Goal: Information Seeking & Learning: Learn about a topic

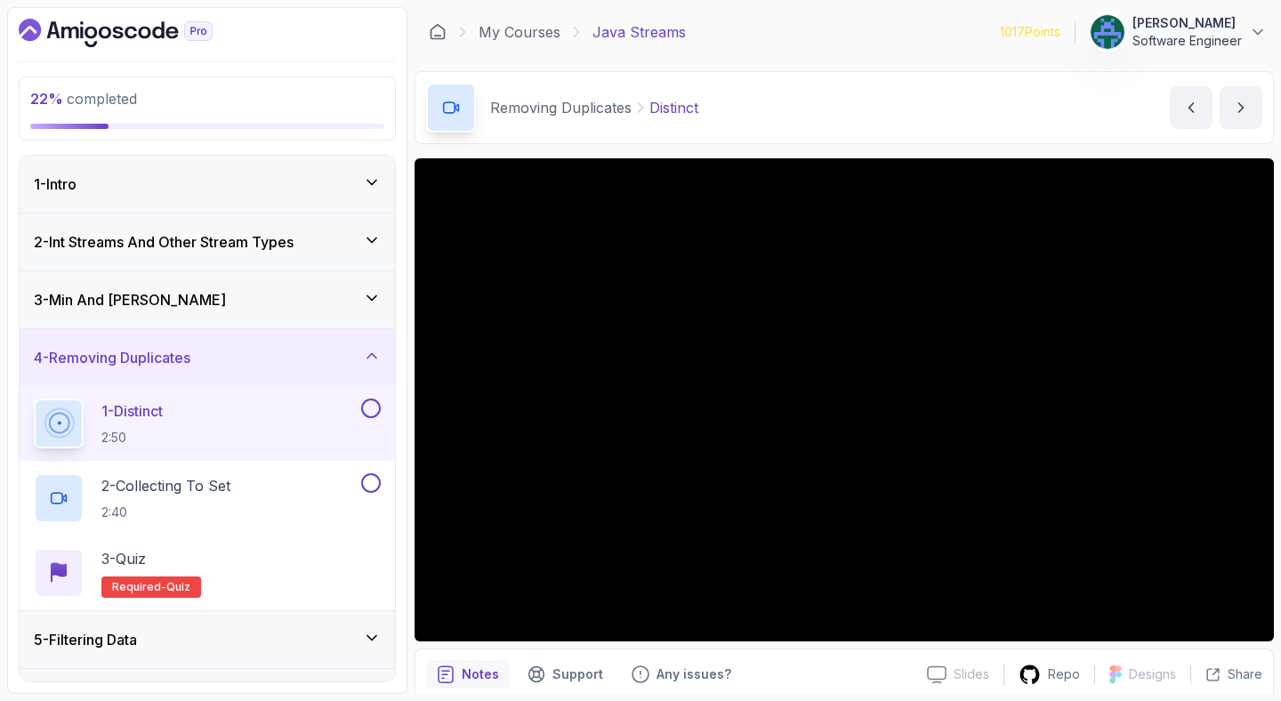
click at [881, 105] on div "Removing Duplicates Distinct Distinct by [PERSON_NAME]" at bounding box center [843, 107] width 859 height 73
click at [885, 105] on div "Removing Duplicates Distinct Distinct by [PERSON_NAME]" at bounding box center [843, 107] width 859 height 73
click at [1025, 108] on div "Removing Duplicates Distinct Distinct by [PERSON_NAME]" at bounding box center [843, 107] width 859 height 73
click at [857, 98] on div "Removing Duplicates Distinct Distinct by [PERSON_NAME]" at bounding box center [843, 107] width 859 height 73
click at [898, 123] on div "Removing Duplicates Distinct Distinct by [PERSON_NAME]" at bounding box center [843, 107] width 859 height 73
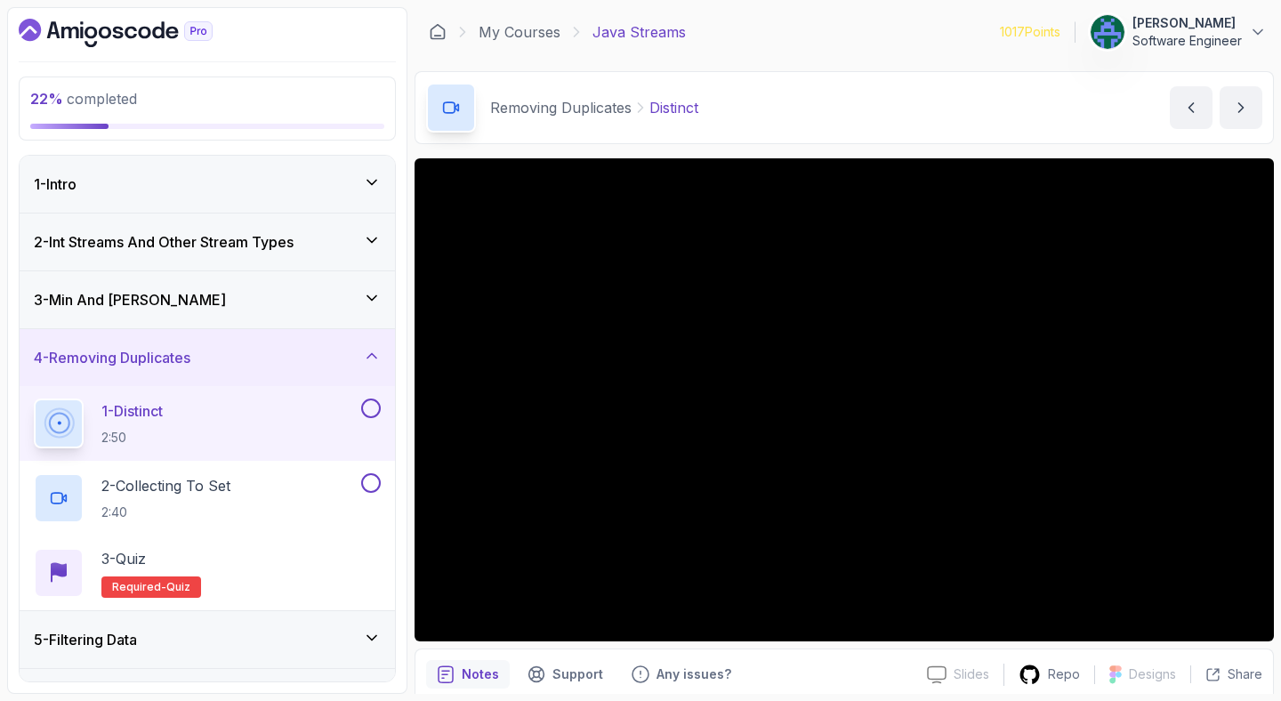
click at [851, 106] on div "Removing Duplicates Distinct Distinct by [PERSON_NAME]" at bounding box center [843, 107] width 859 height 73
click at [835, 106] on div "Removing Duplicates Distinct Distinct by [PERSON_NAME]" at bounding box center [843, 107] width 859 height 73
click at [828, 117] on div "Removing Duplicates Distinct Distinct by [PERSON_NAME]" at bounding box center [843, 107] width 859 height 73
click at [777, 25] on div "My Courses Java Streams 1017 Points [PERSON_NAME] Software Engineer" at bounding box center [843, 32] width 859 height 50
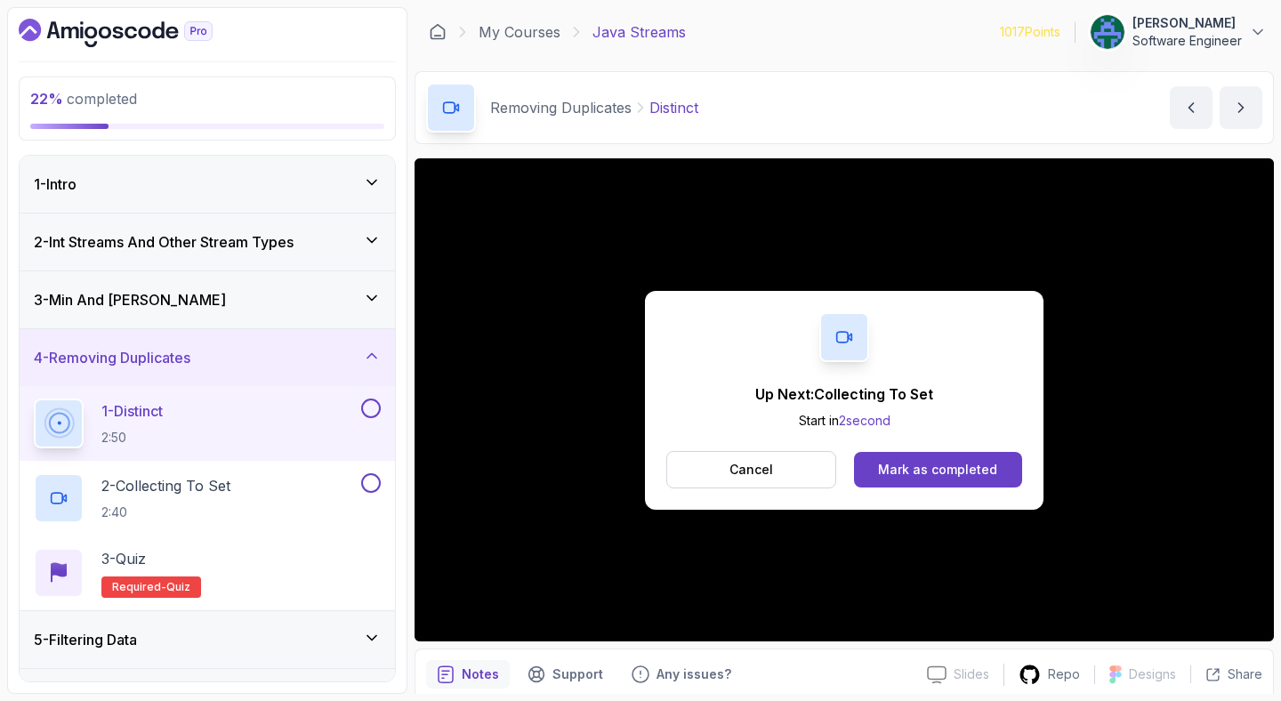
click at [812, 81] on div "Removing Duplicates Distinct Distinct by [PERSON_NAME]" at bounding box center [843, 107] width 859 height 73
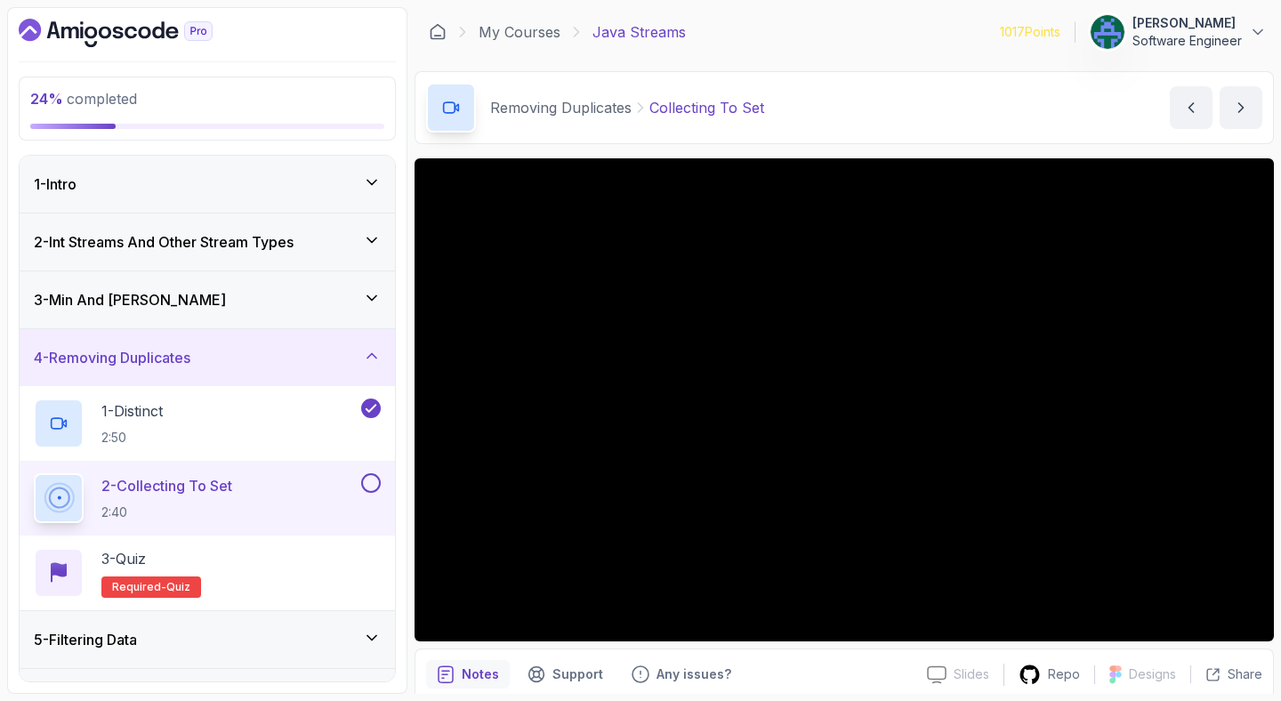
click at [812, 81] on div "Removing Duplicates Collecting To Set Collecting To Set by [PERSON_NAME]" at bounding box center [843, 107] width 859 height 73
click at [861, 115] on div "Removing Duplicates Collecting To Set Collecting To Set by [PERSON_NAME]" at bounding box center [843, 107] width 859 height 73
click at [846, 118] on div "Removing Duplicates Collecting To Set Collecting To Set by [PERSON_NAME]" at bounding box center [843, 107] width 859 height 73
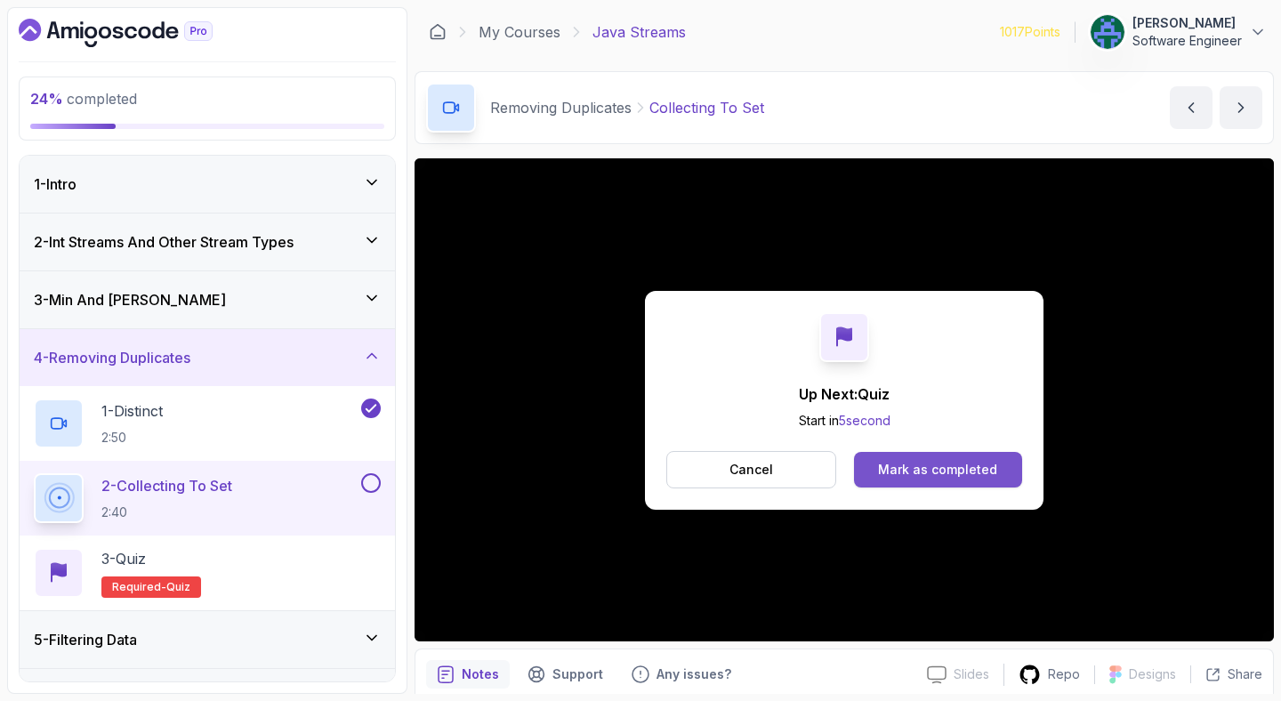
click at [931, 477] on div "Mark as completed" at bounding box center [937, 470] width 119 height 18
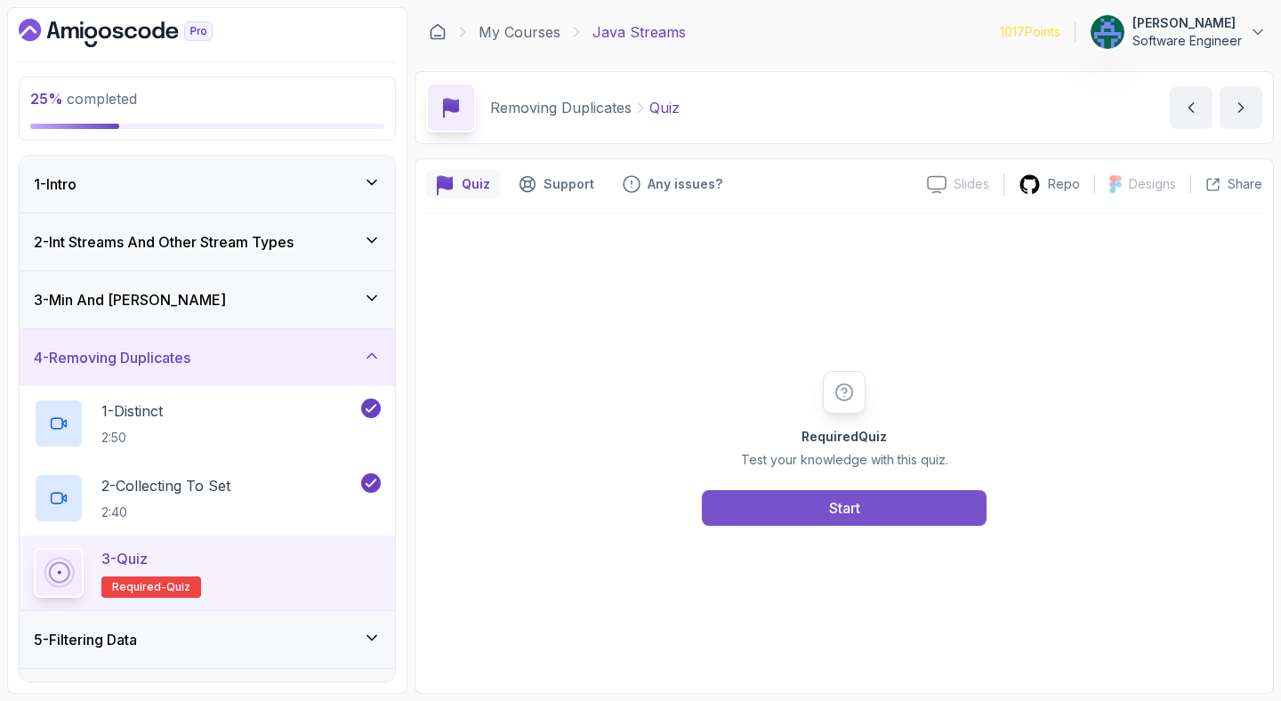
click at [758, 495] on button "Start" at bounding box center [844, 508] width 285 height 36
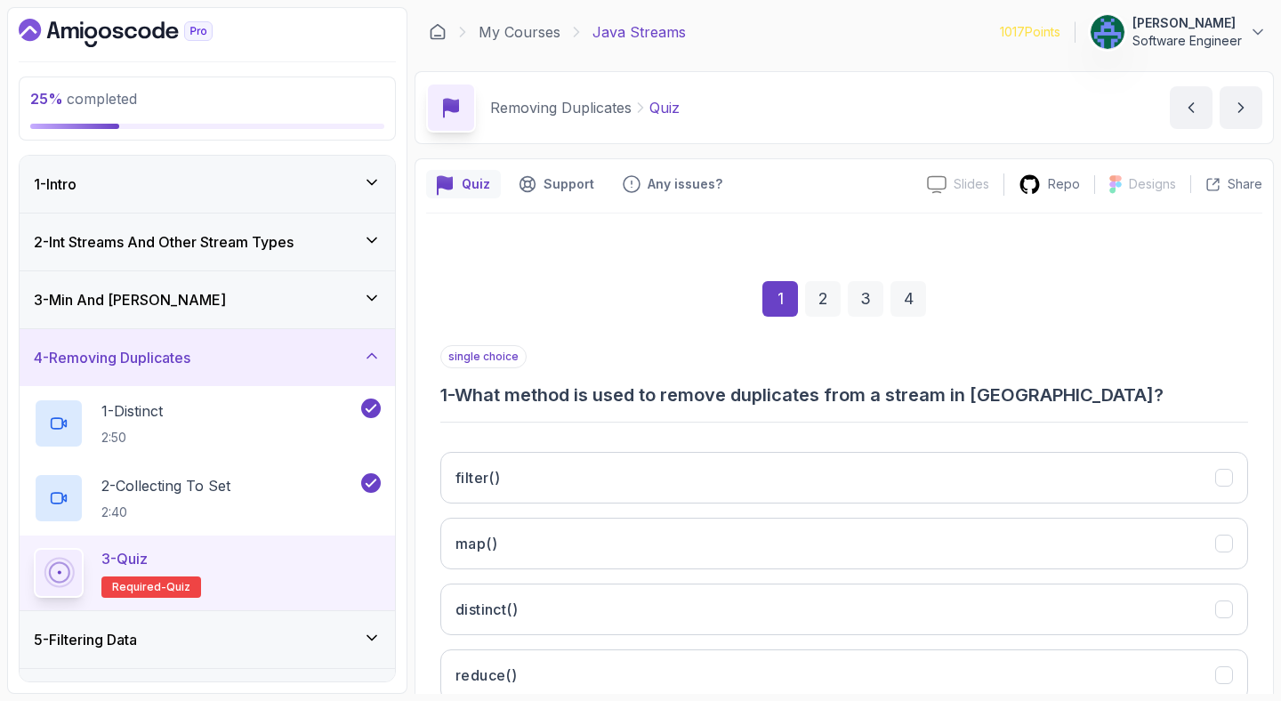
click at [725, 402] on h3 "1 - What method is used to remove duplicates from a stream in [GEOGRAPHIC_DATA]?" at bounding box center [843, 394] width 807 height 25
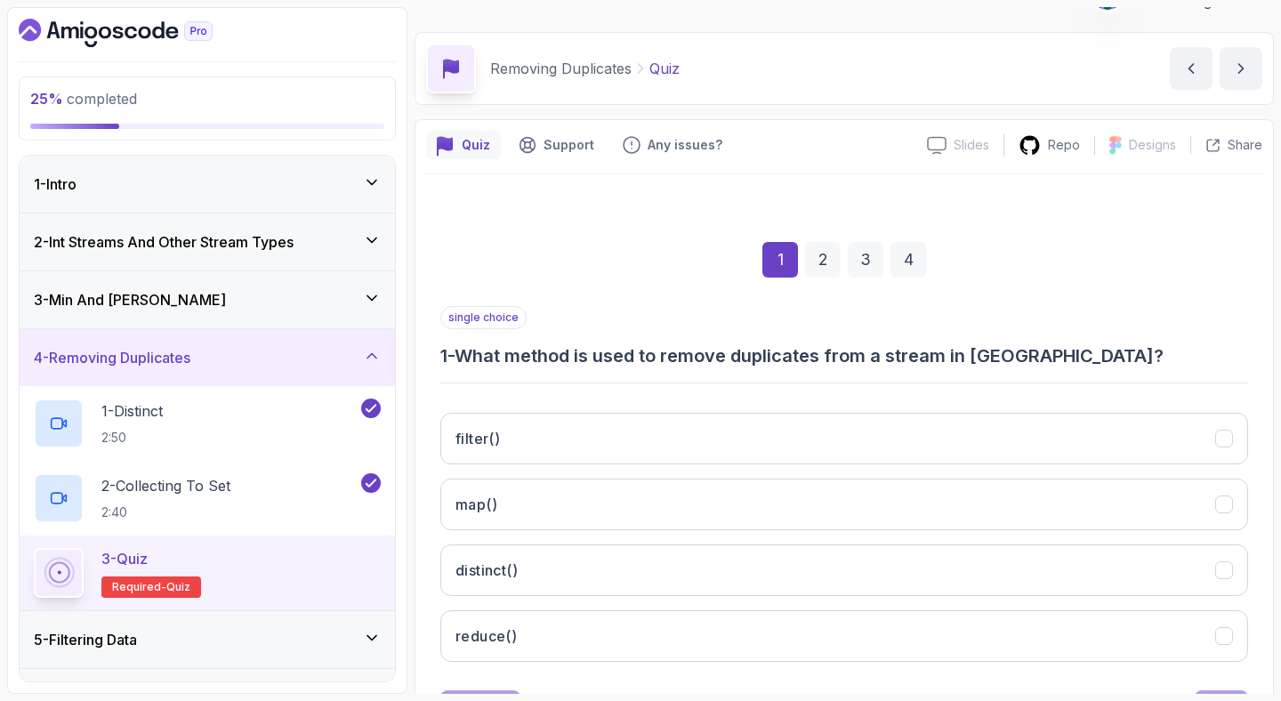
scroll to position [122, 0]
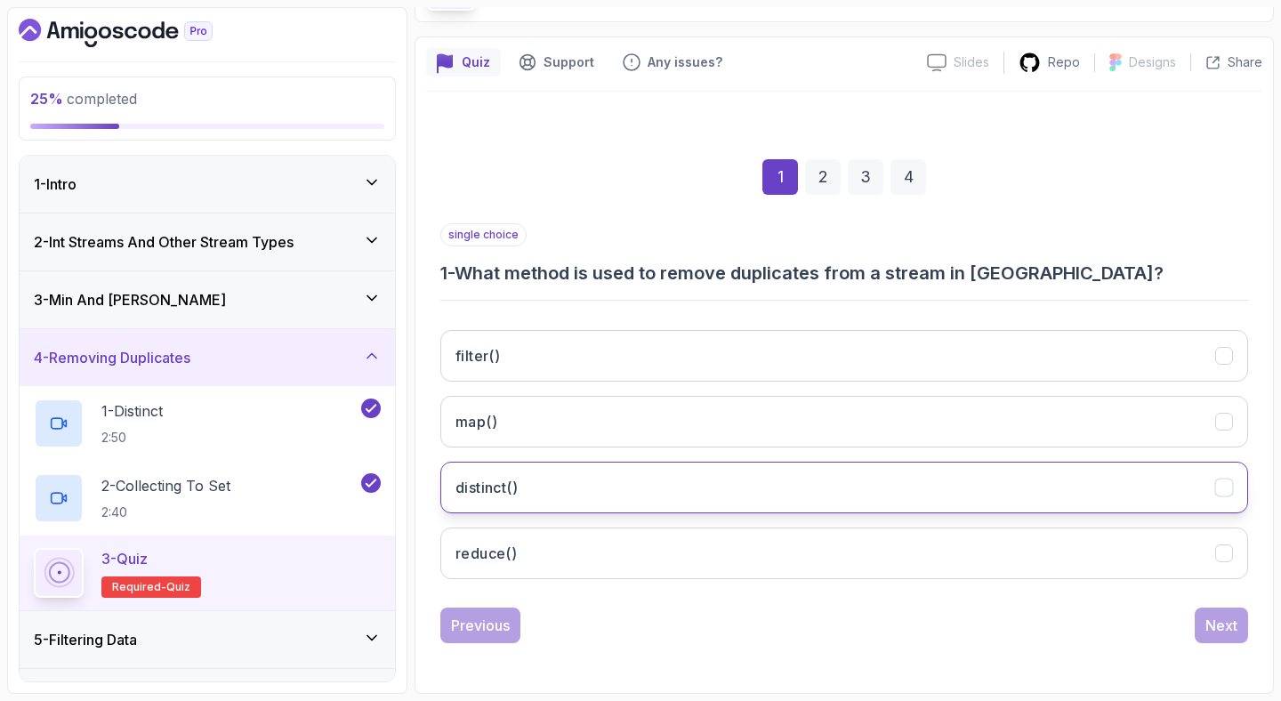
click at [728, 494] on button "distinct()" at bounding box center [843, 488] width 807 height 52
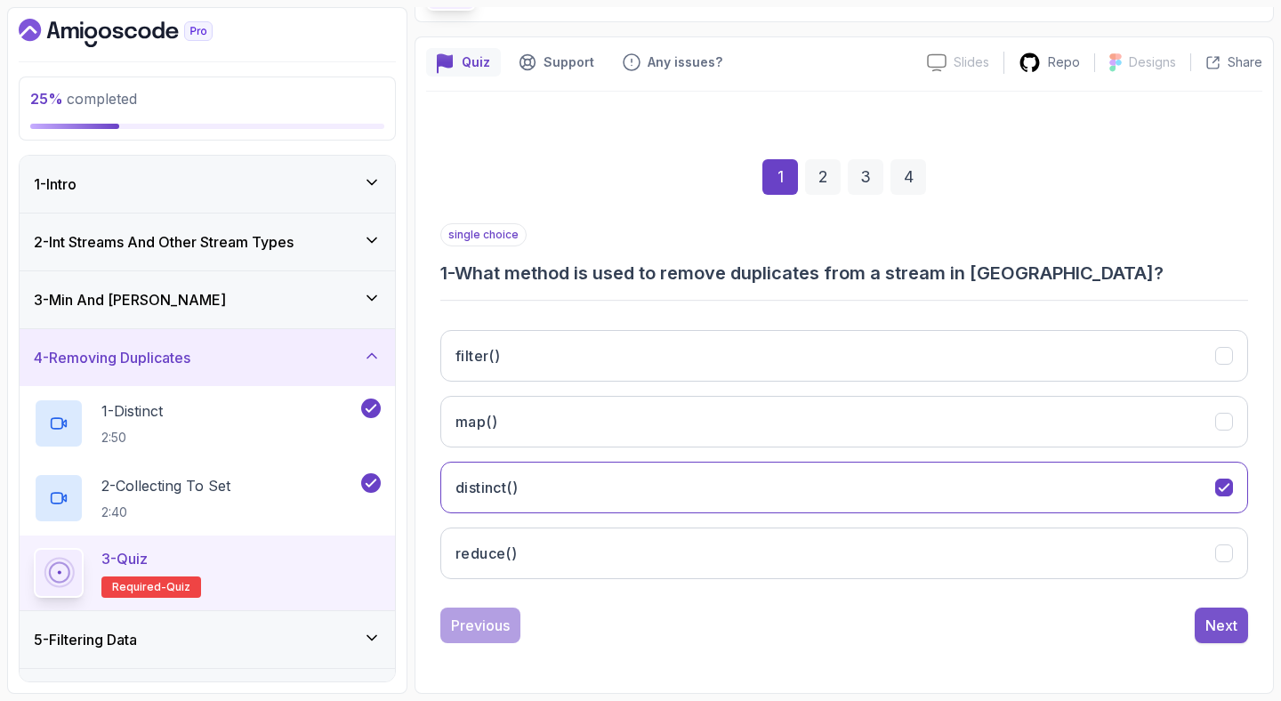
click at [1229, 631] on div "Next" at bounding box center [1221, 624] width 32 height 21
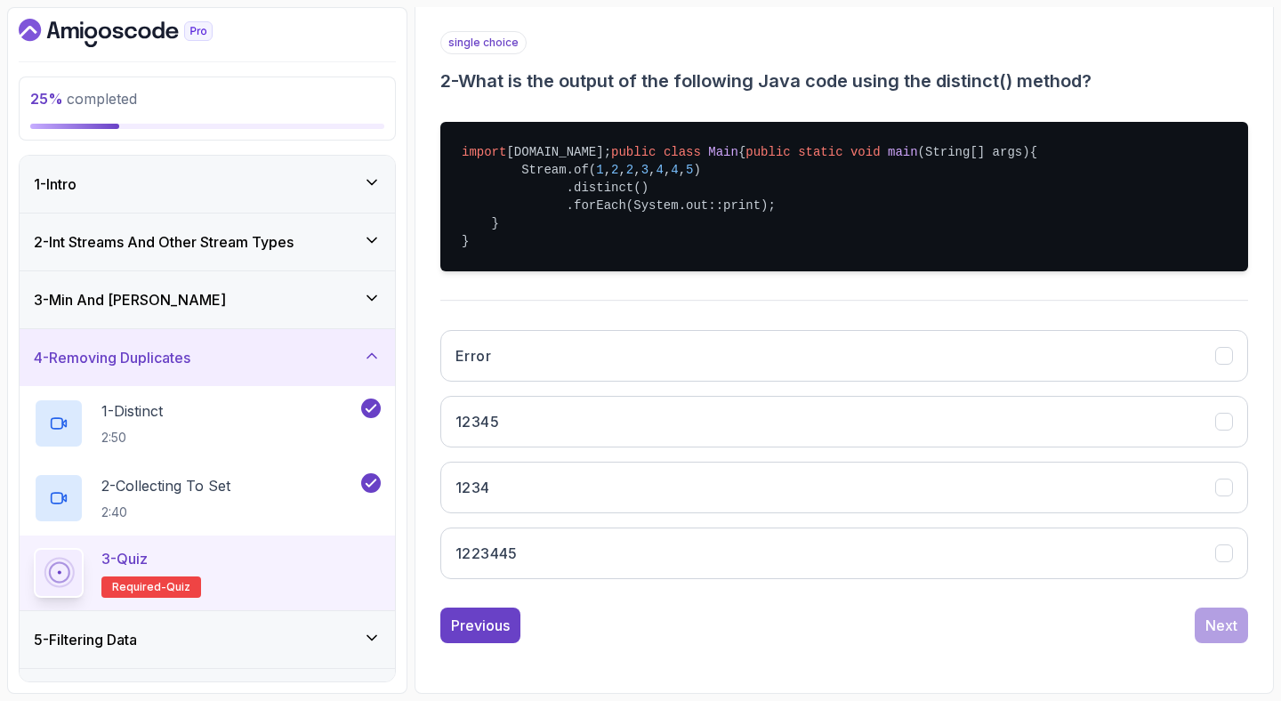
scroll to position [367, 0]
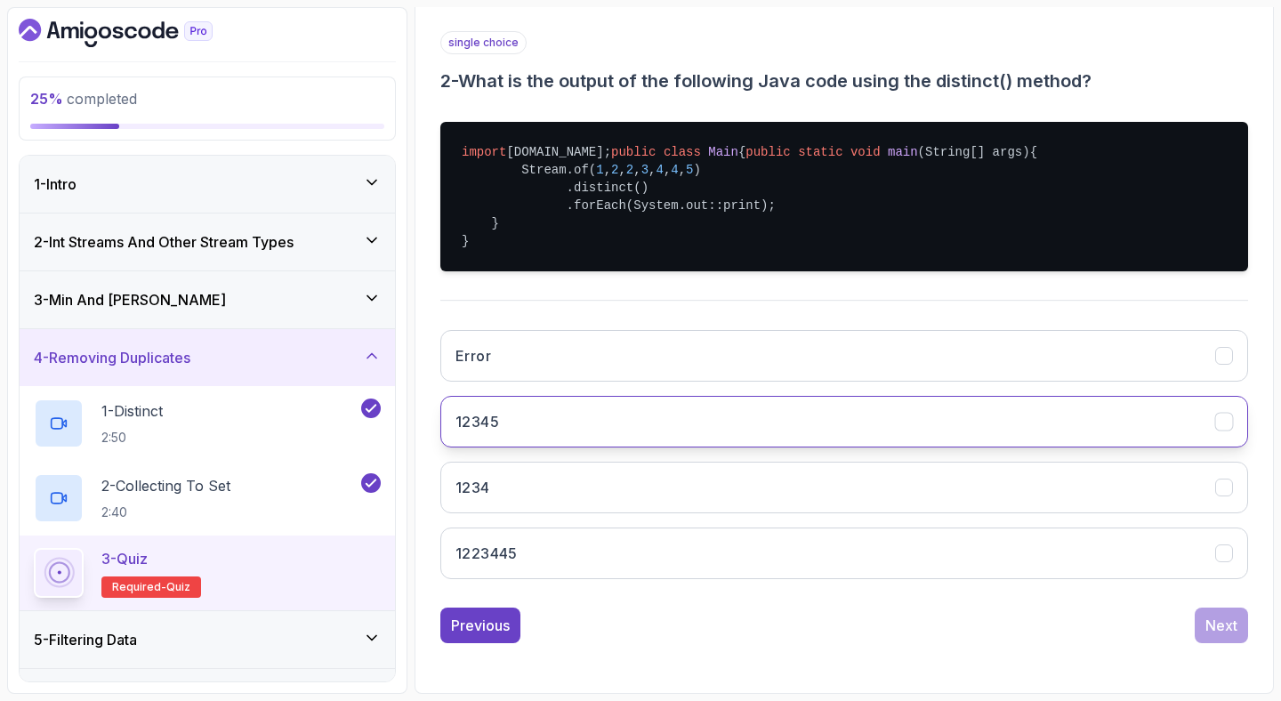
click at [626, 419] on button "12345" at bounding box center [843, 422] width 807 height 52
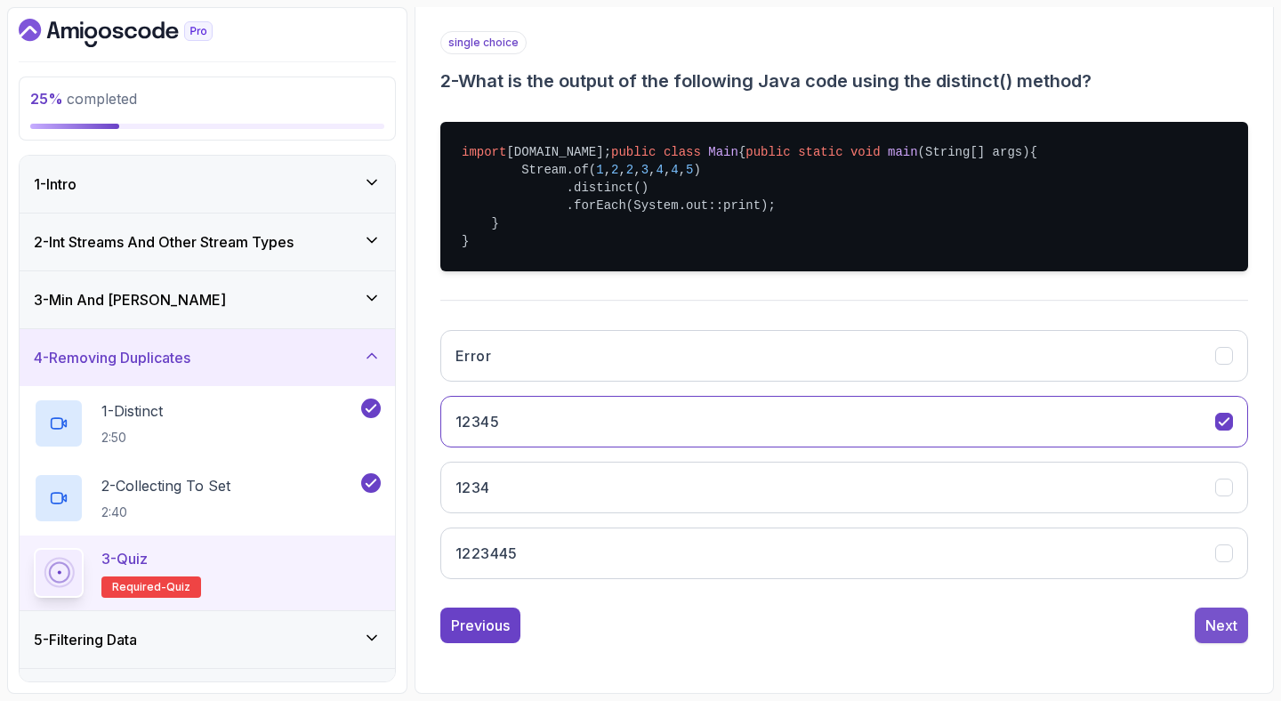
click at [1218, 619] on div "Next" at bounding box center [1221, 624] width 32 height 21
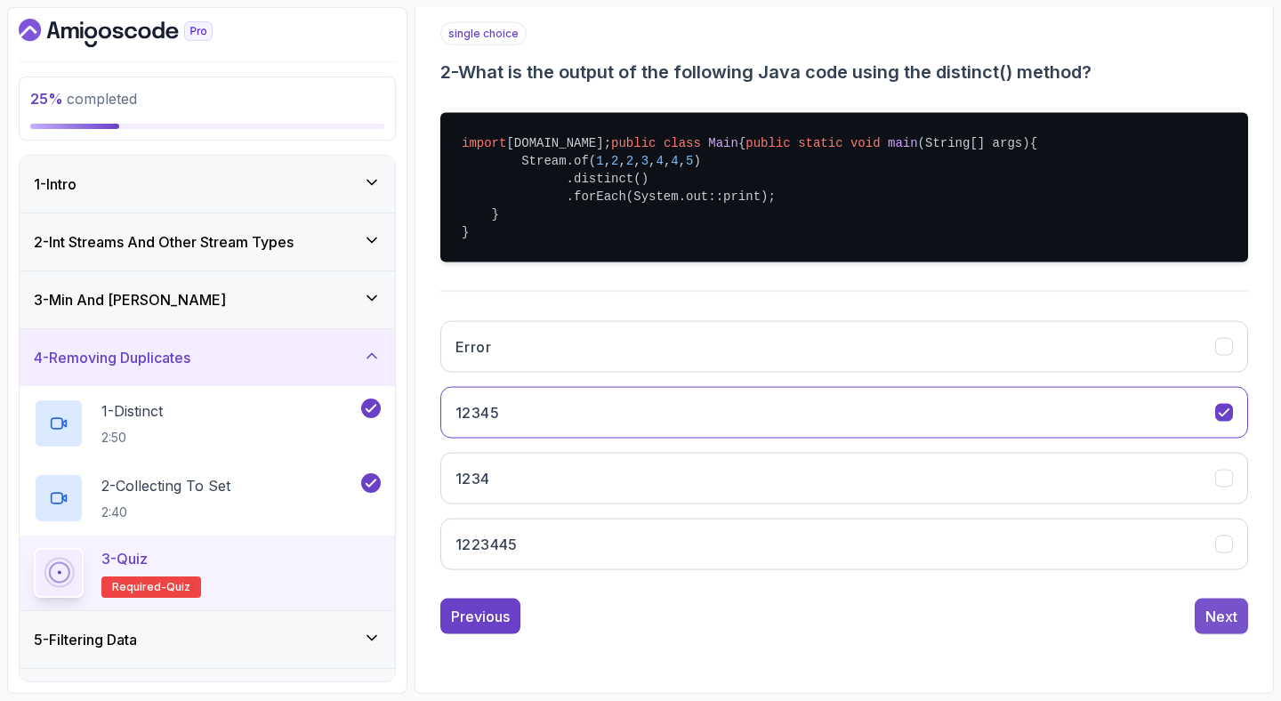
scroll to position [122, 0]
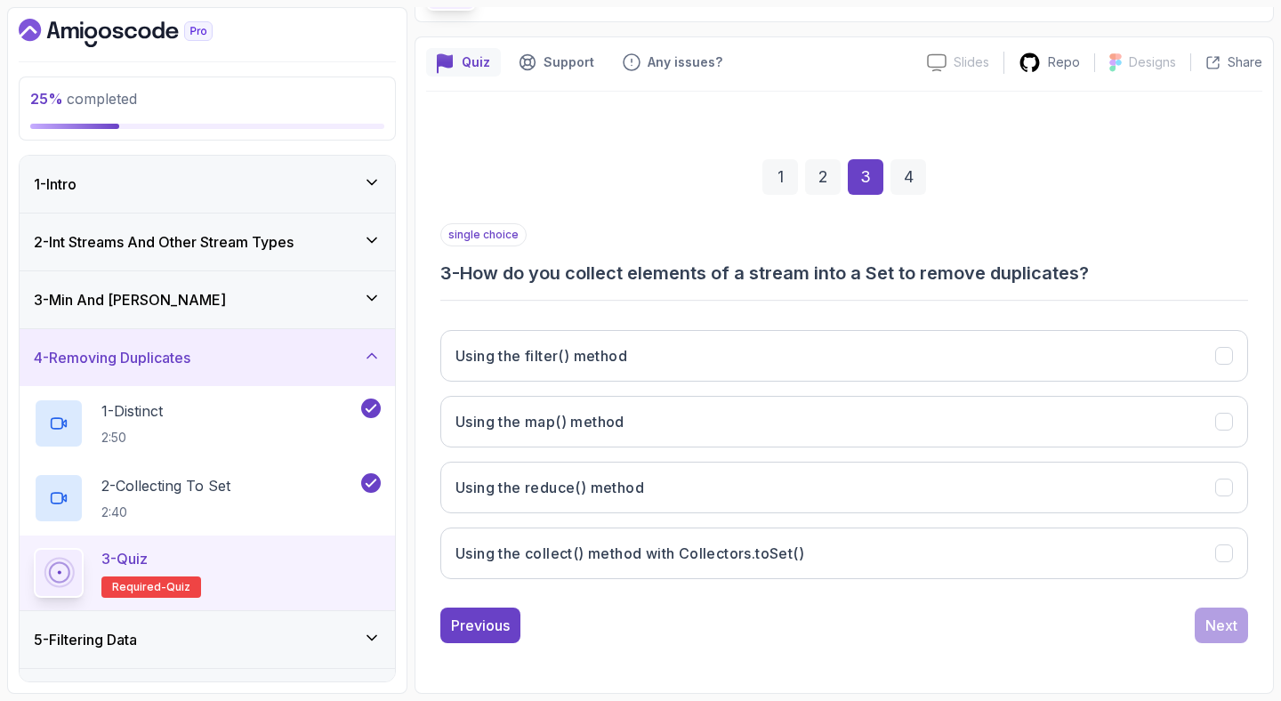
click at [780, 277] on h3 "3 - How do you collect elements of a stream into a Set to remove duplicates?" at bounding box center [843, 273] width 807 height 25
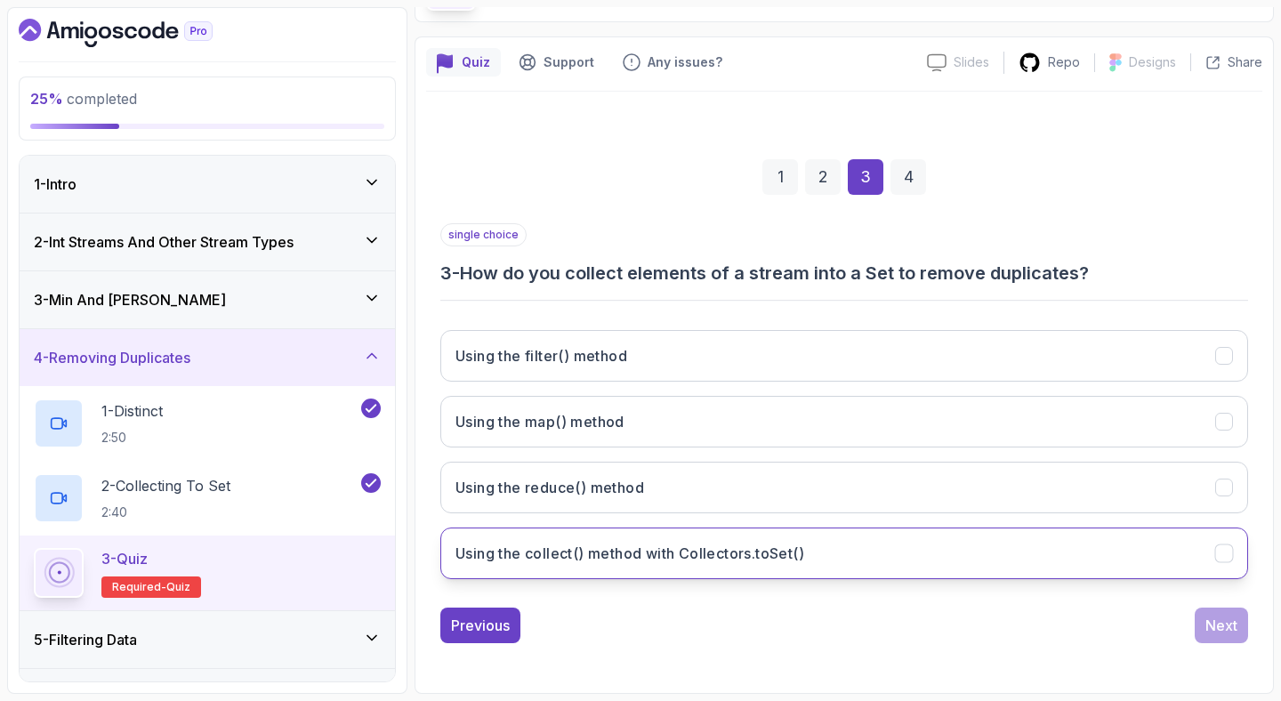
click at [697, 558] on h3 "Using the collect() method with Collectors.toSet()" at bounding box center [629, 552] width 349 height 21
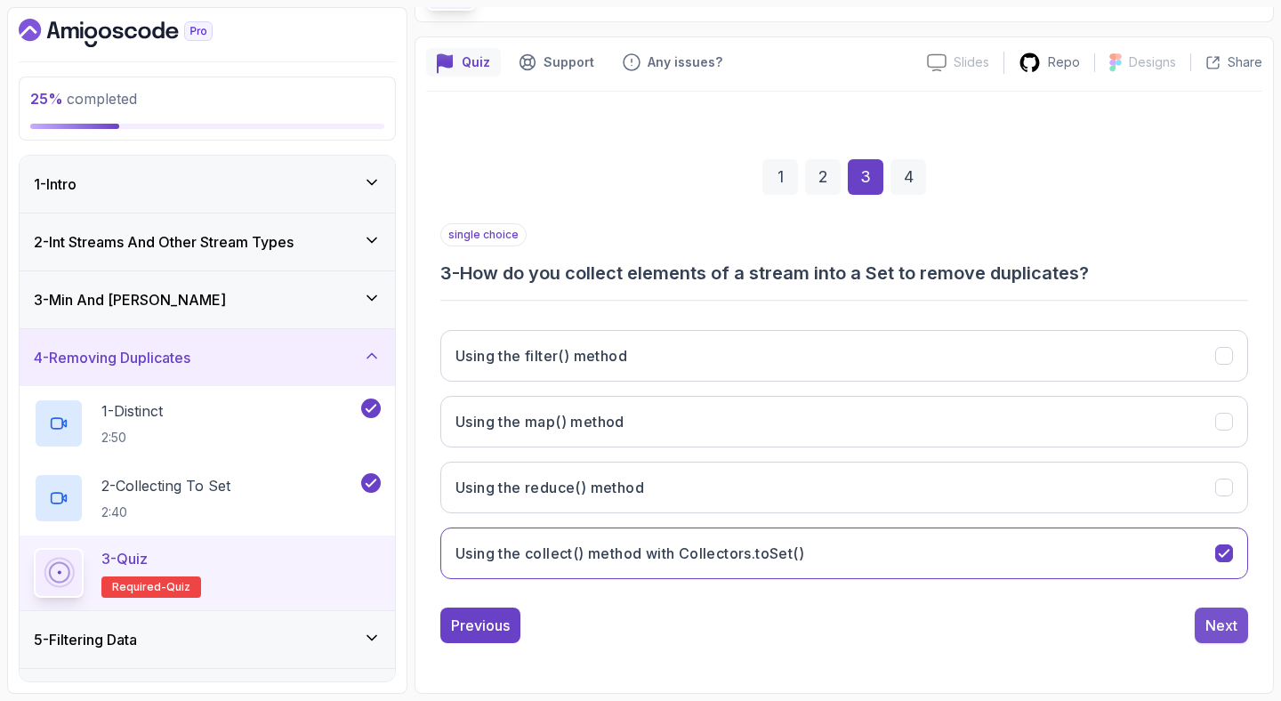
click at [1226, 617] on div "Next" at bounding box center [1221, 624] width 32 height 21
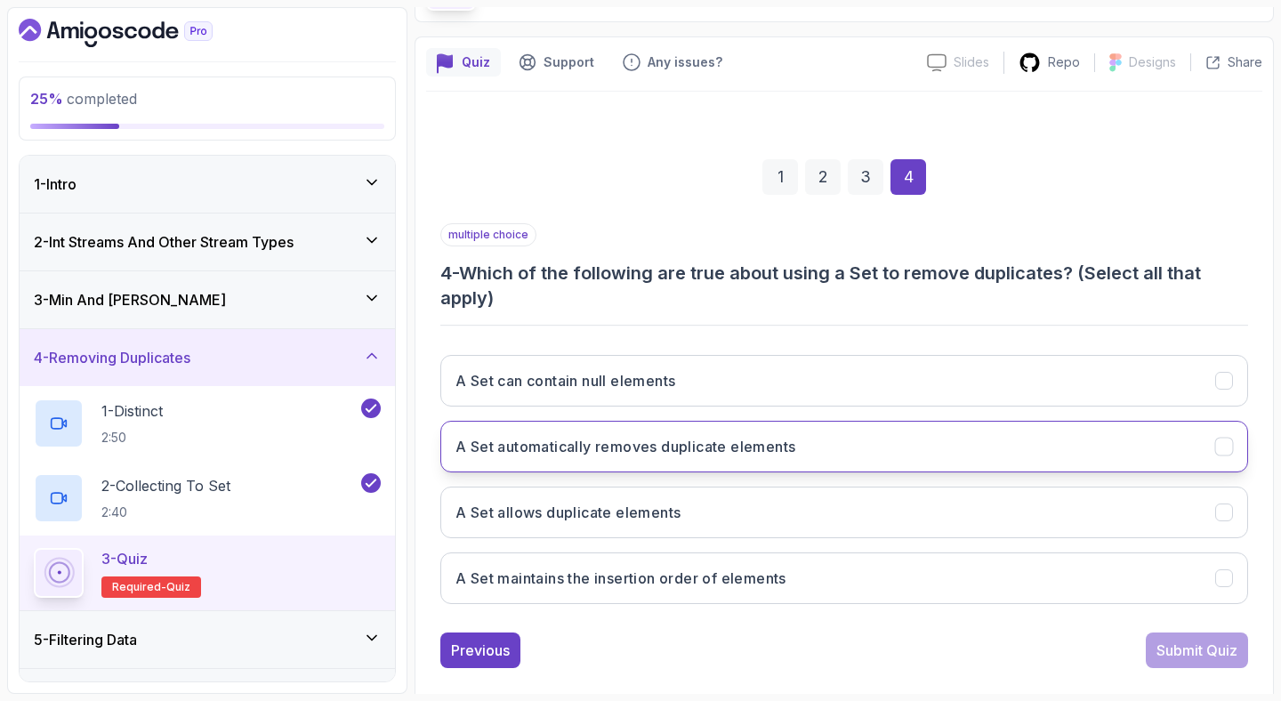
click at [624, 444] on h3 "A Set automatically removes duplicate elements" at bounding box center [625, 446] width 340 height 21
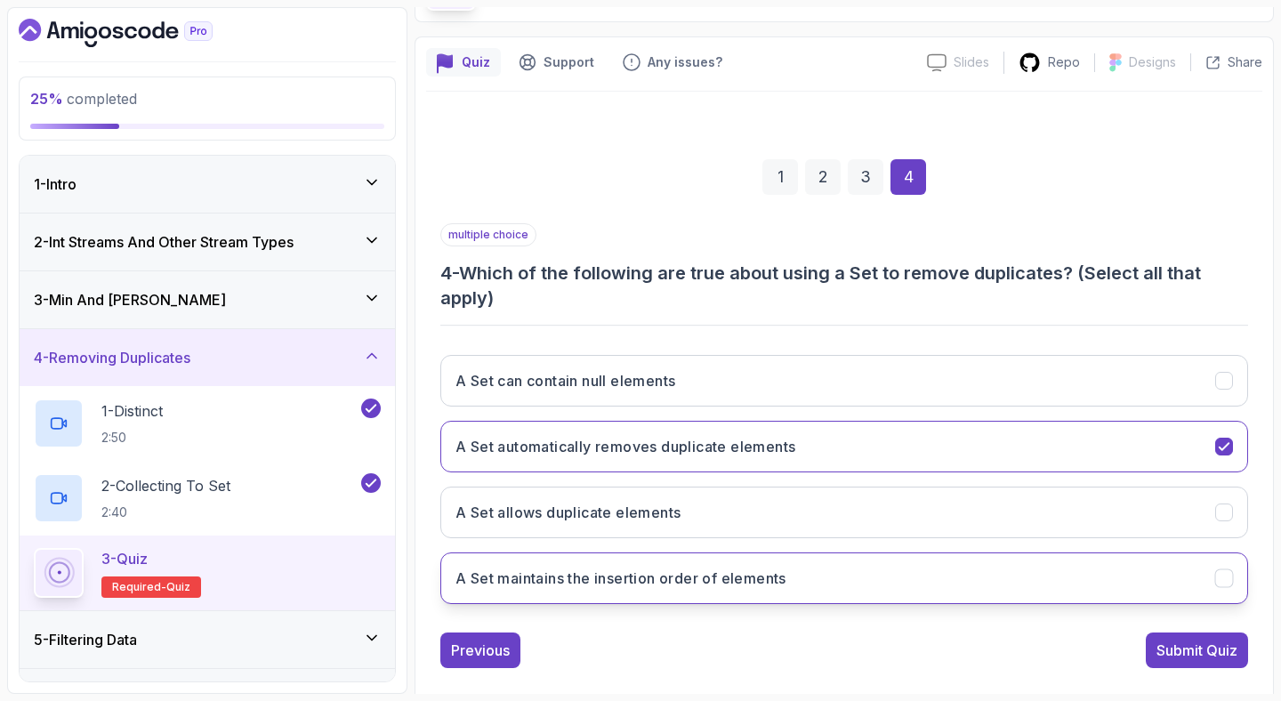
click at [809, 590] on button "A Set maintains the insertion order of elements" at bounding box center [843, 578] width 807 height 52
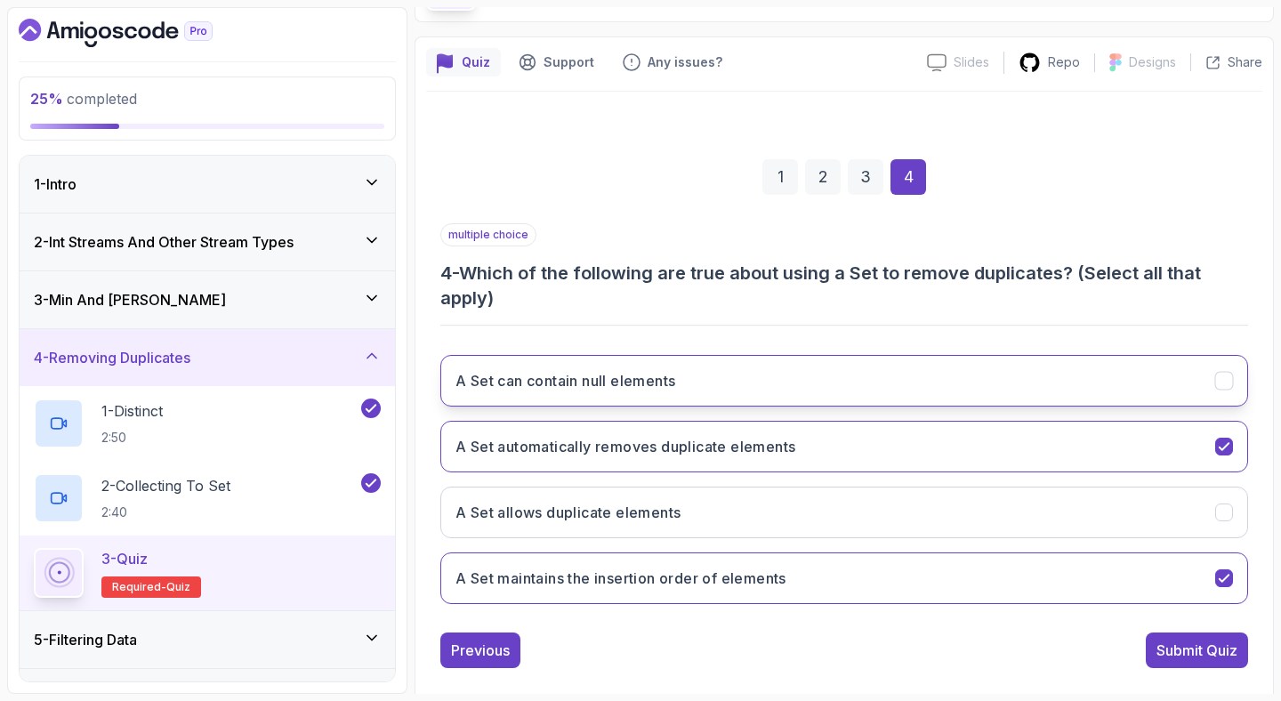
click at [664, 386] on h3 "A Set can contain null elements" at bounding box center [565, 380] width 220 height 21
click at [1206, 658] on div "Submit Quiz" at bounding box center [1196, 649] width 81 height 21
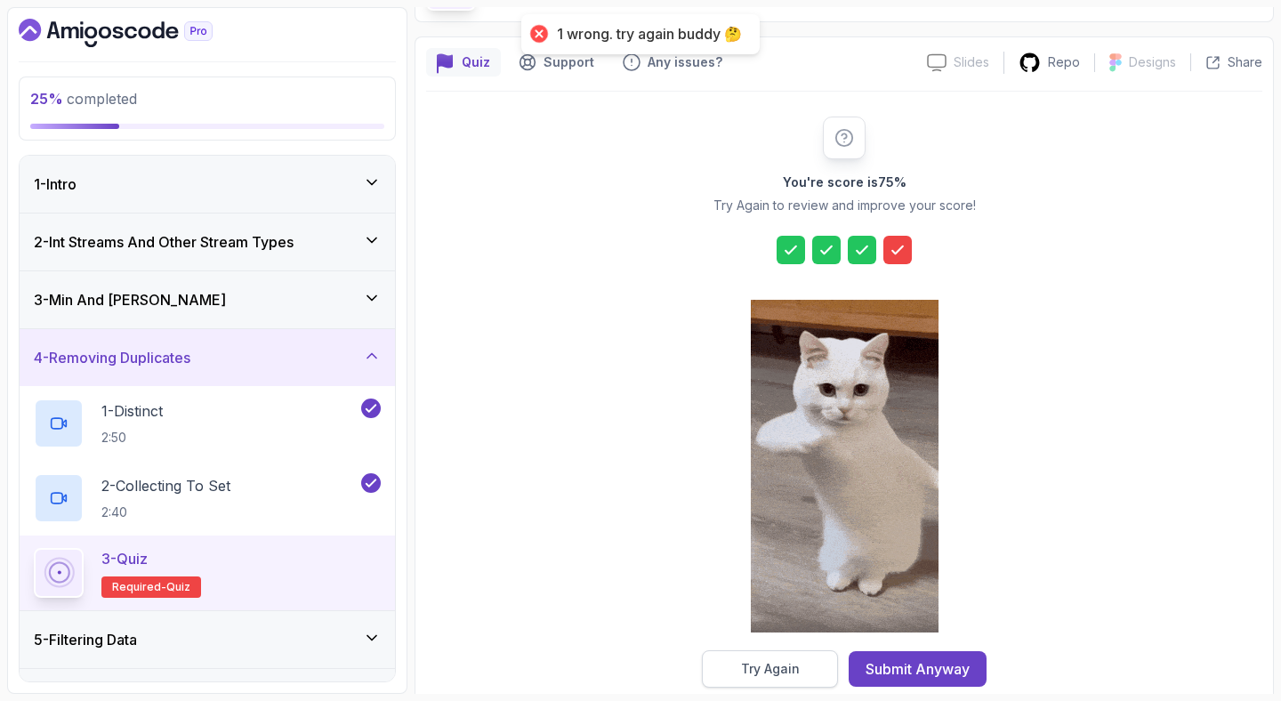
click at [715, 670] on button "Try Again" at bounding box center [770, 668] width 136 height 37
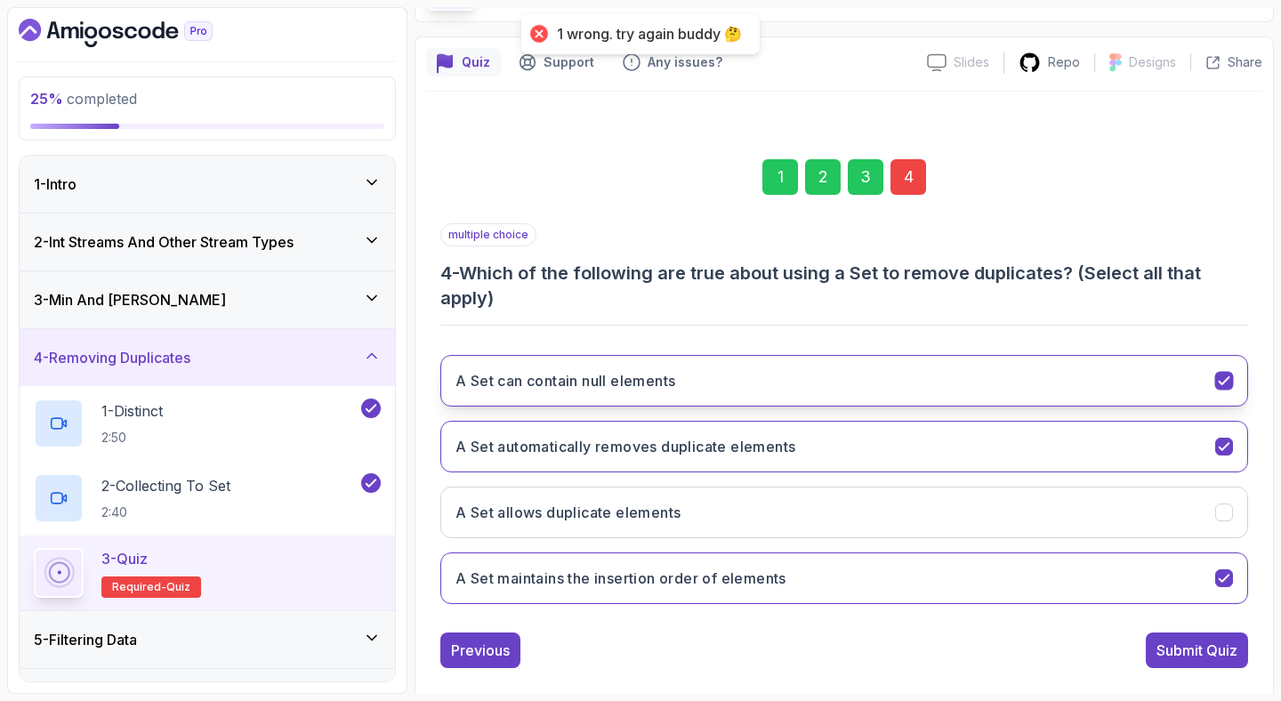
click at [943, 373] on button "A Set can contain null elements" at bounding box center [843, 381] width 807 height 52
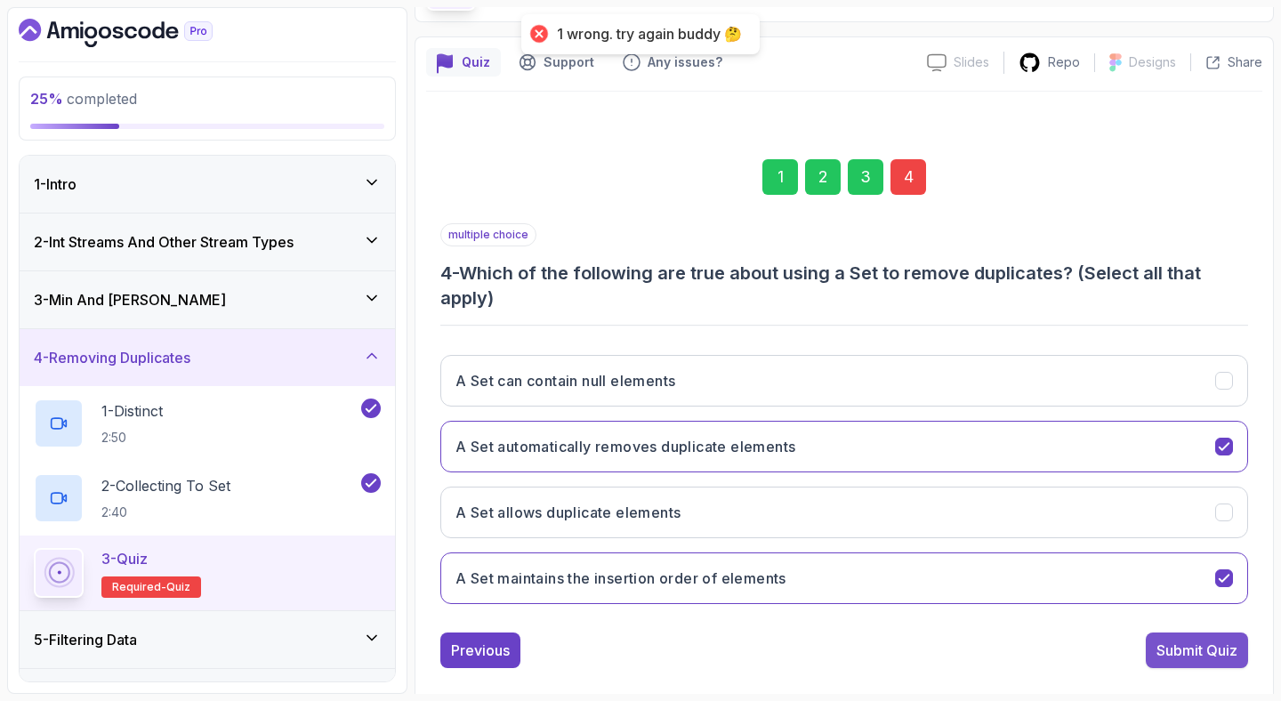
click at [1206, 658] on div "Submit Quiz" at bounding box center [1196, 649] width 81 height 21
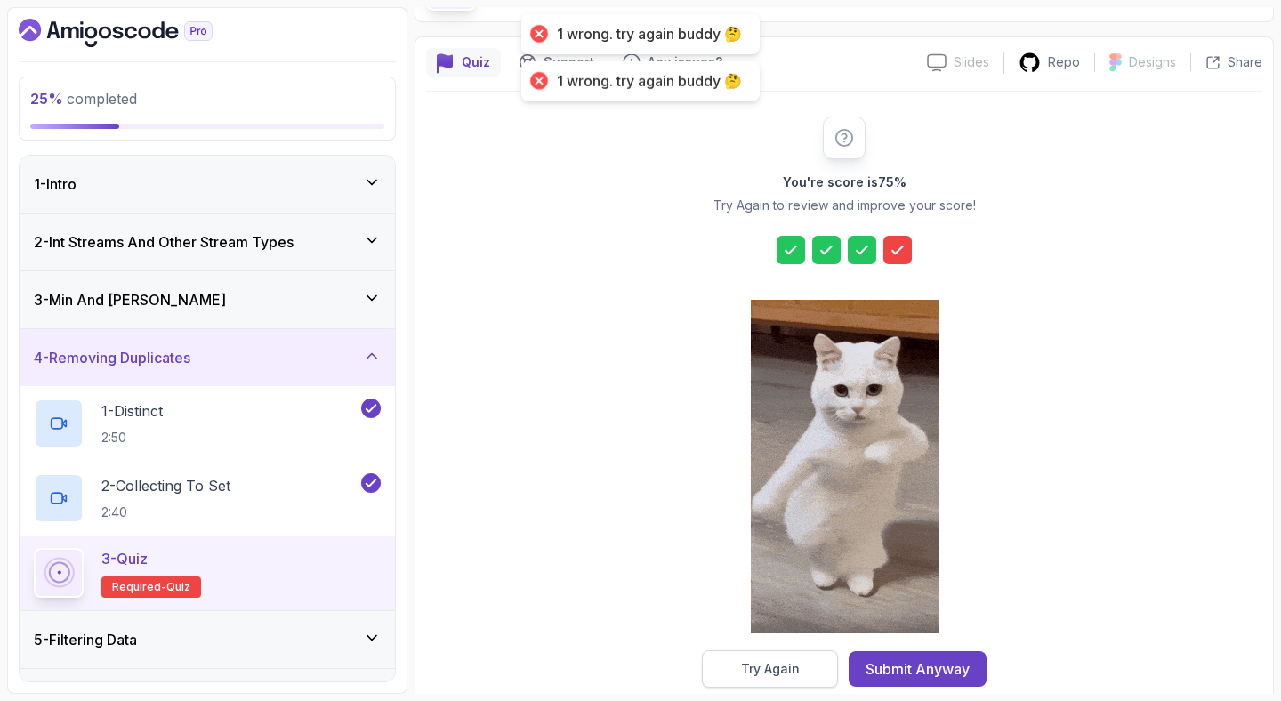
click at [783, 678] on button "Try Again" at bounding box center [770, 668] width 136 height 37
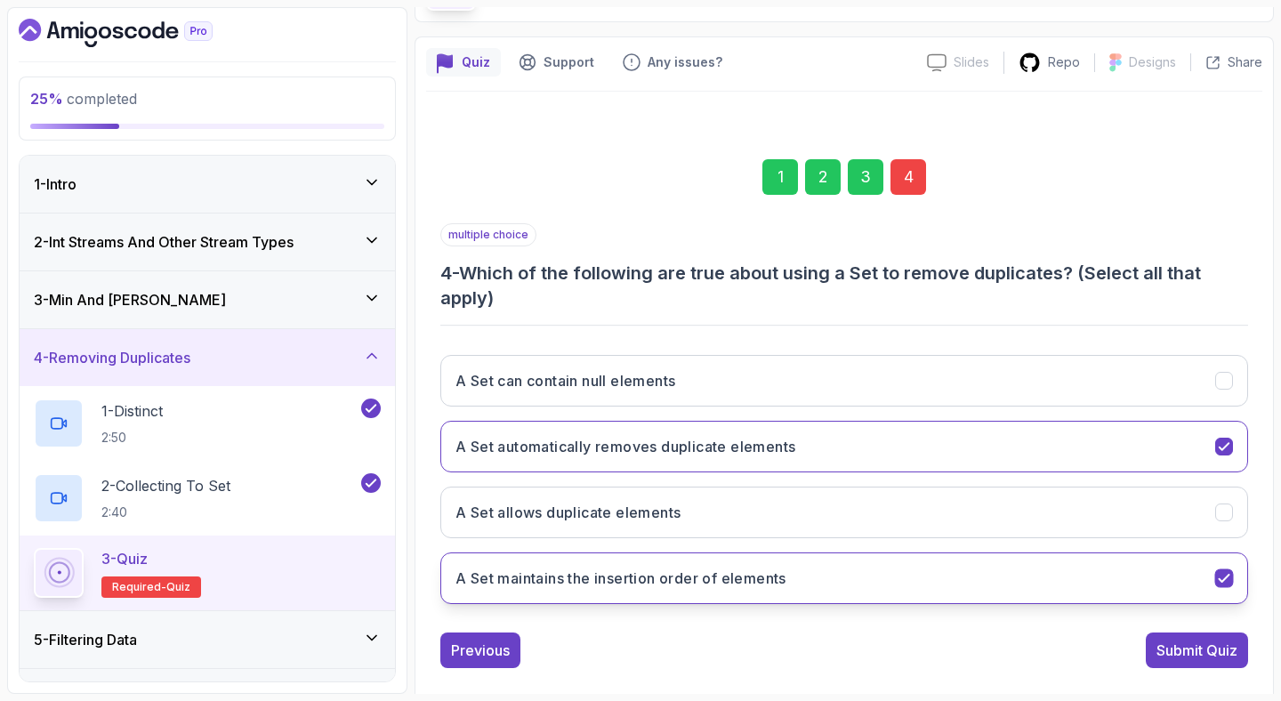
click at [728, 592] on button "A Set maintains the insertion order of elements" at bounding box center [843, 578] width 807 height 52
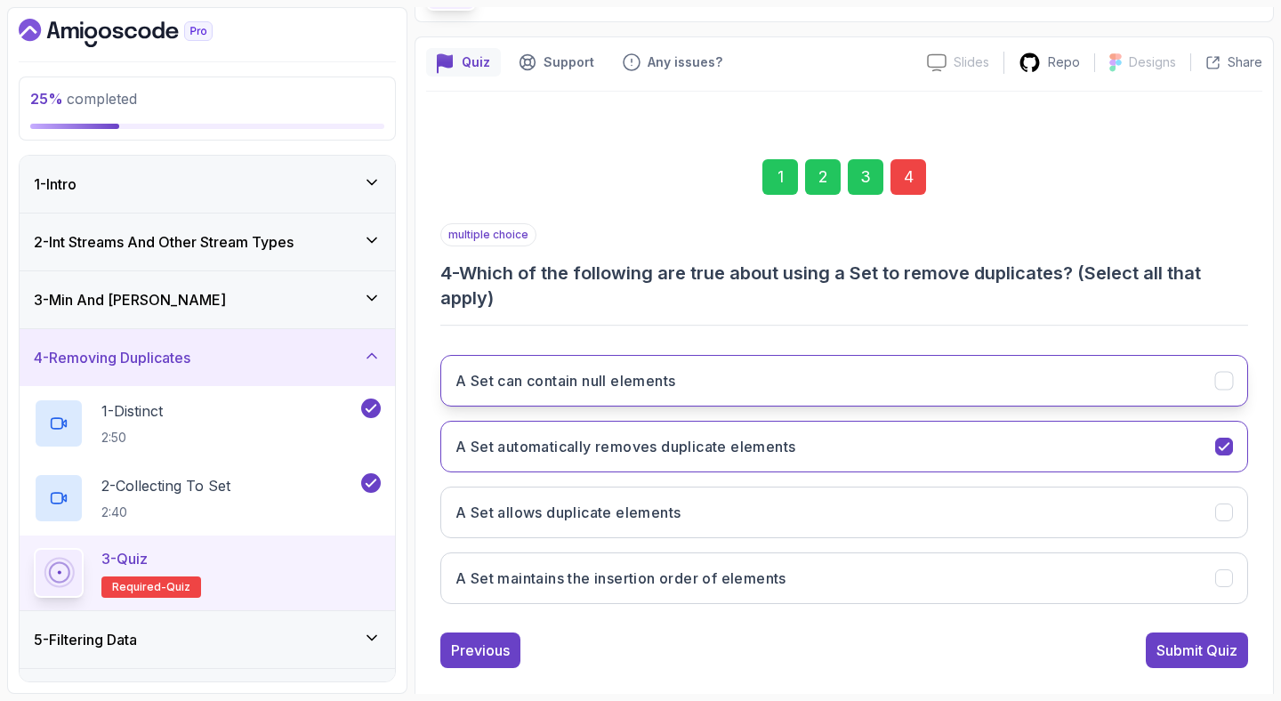
click at [995, 357] on button "A Set can contain null elements" at bounding box center [843, 381] width 807 height 52
click at [1181, 659] on div "Submit Quiz" at bounding box center [1196, 649] width 81 height 21
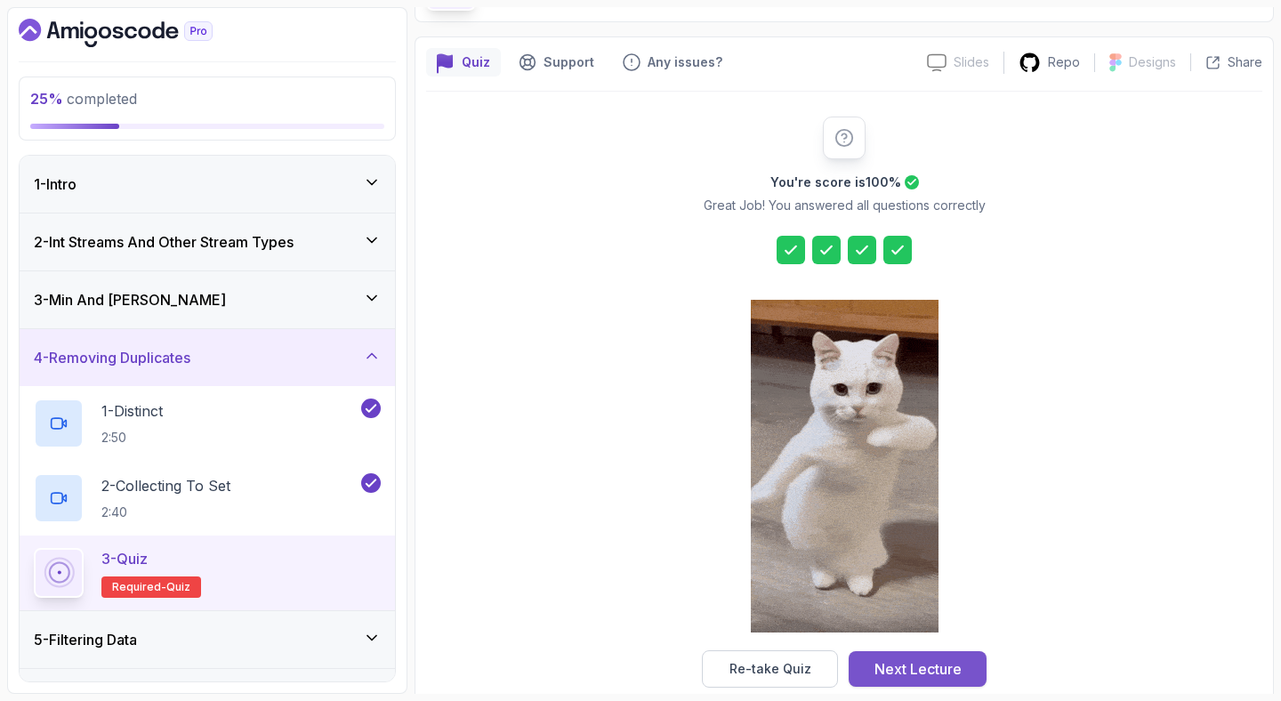
click at [916, 659] on div "Next Lecture" at bounding box center [917, 668] width 87 height 21
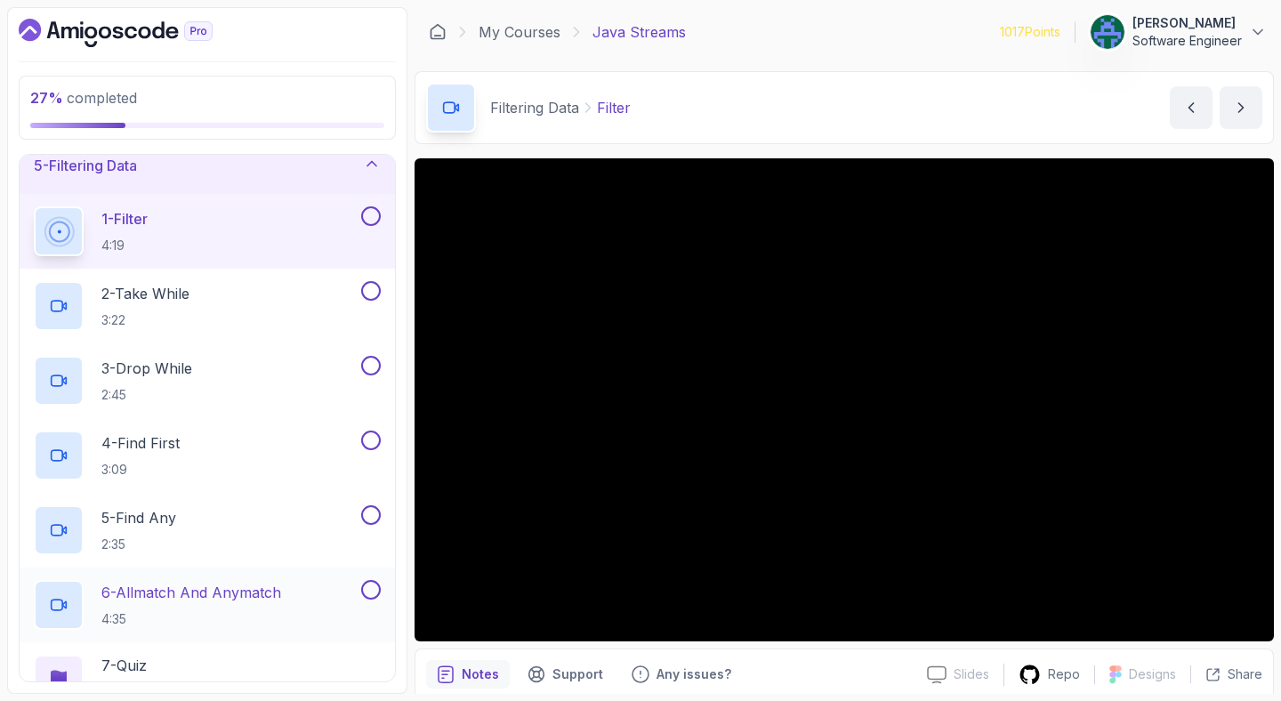
scroll to position [110, 0]
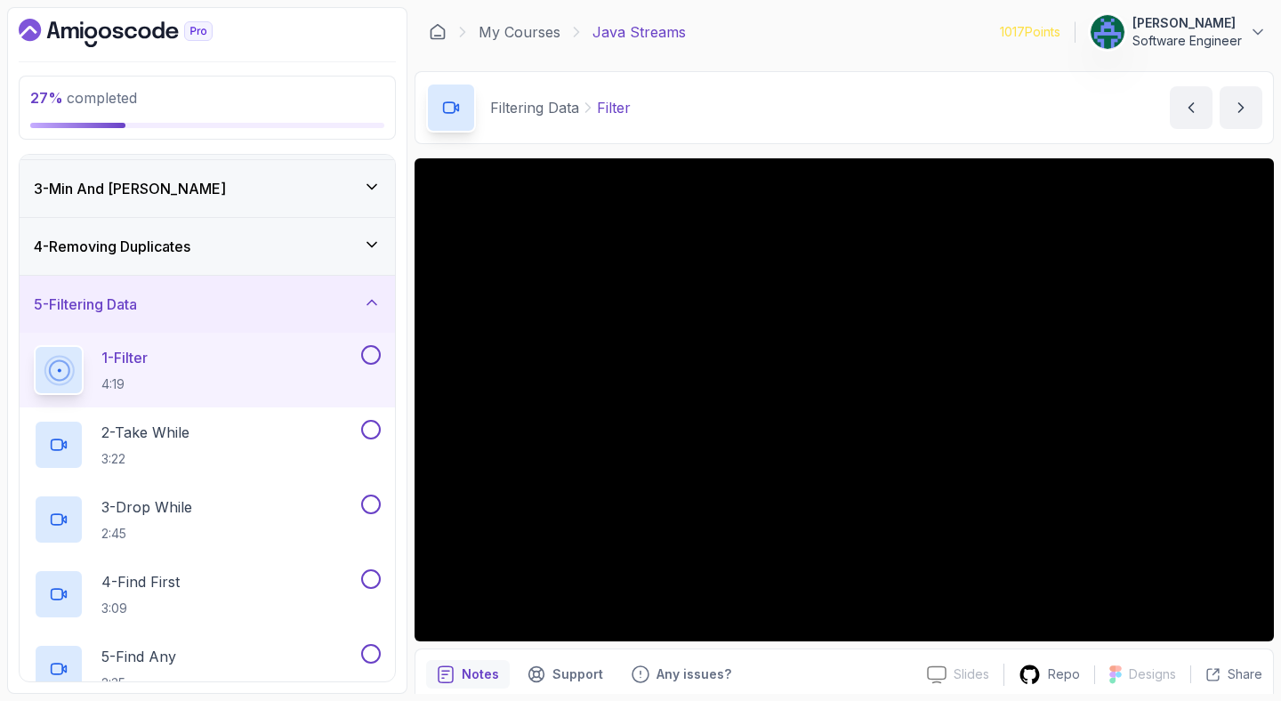
click at [878, 87] on div "Filtering Data Filter Filter by [PERSON_NAME]" at bounding box center [843, 107] width 859 height 73
click at [865, 80] on div "Filtering Data Filter Filter by [PERSON_NAME]" at bounding box center [843, 107] width 859 height 73
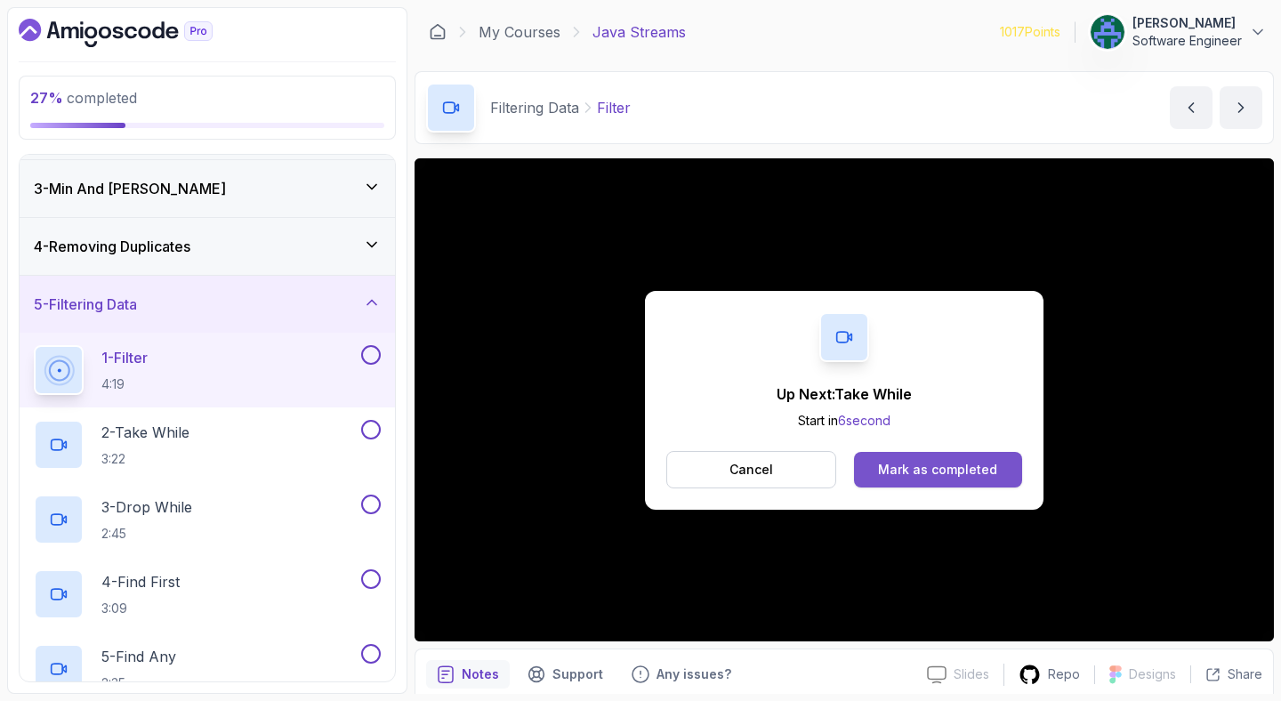
click at [892, 480] on button "Mark as completed" at bounding box center [938, 470] width 168 height 36
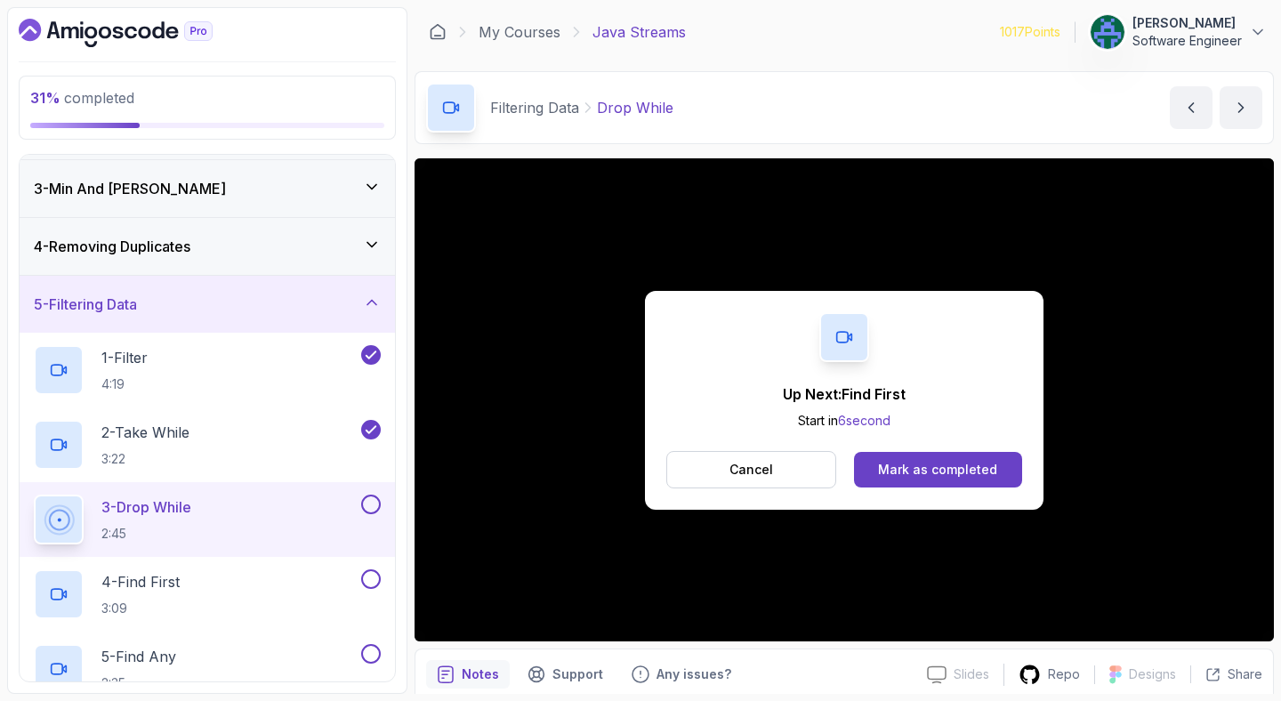
click at [892, 480] on button "Mark as completed" at bounding box center [938, 470] width 168 height 36
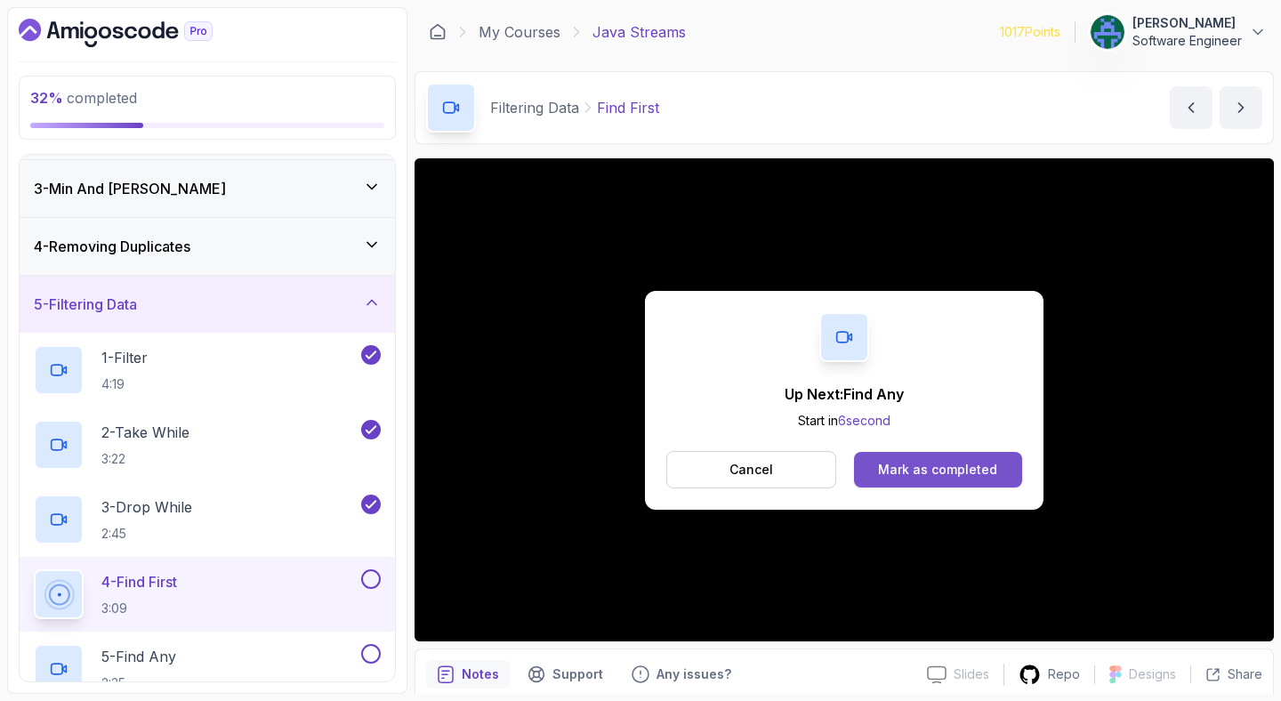
click at [952, 458] on button "Mark as completed" at bounding box center [938, 470] width 168 height 36
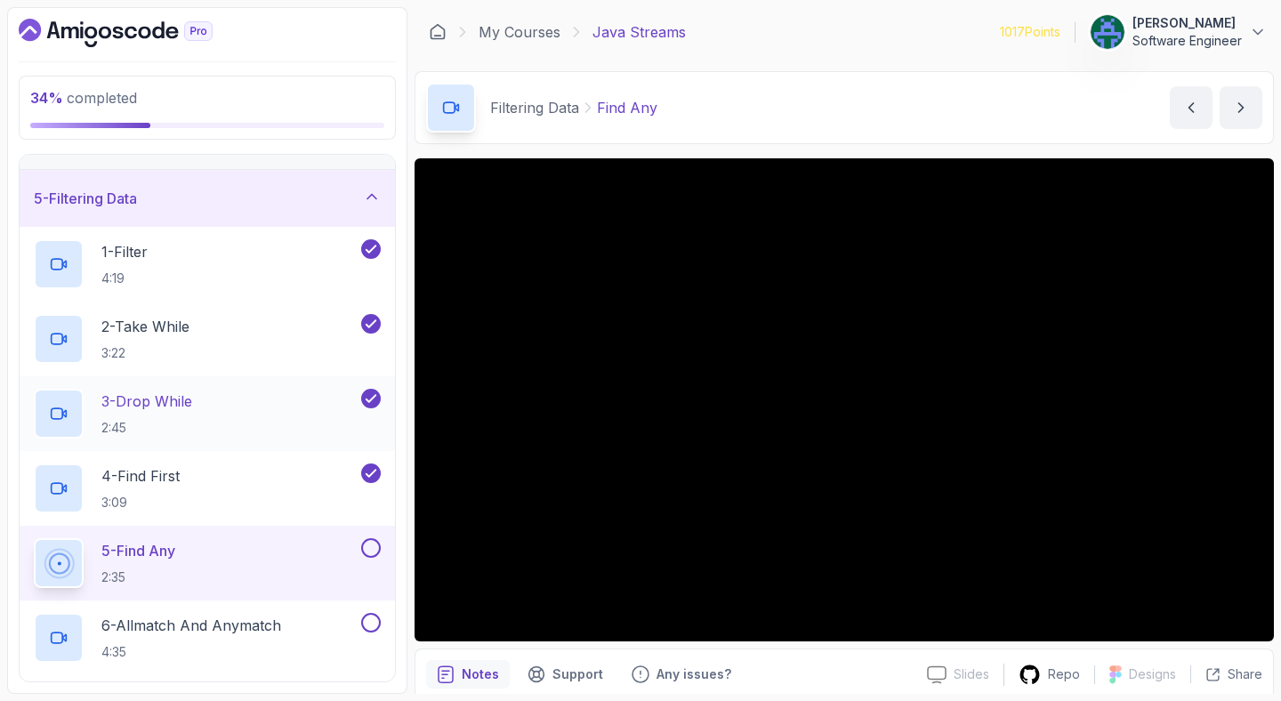
scroll to position [304, 0]
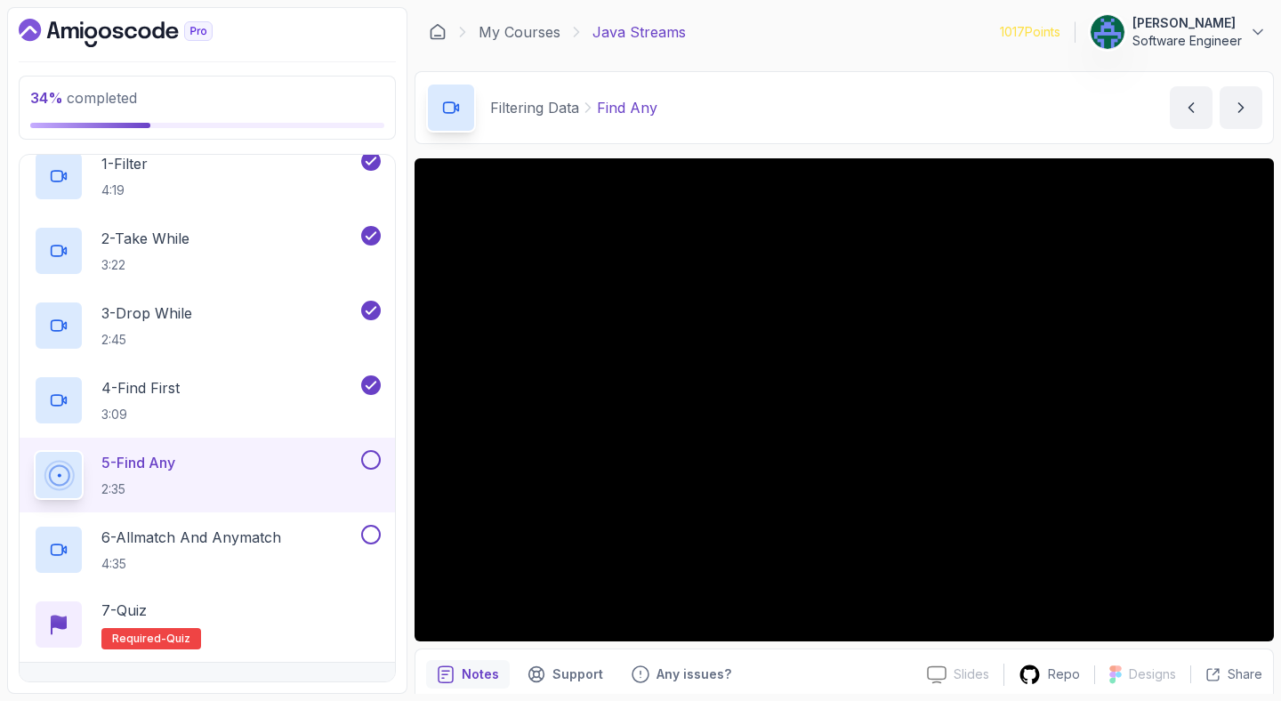
click at [831, 108] on div "Filtering Data Find Any Find Any by [PERSON_NAME]" at bounding box center [843, 107] width 859 height 73
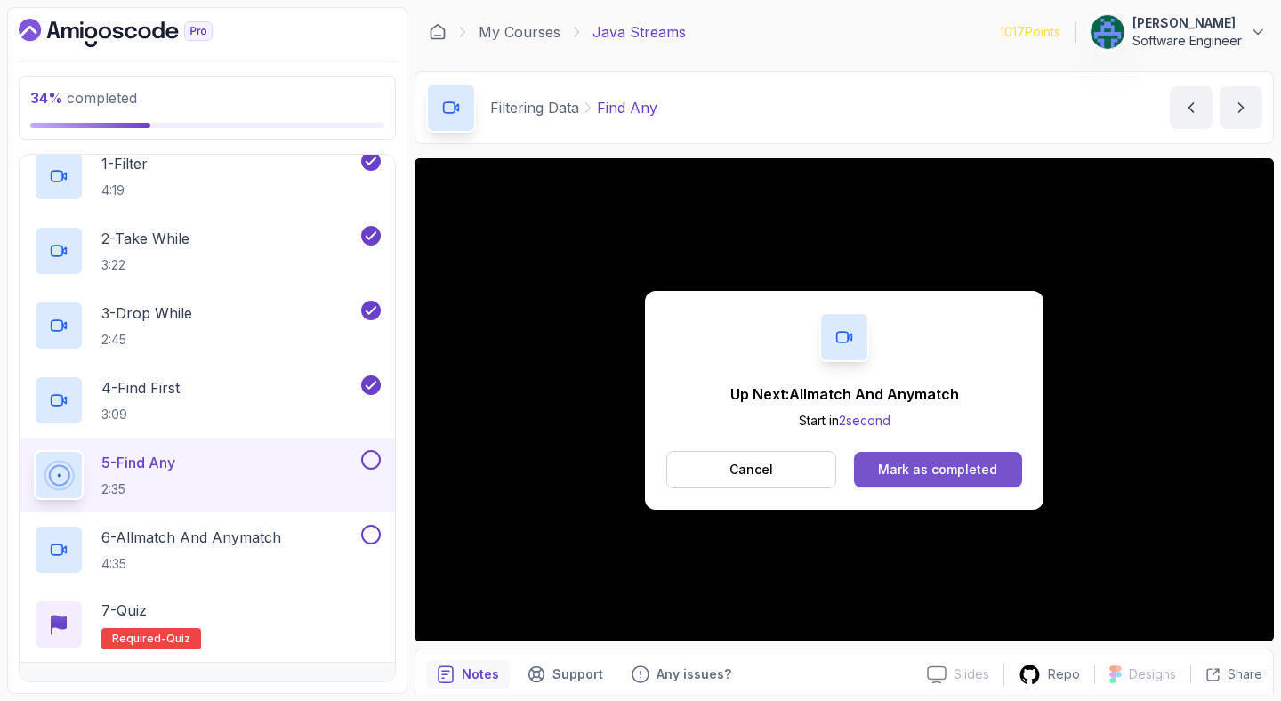
click at [920, 470] on div "Mark as completed" at bounding box center [937, 470] width 119 height 18
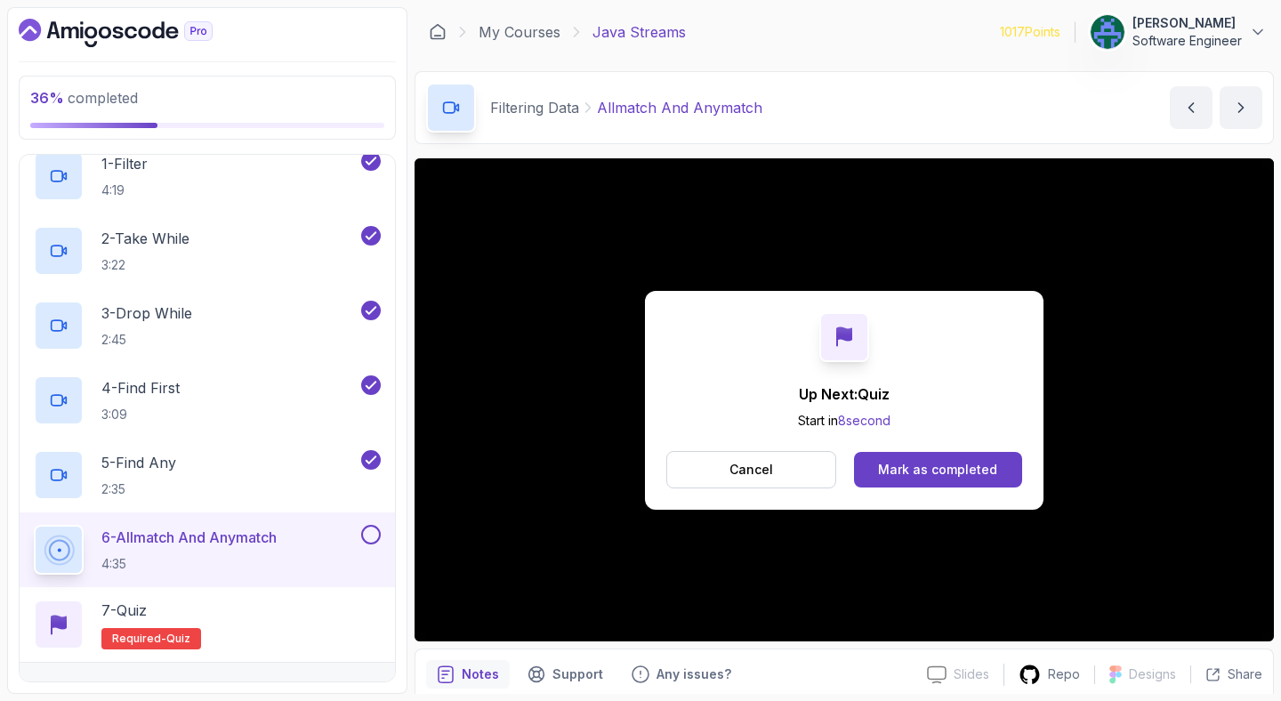
click at [920, 470] on div "Mark as completed" at bounding box center [937, 470] width 119 height 18
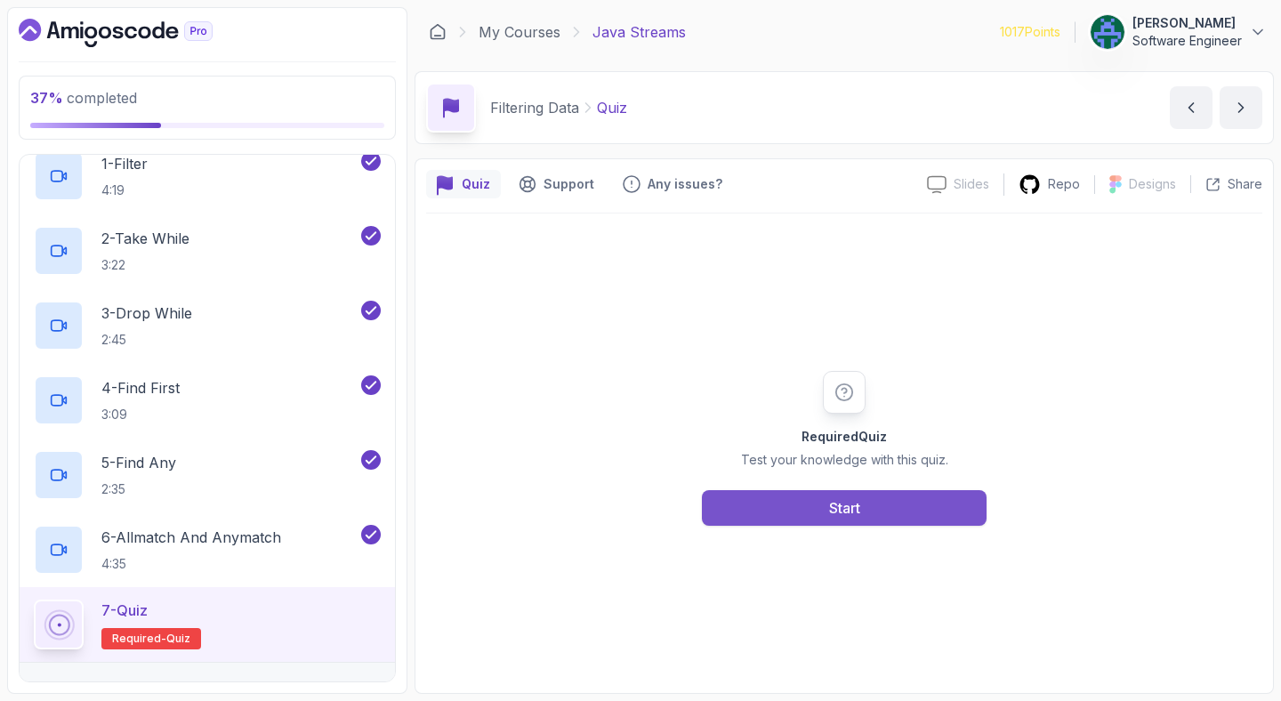
click at [809, 508] on button "Start" at bounding box center [844, 508] width 285 height 36
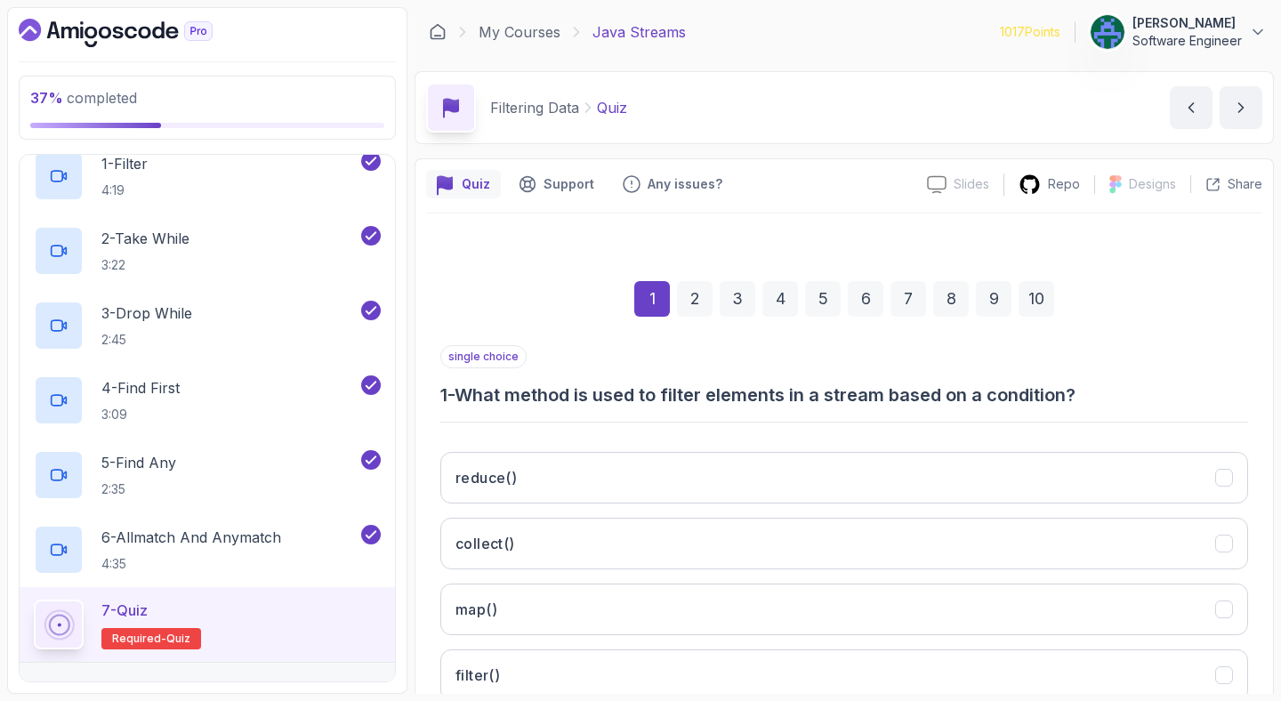
click at [767, 402] on h3 "1 - What method is used to filter elements in a stream based on a condition?" at bounding box center [843, 394] width 807 height 25
click at [830, 405] on h3 "1 - What method is used to filter elements in a stream based on a condition?" at bounding box center [843, 394] width 807 height 25
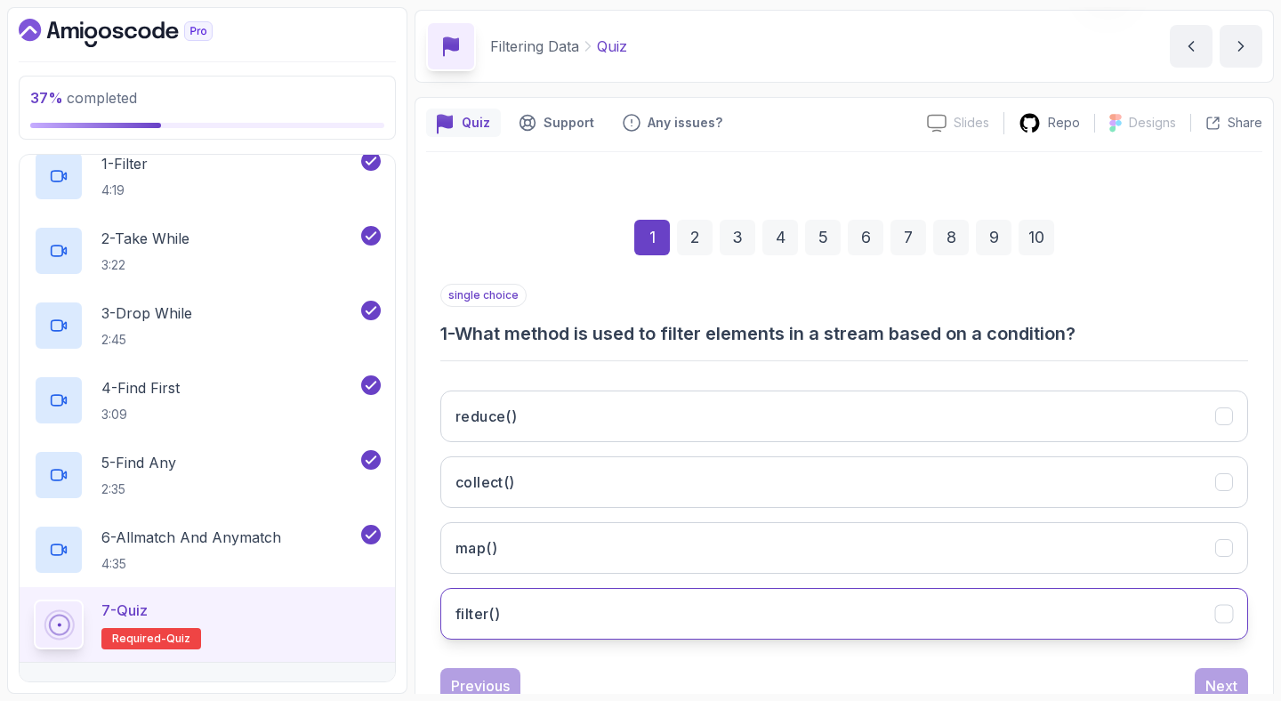
scroll to position [62, 0]
click at [820, 608] on button "filter()" at bounding box center [843, 613] width 807 height 52
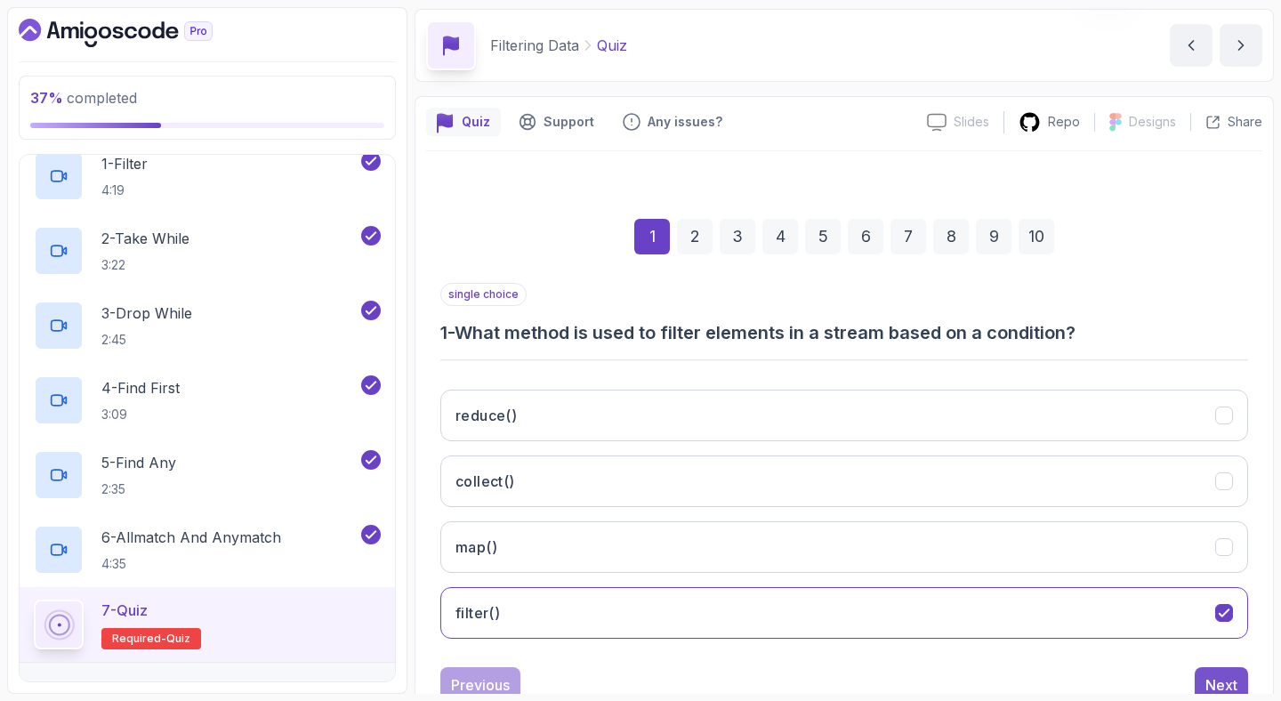
click at [1239, 672] on button "Next" at bounding box center [1220, 685] width 53 height 36
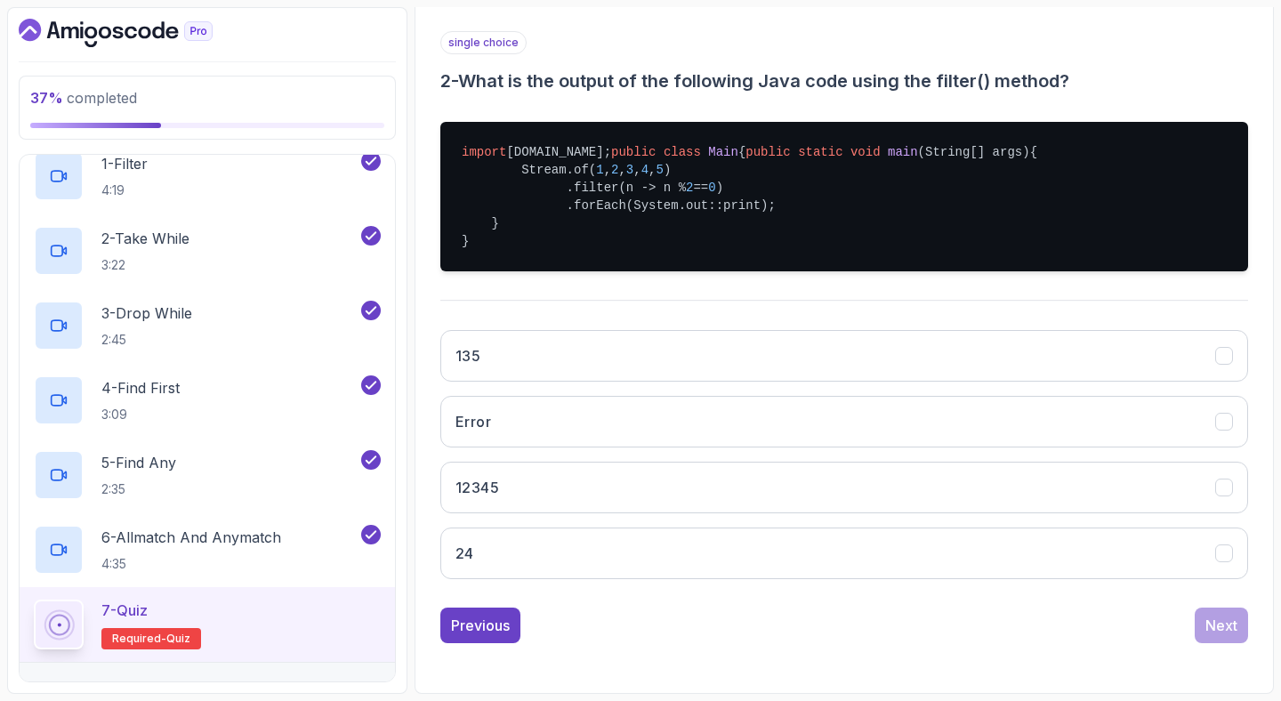
scroll to position [367, 0]
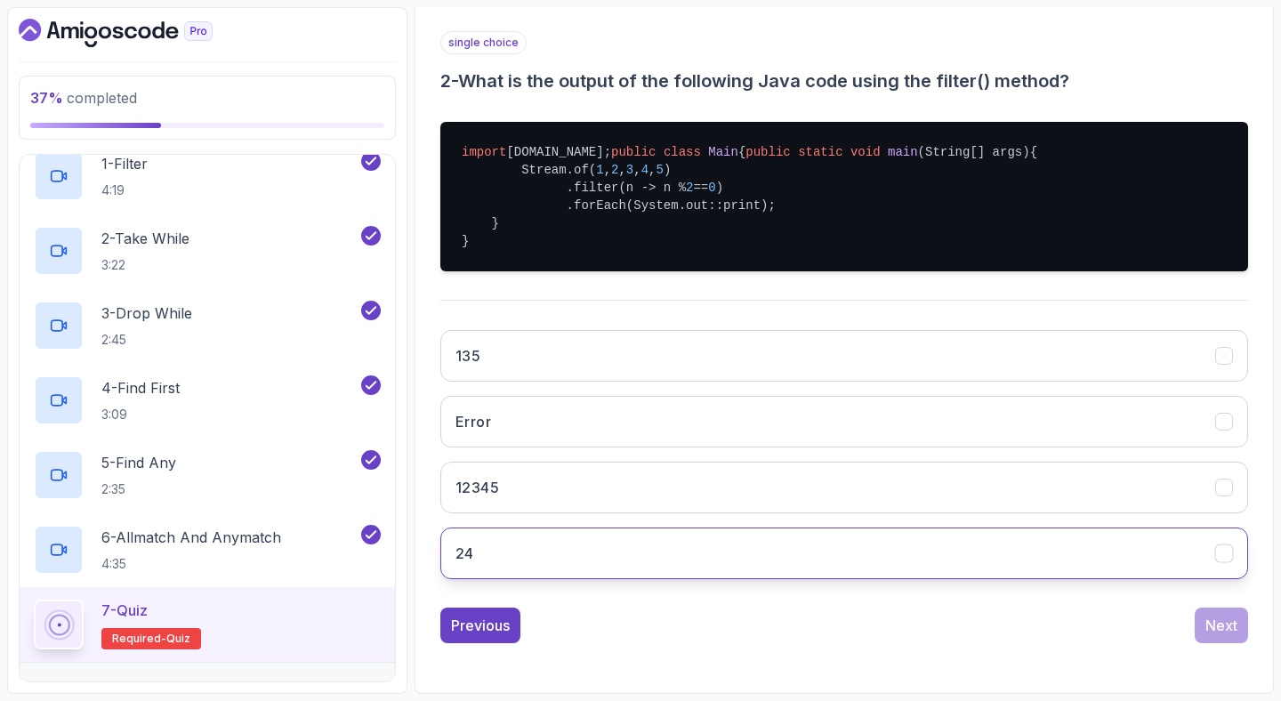
click at [568, 542] on button "24" at bounding box center [843, 553] width 807 height 52
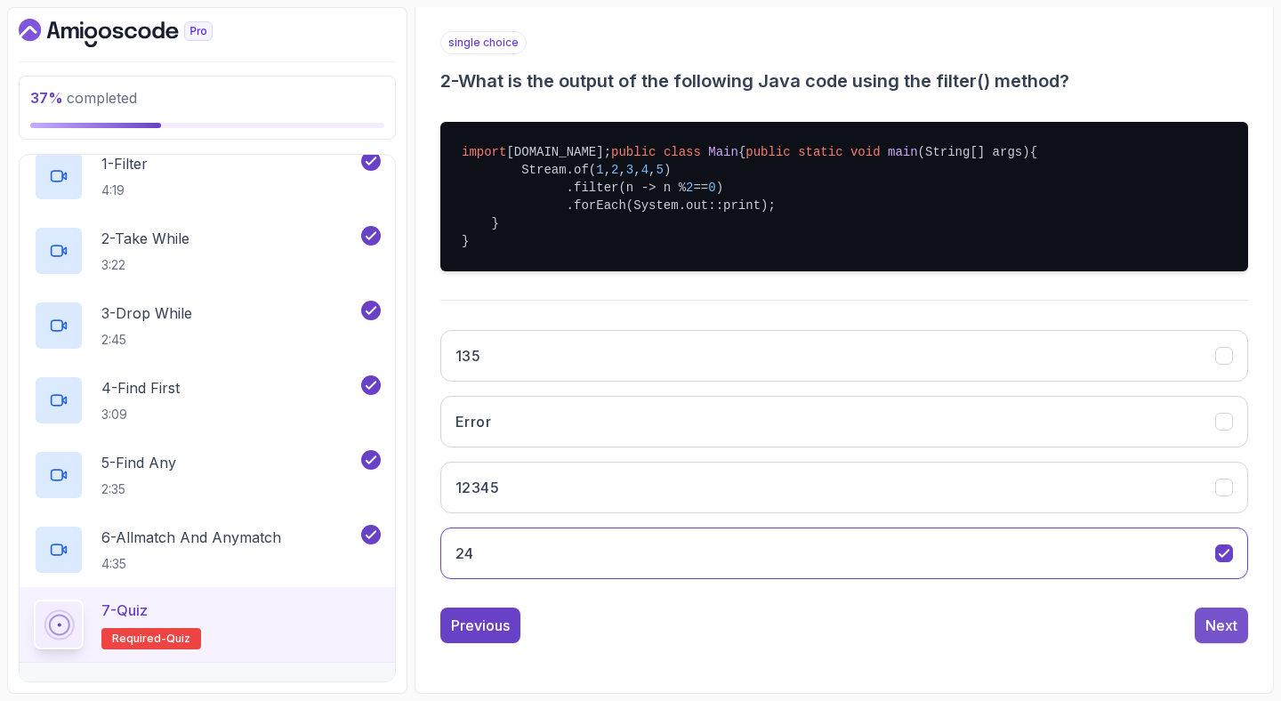
click at [1245, 625] on button "Next" at bounding box center [1220, 625] width 53 height 36
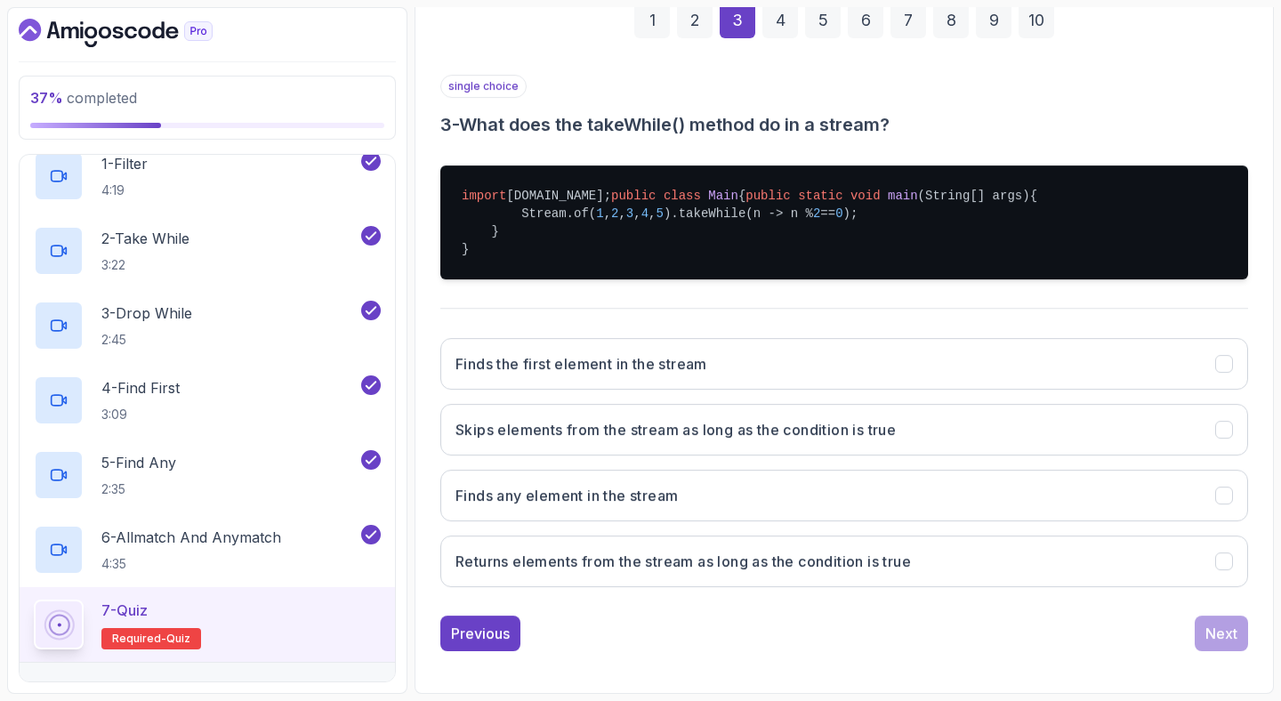
scroll to position [332, 0]
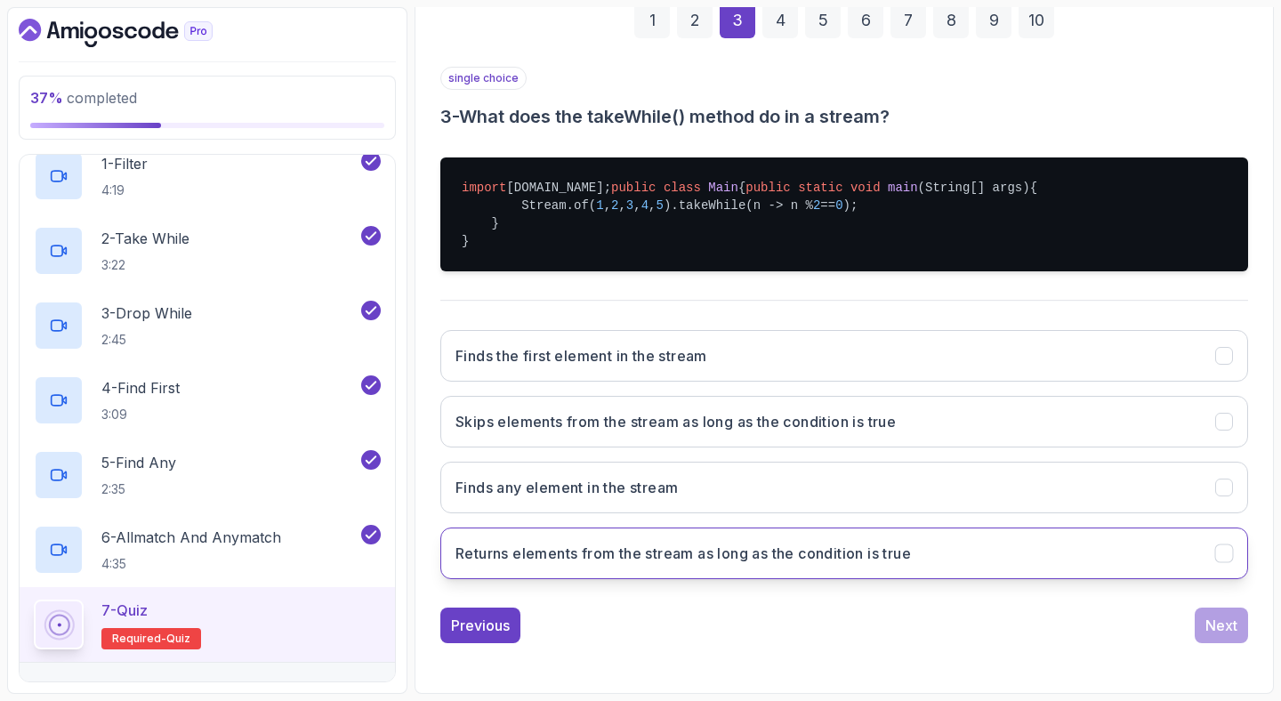
click at [677, 561] on h3 "Returns elements from the stream as long as the condition is true" at bounding box center [682, 552] width 455 height 21
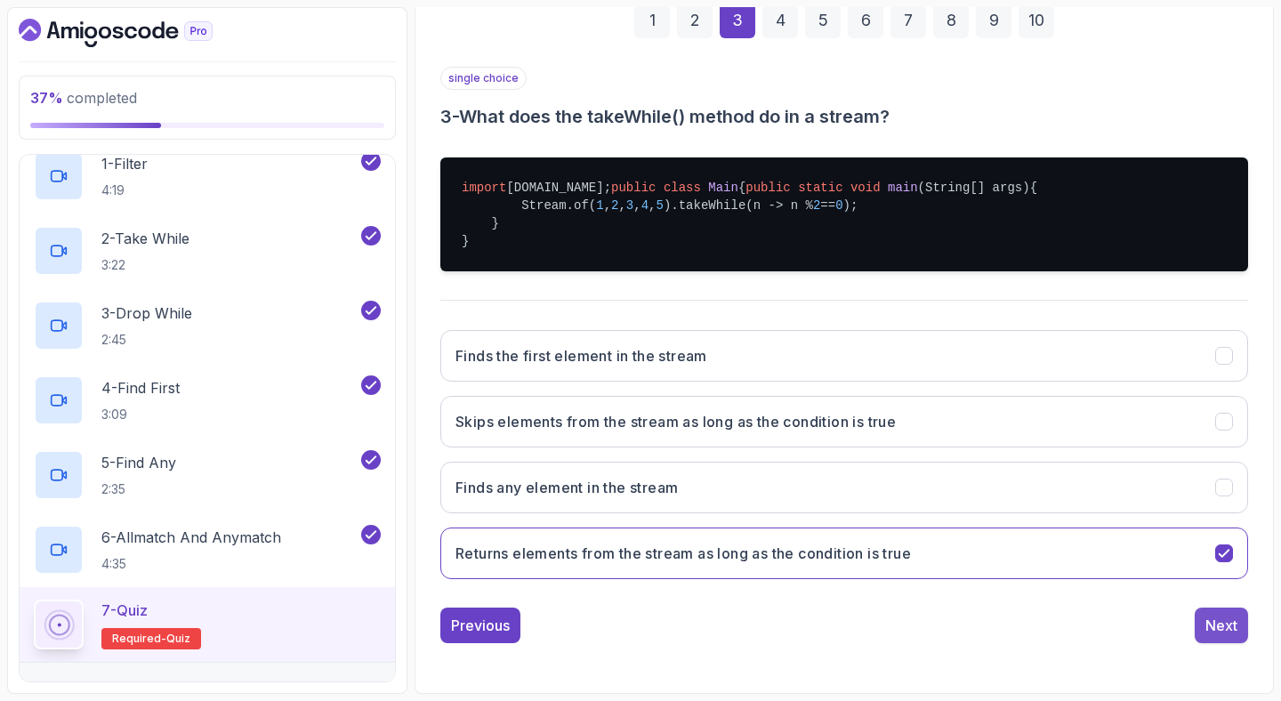
click at [1241, 637] on button "Next" at bounding box center [1220, 625] width 53 height 36
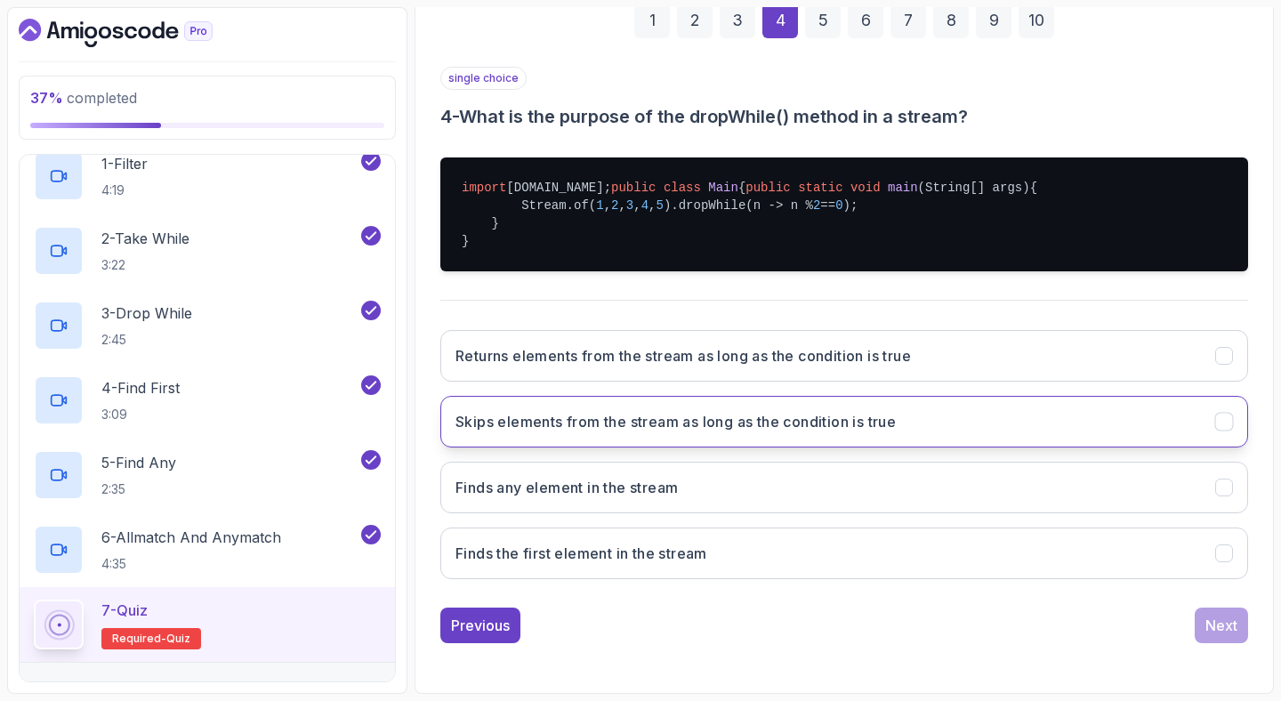
click at [806, 441] on button "Skips elements from the stream as long as the condition is true" at bounding box center [843, 422] width 807 height 52
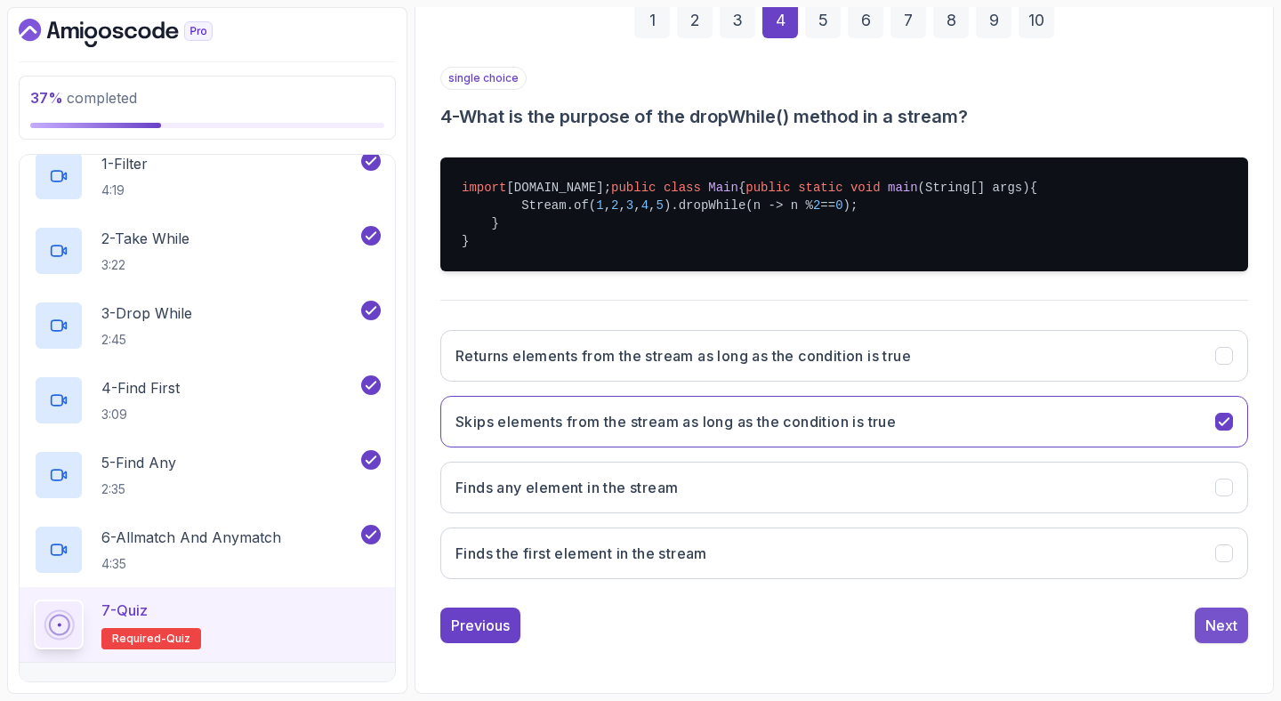
click at [1215, 624] on div "Next" at bounding box center [1221, 624] width 32 height 21
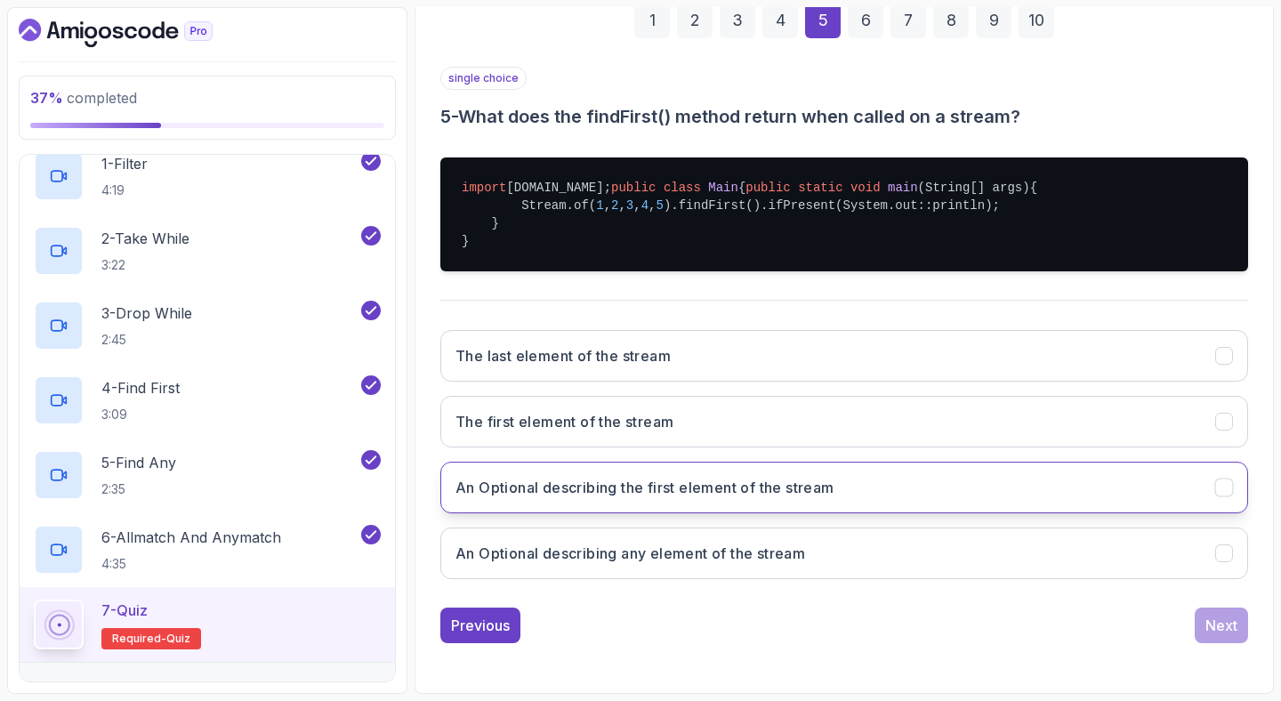
click at [687, 493] on h3 "An Optional describing the first element of the stream" at bounding box center [644, 487] width 379 height 21
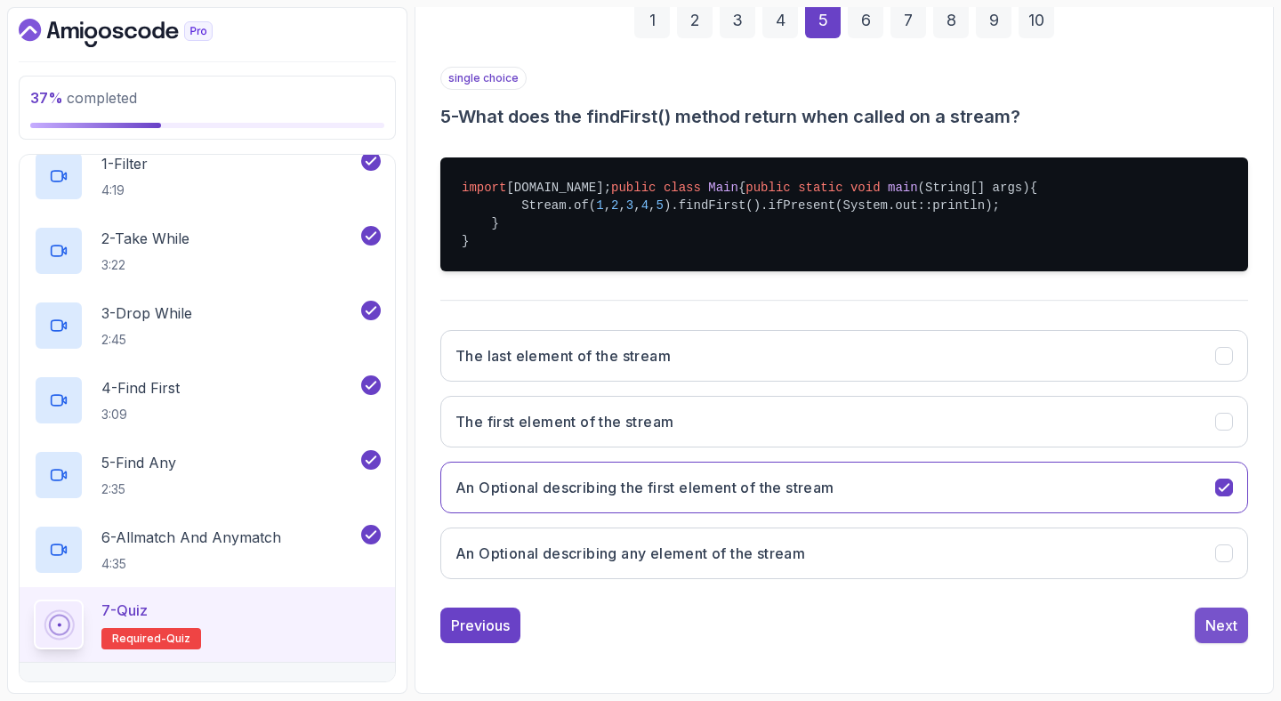
click at [1215, 620] on div "Next" at bounding box center [1221, 624] width 32 height 21
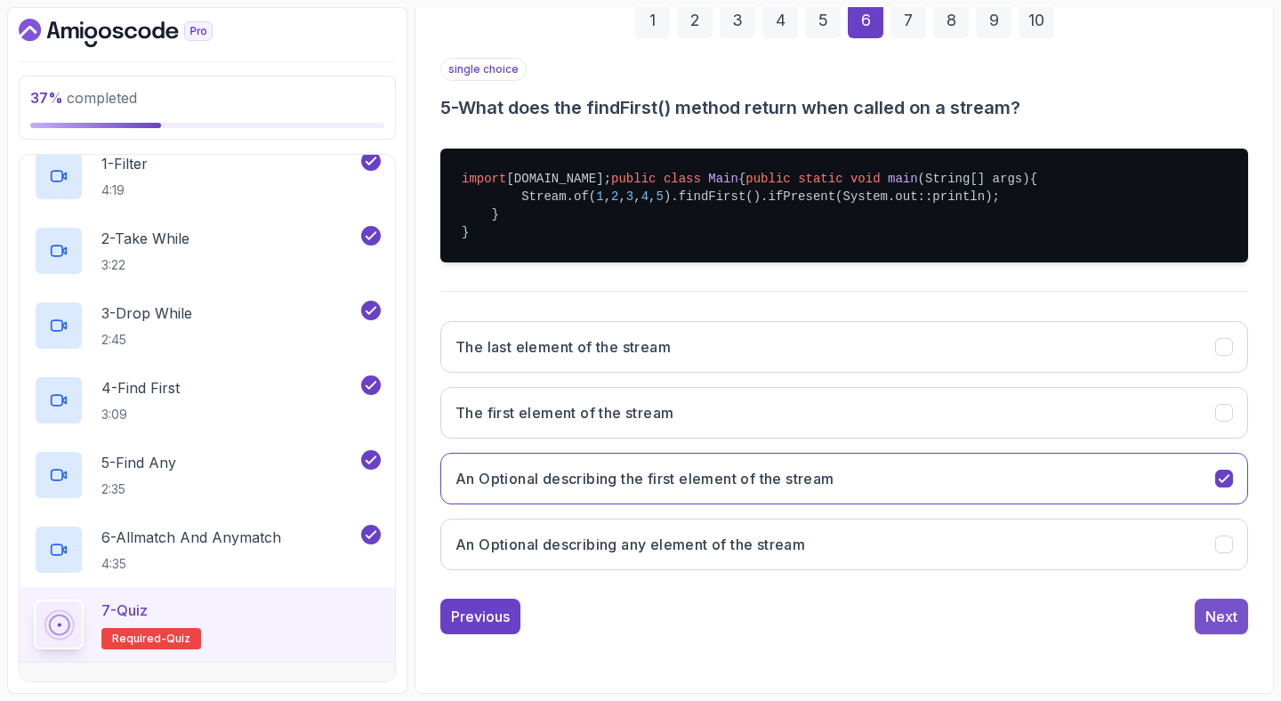
scroll to position [122, 0]
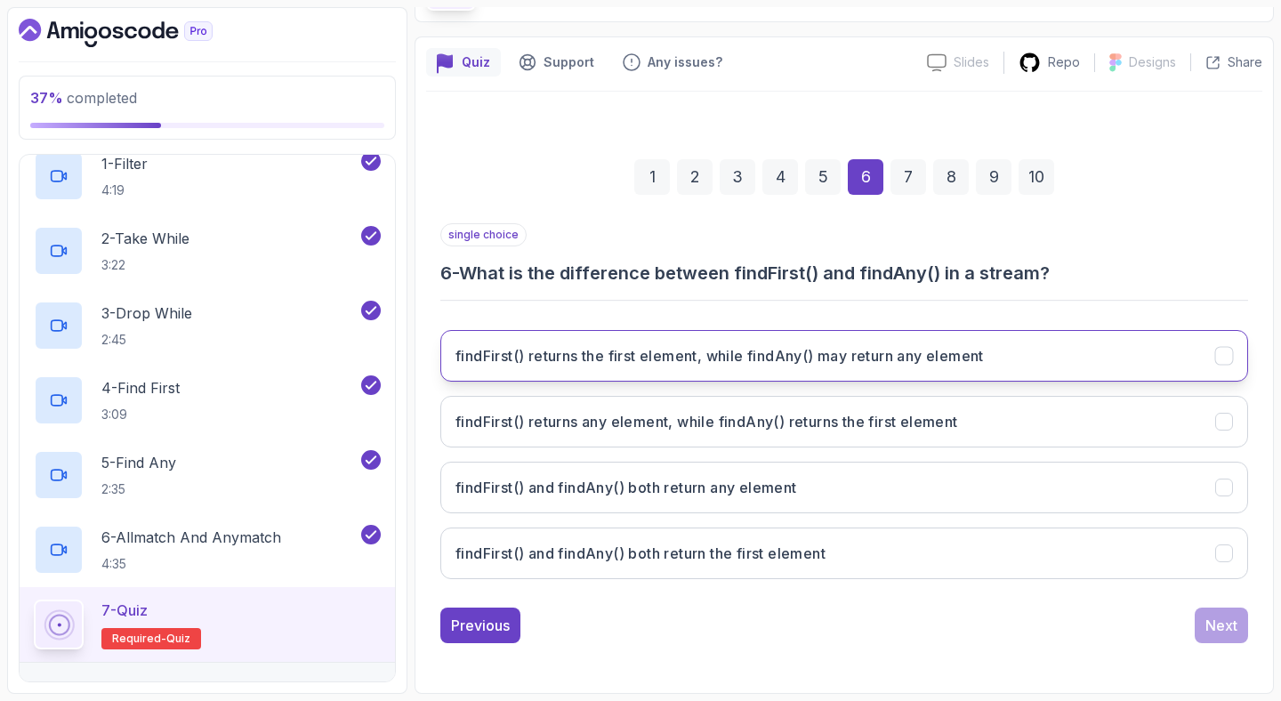
click at [665, 355] on h3 "findFirst() returns the first element, while findAny() may return any element" at bounding box center [719, 355] width 528 height 21
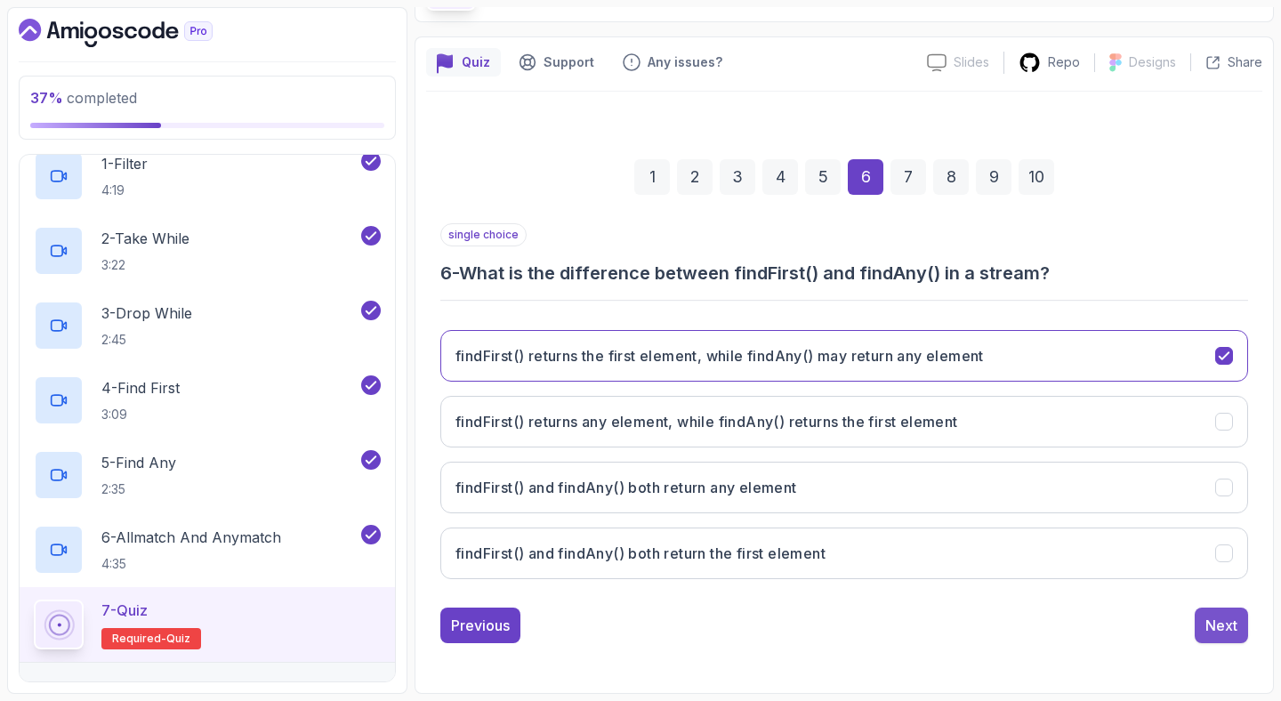
click at [1226, 630] on div "Next" at bounding box center [1221, 624] width 32 height 21
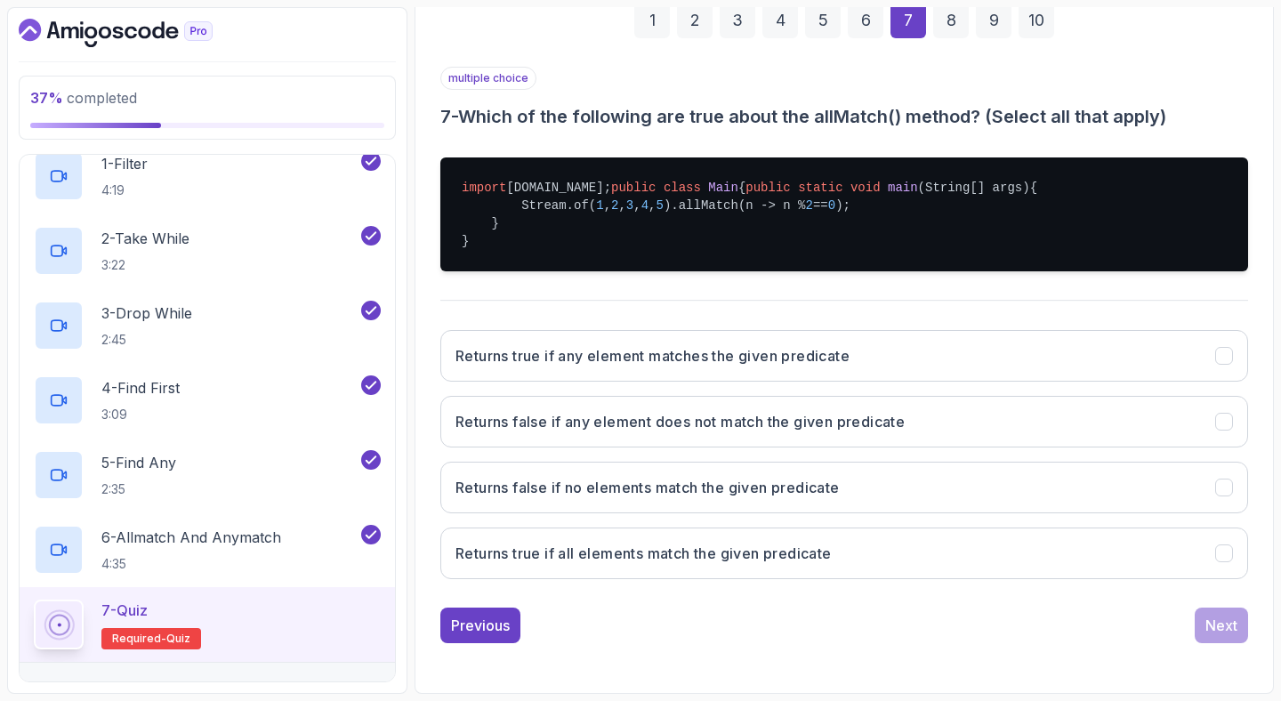
scroll to position [332, 0]
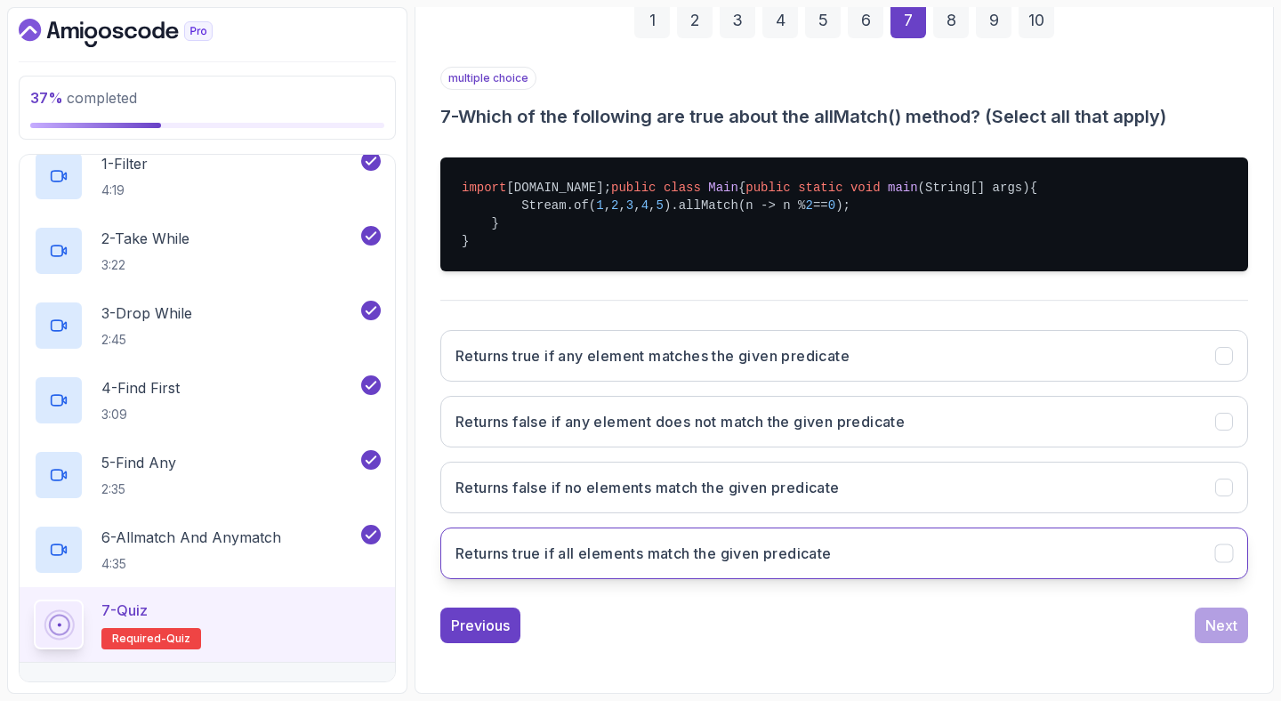
click at [643, 550] on h3 "Returns true if all elements match the given predicate" at bounding box center [643, 552] width 376 height 21
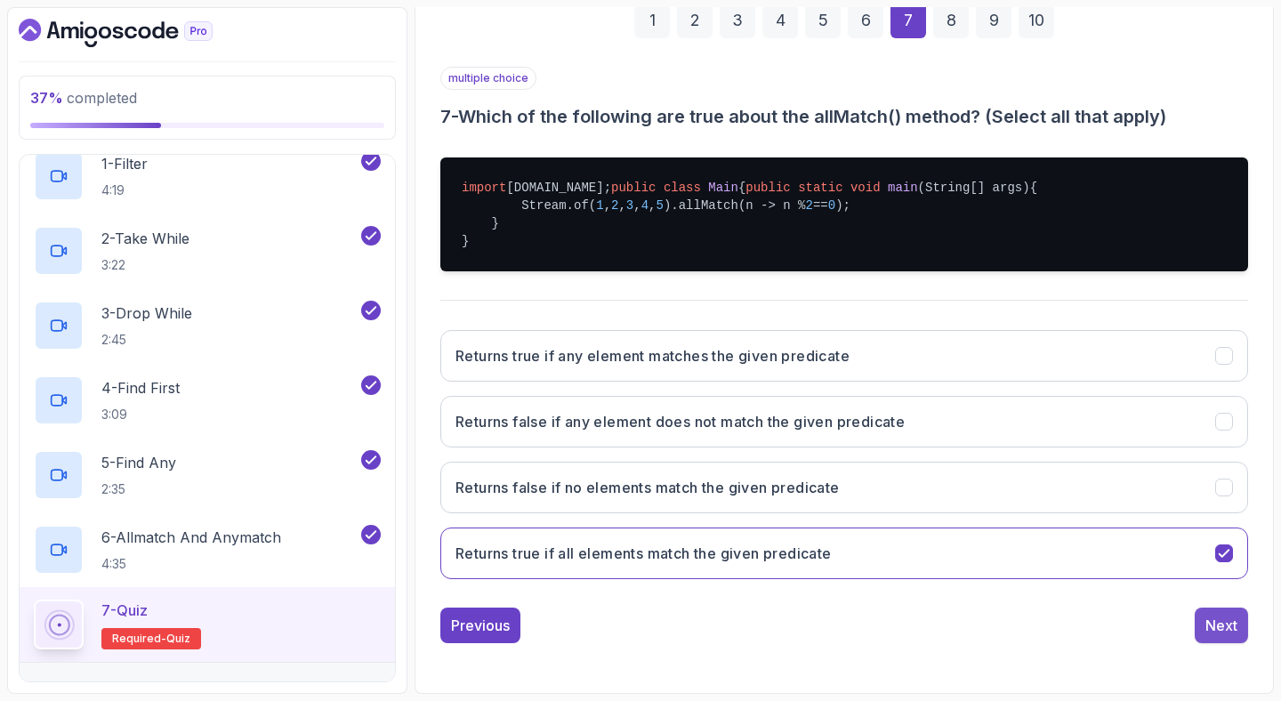
click at [1204, 616] on button "Next" at bounding box center [1220, 625] width 53 height 36
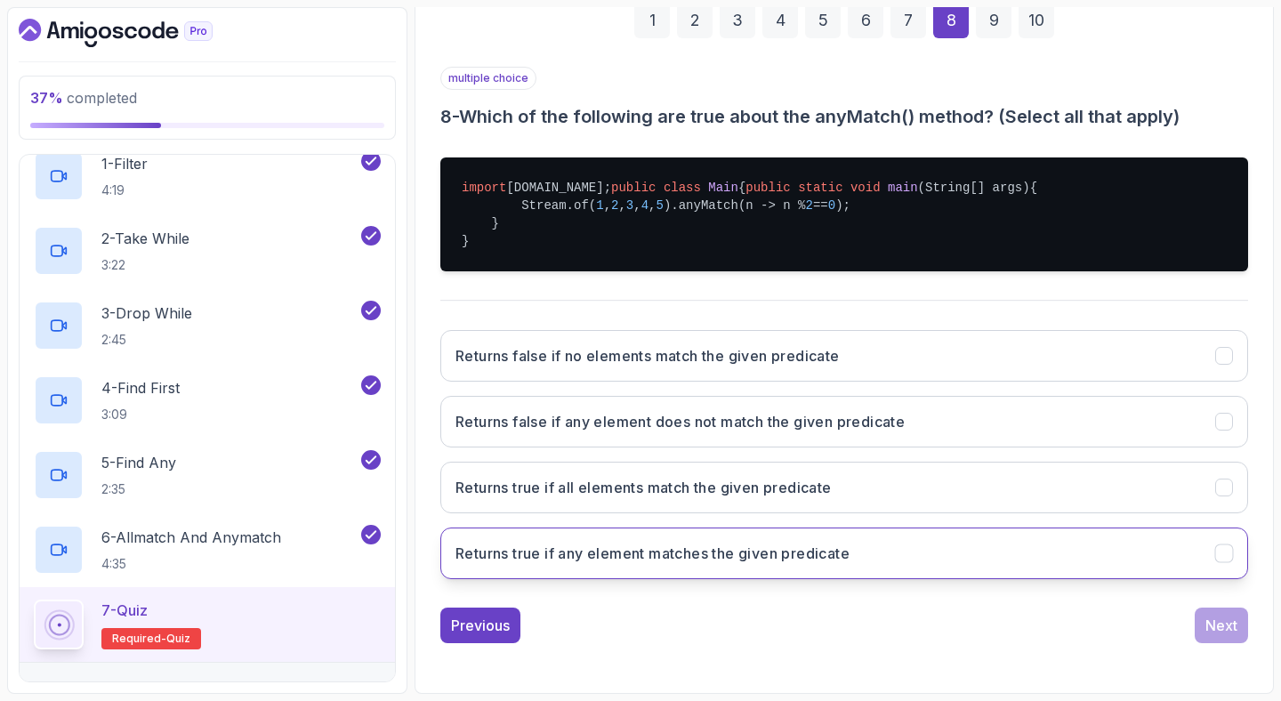
click at [644, 550] on h3 "Returns true if any element matches the given predicate" at bounding box center [652, 552] width 394 height 21
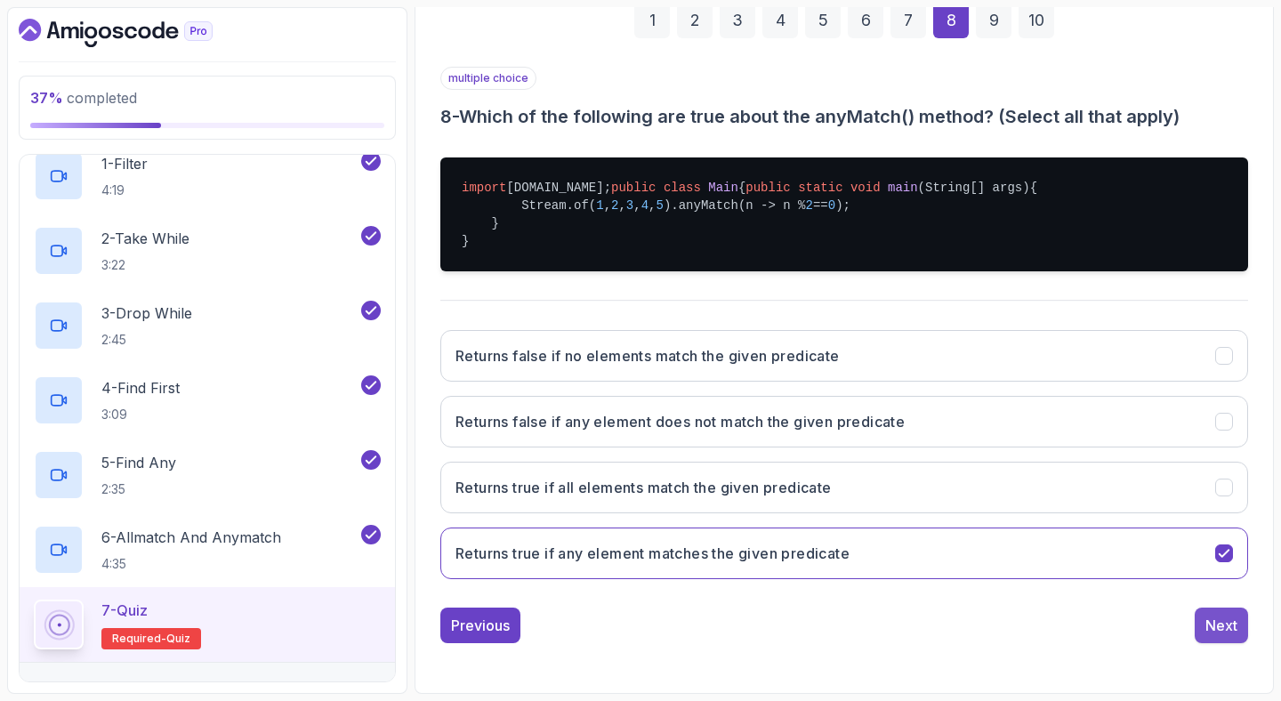
click at [1229, 619] on div "Next" at bounding box center [1221, 624] width 32 height 21
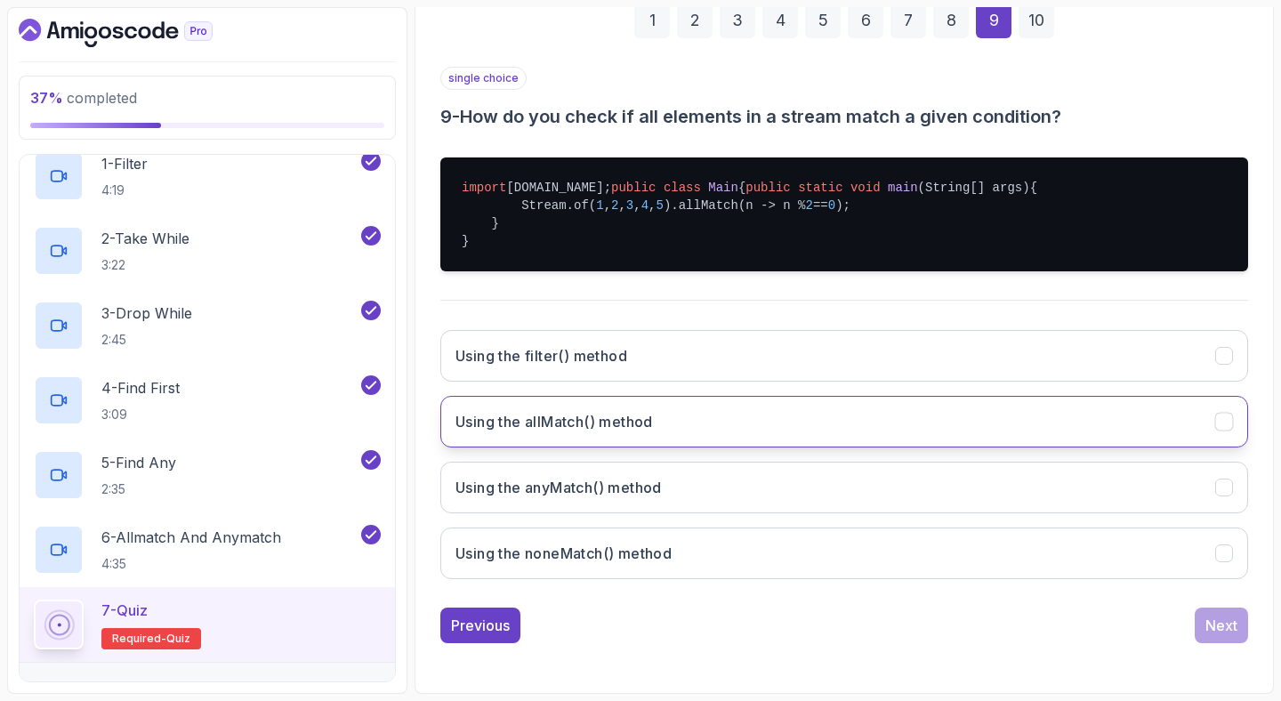
click at [719, 434] on button "Using the allMatch() method" at bounding box center [843, 422] width 807 height 52
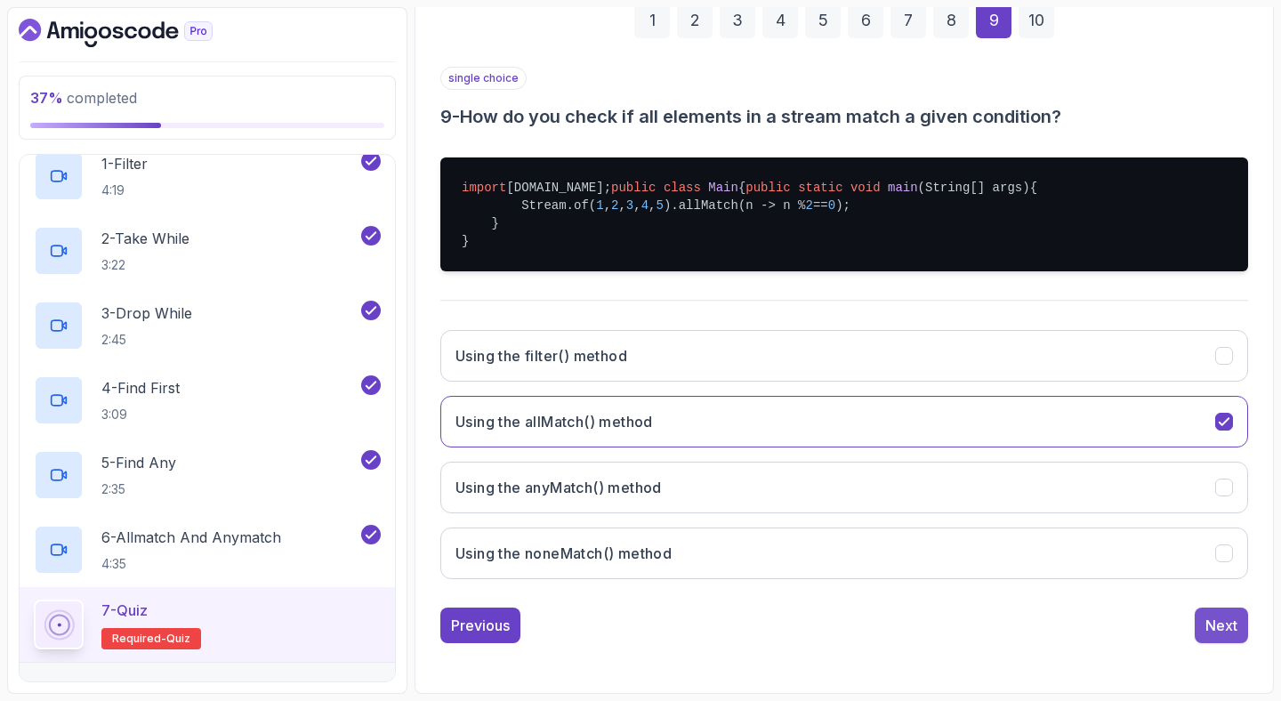
click at [1218, 632] on div "Next" at bounding box center [1221, 624] width 32 height 21
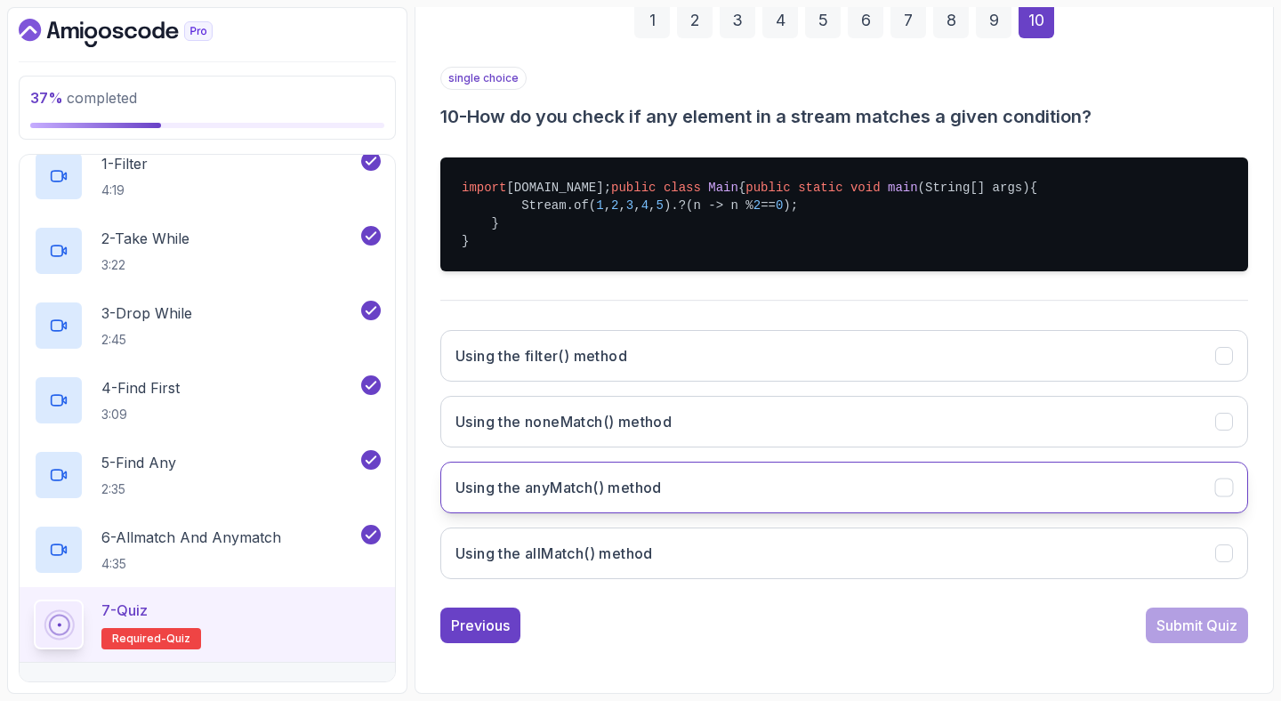
click at [687, 486] on button "Using the anyMatch() method" at bounding box center [843, 488] width 807 height 52
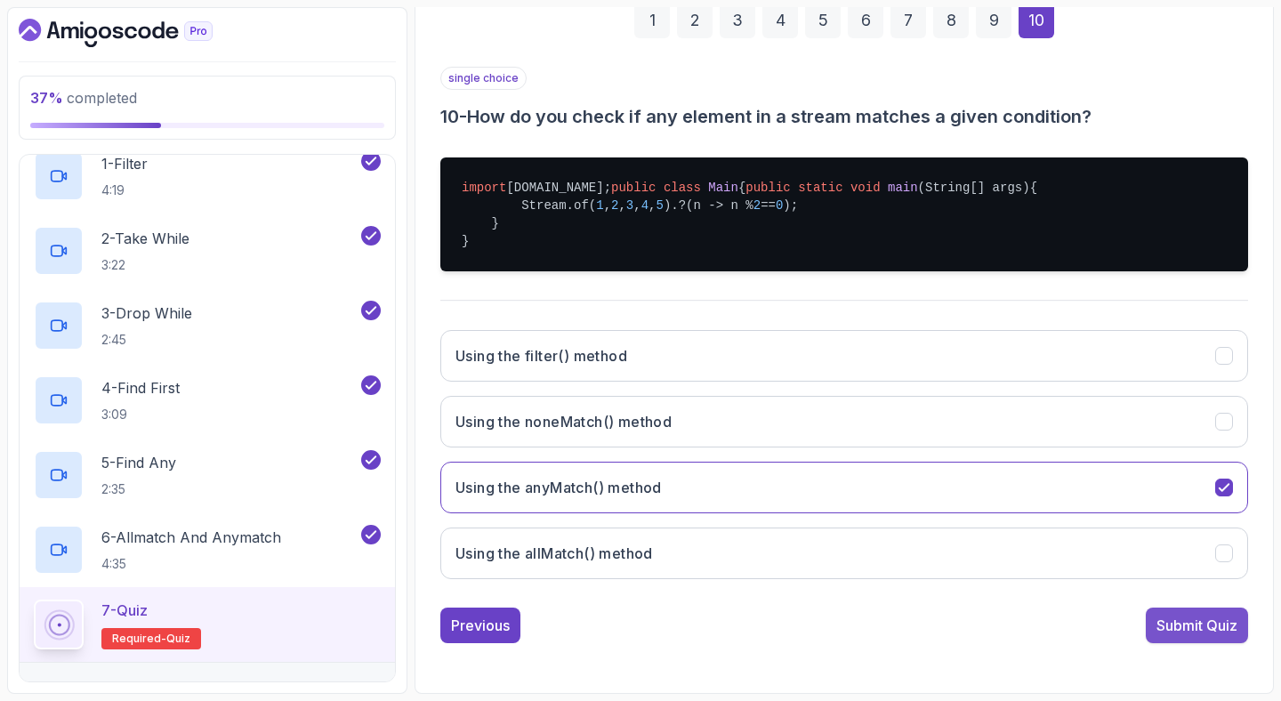
click at [1212, 613] on button "Submit Quiz" at bounding box center [1196, 625] width 102 height 36
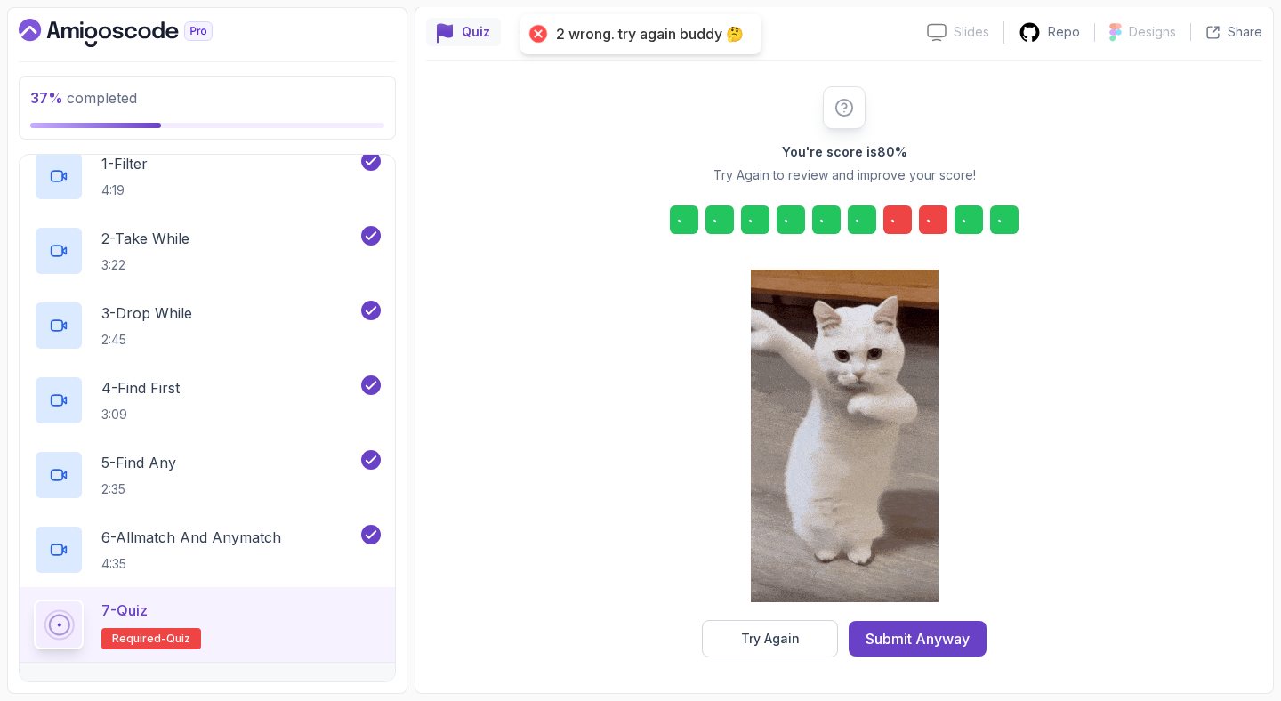
scroll to position [152, 0]
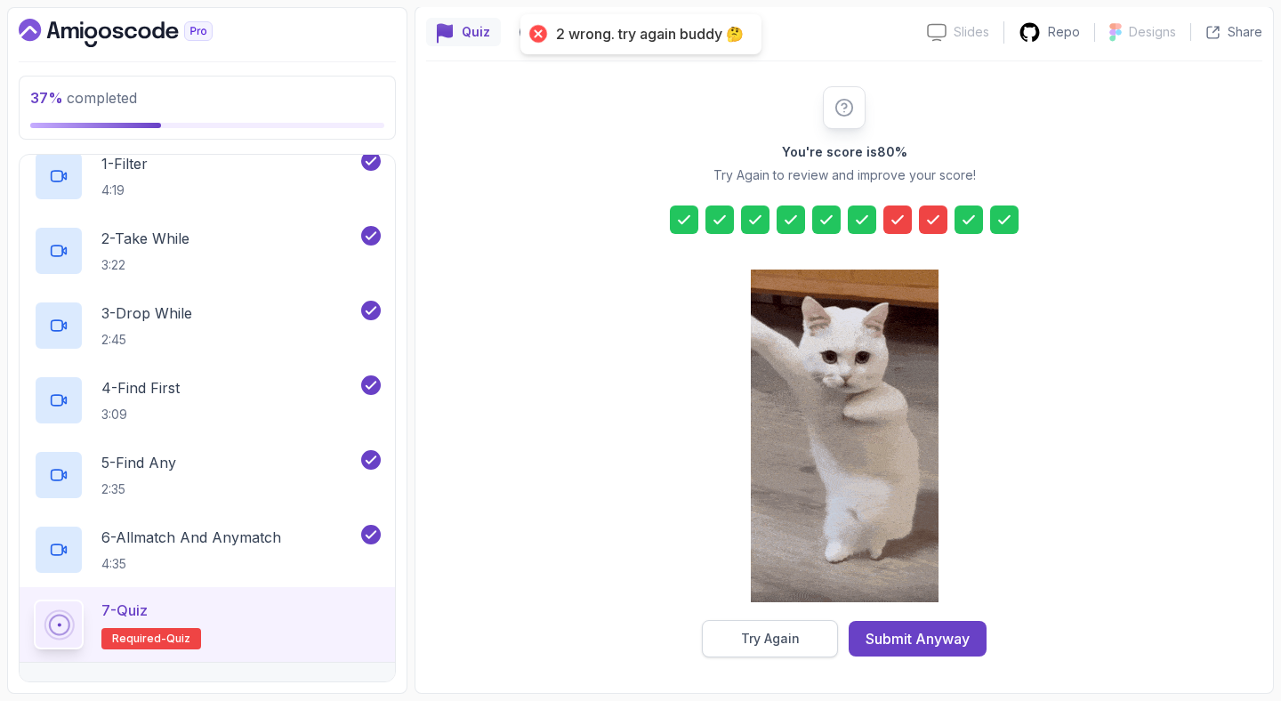
click at [727, 651] on button "Try Again" at bounding box center [770, 638] width 136 height 37
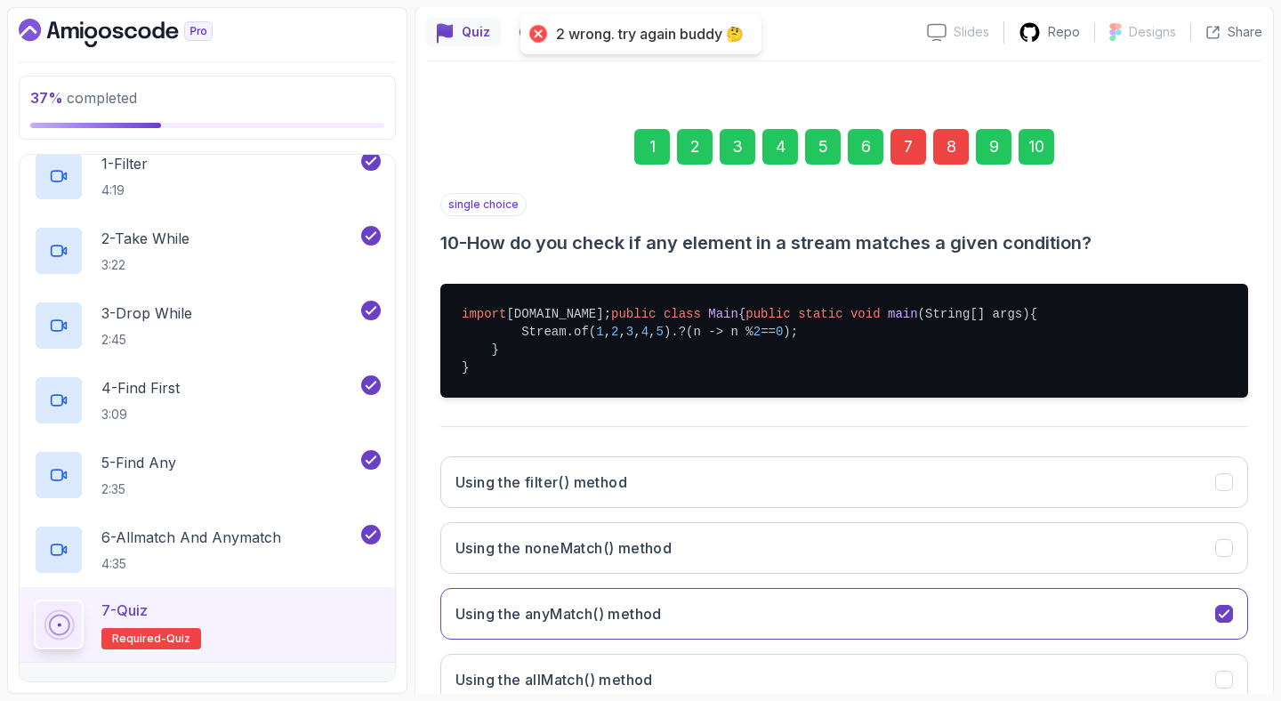
click at [914, 141] on div "7" at bounding box center [908, 147] width 36 height 36
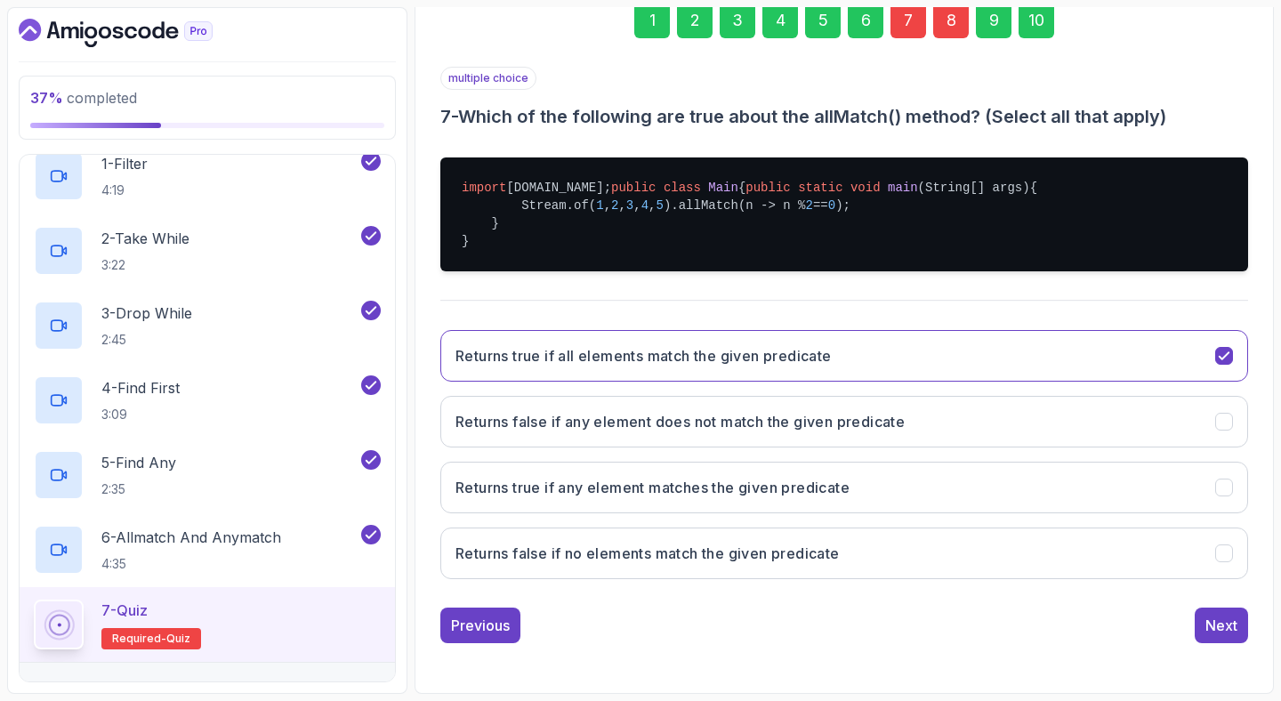
scroll to position [332, 0]
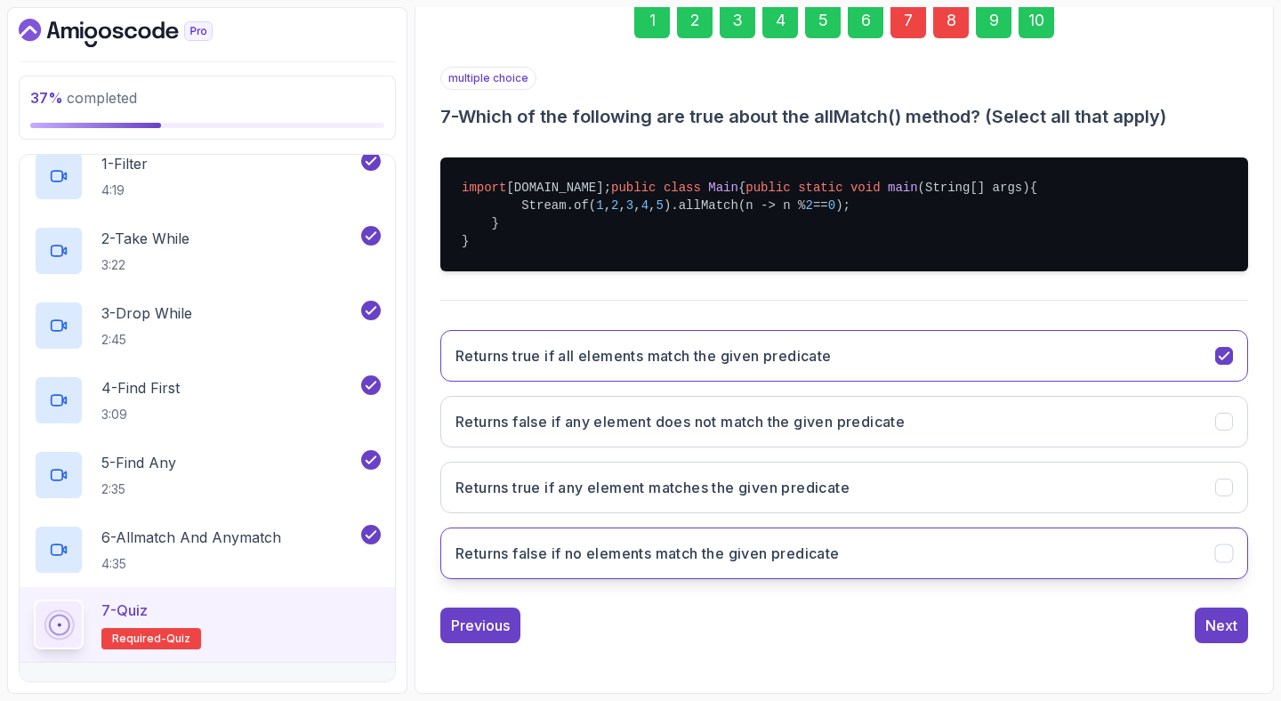
click at [759, 556] on h3 "Returns false if no elements match the given predicate" at bounding box center [647, 552] width 384 height 21
click at [1227, 630] on div "Next" at bounding box center [1221, 624] width 32 height 21
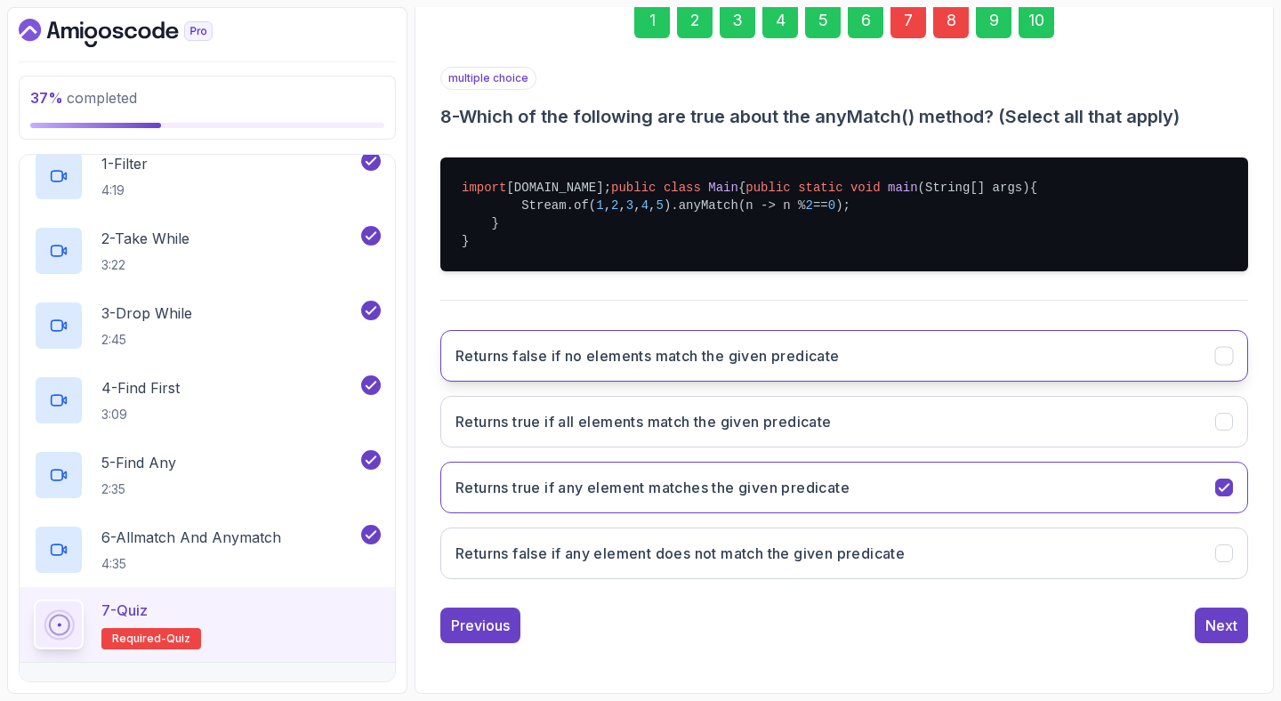
click at [642, 363] on h3 "Returns false if no elements match the given predicate" at bounding box center [647, 355] width 384 height 21
click at [1208, 614] on button "Next" at bounding box center [1220, 625] width 53 height 36
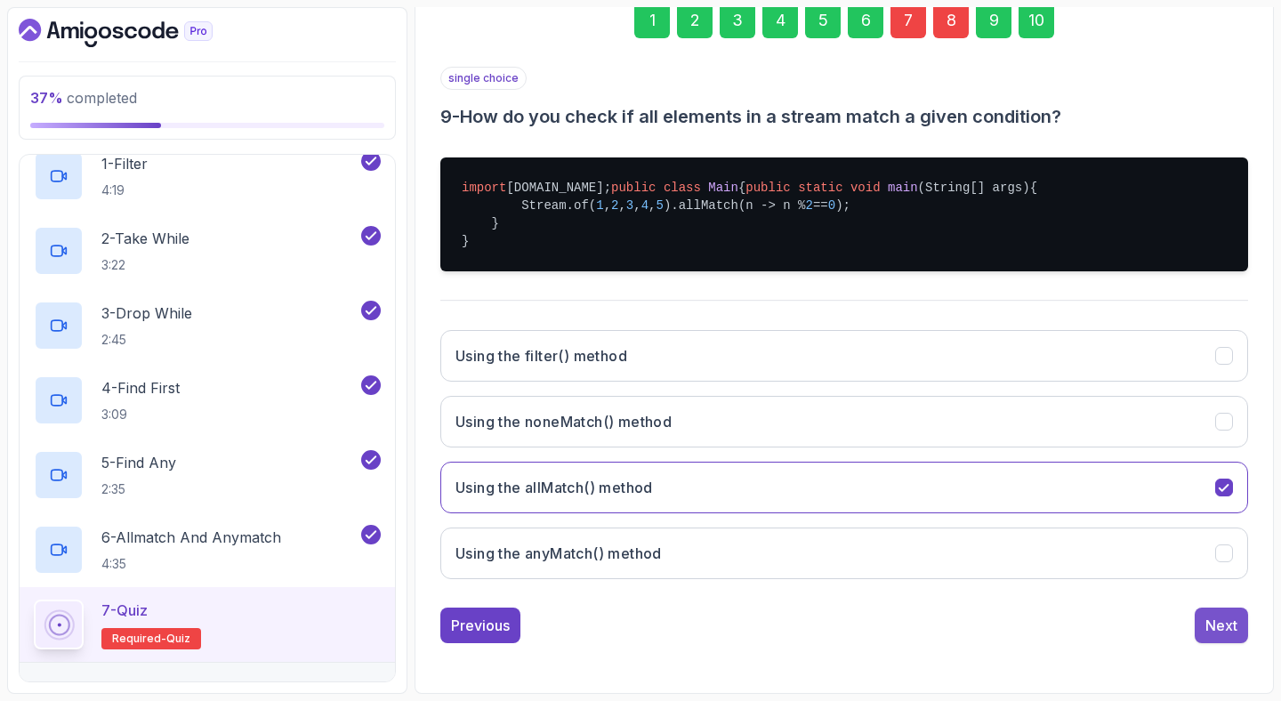
click at [1208, 614] on button "Next" at bounding box center [1220, 625] width 53 height 36
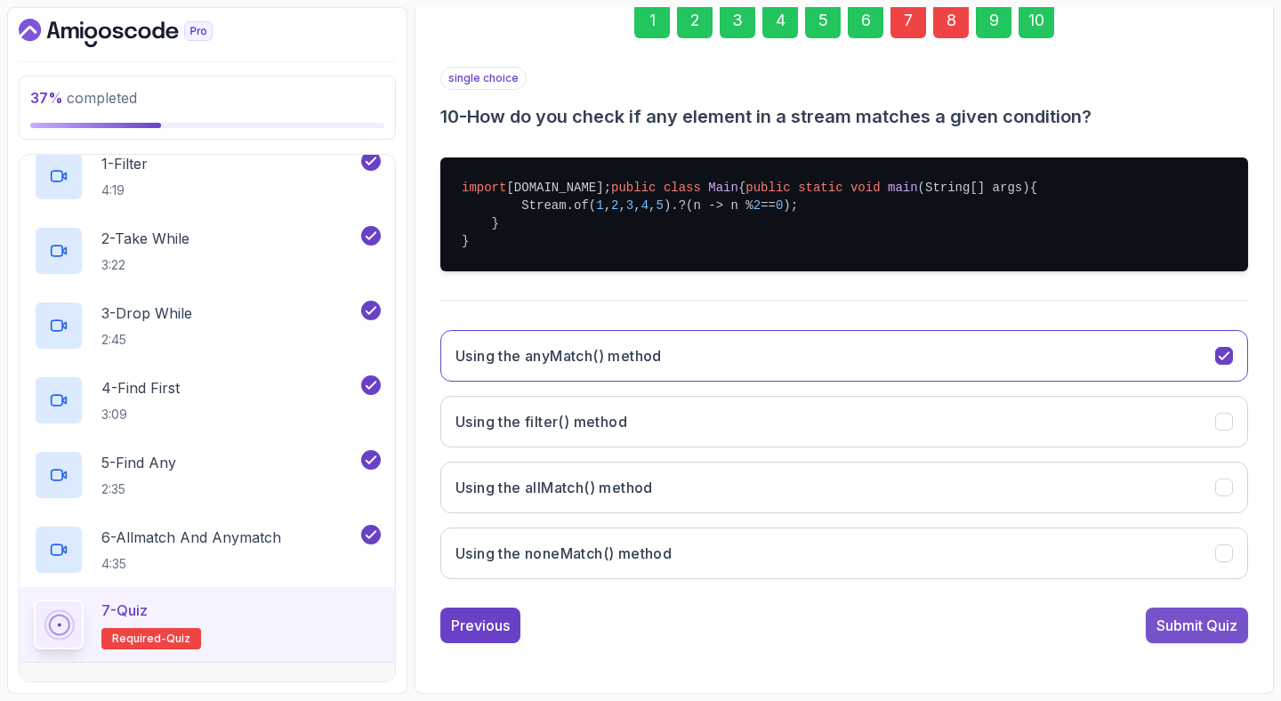
click at [1208, 614] on button "Submit Quiz" at bounding box center [1196, 625] width 102 height 36
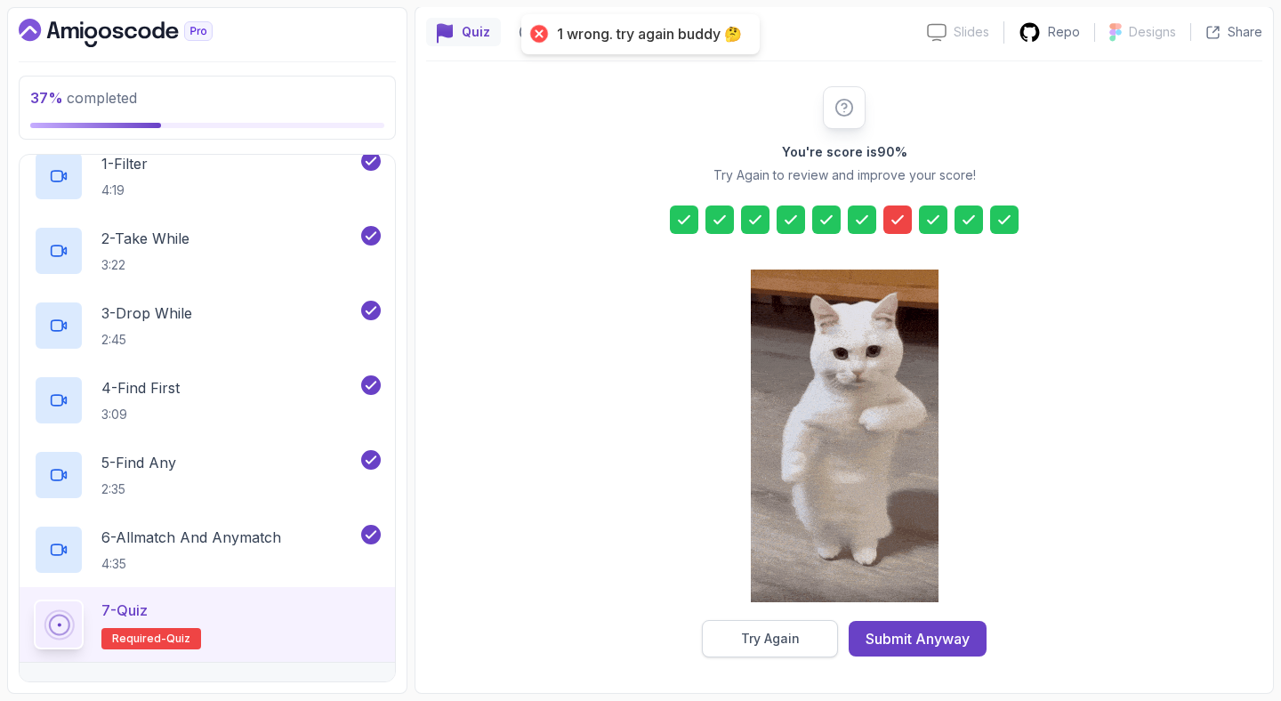
click at [767, 631] on div "Try Again" at bounding box center [770, 639] width 59 height 18
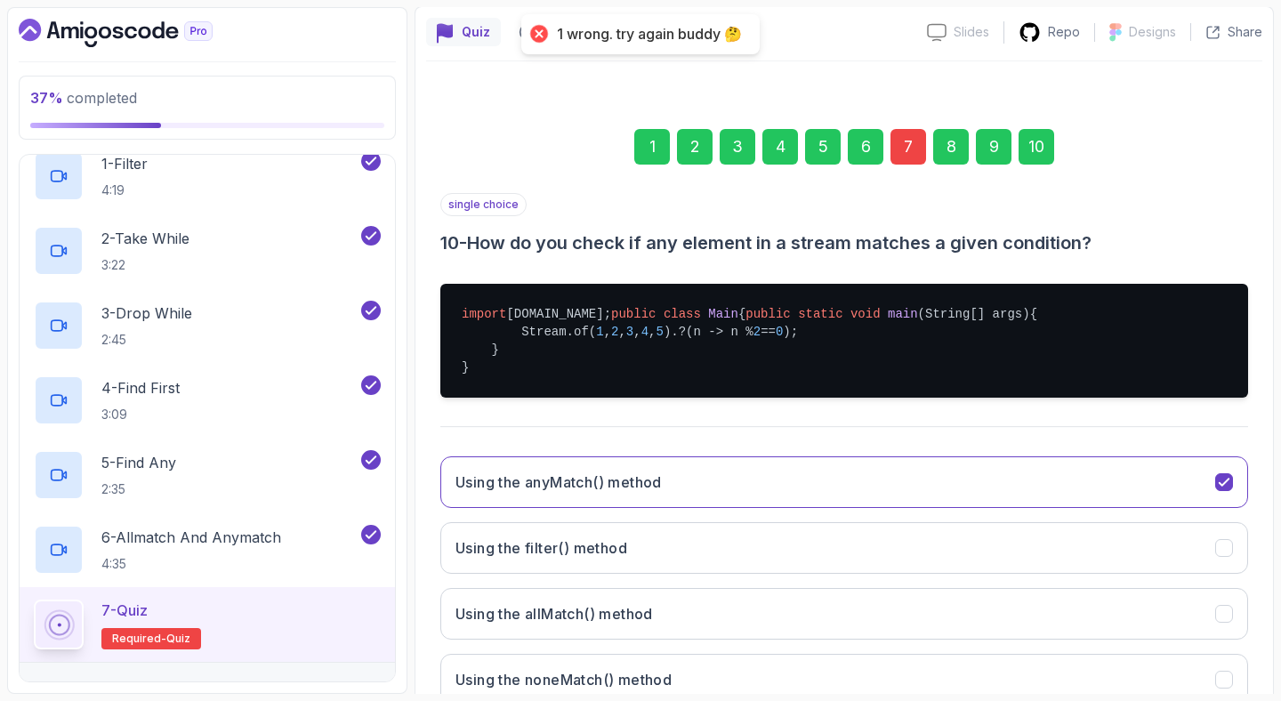
click at [903, 147] on div "7" at bounding box center [908, 147] width 36 height 36
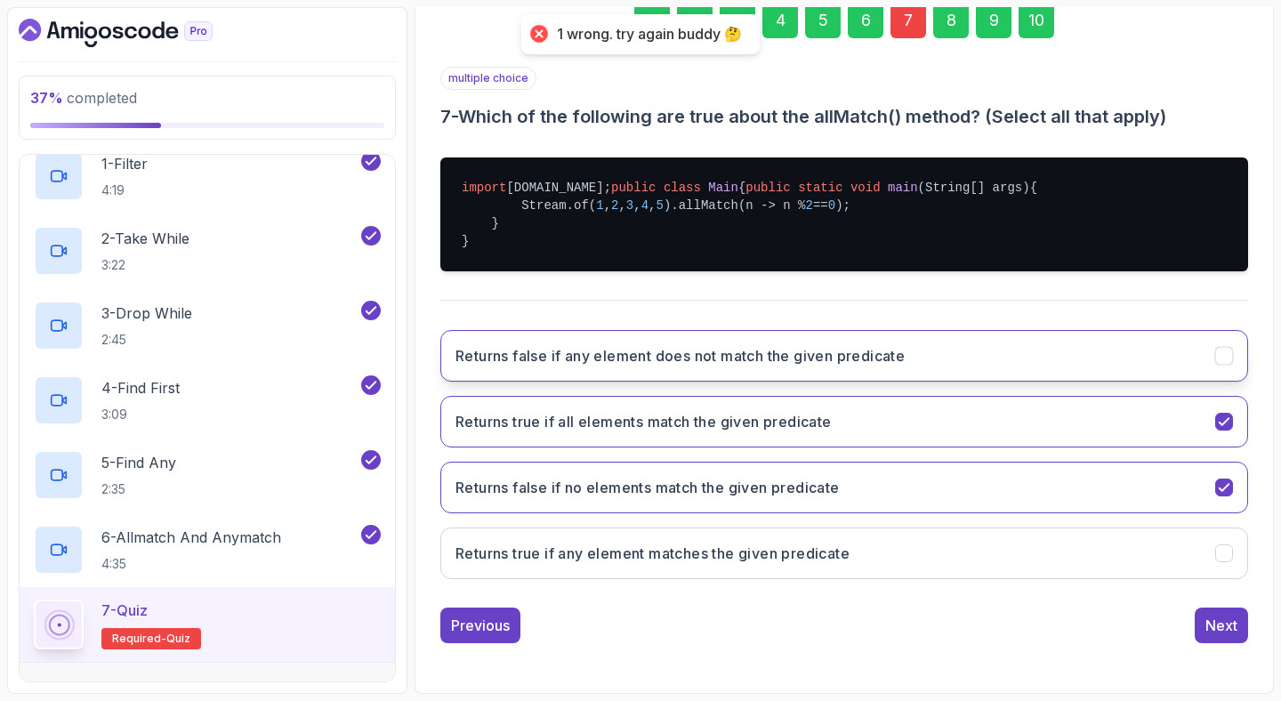
scroll to position [323, 0]
click at [762, 365] on h3 "Returns false if any element does not match the given predicate" at bounding box center [679, 355] width 449 height 21
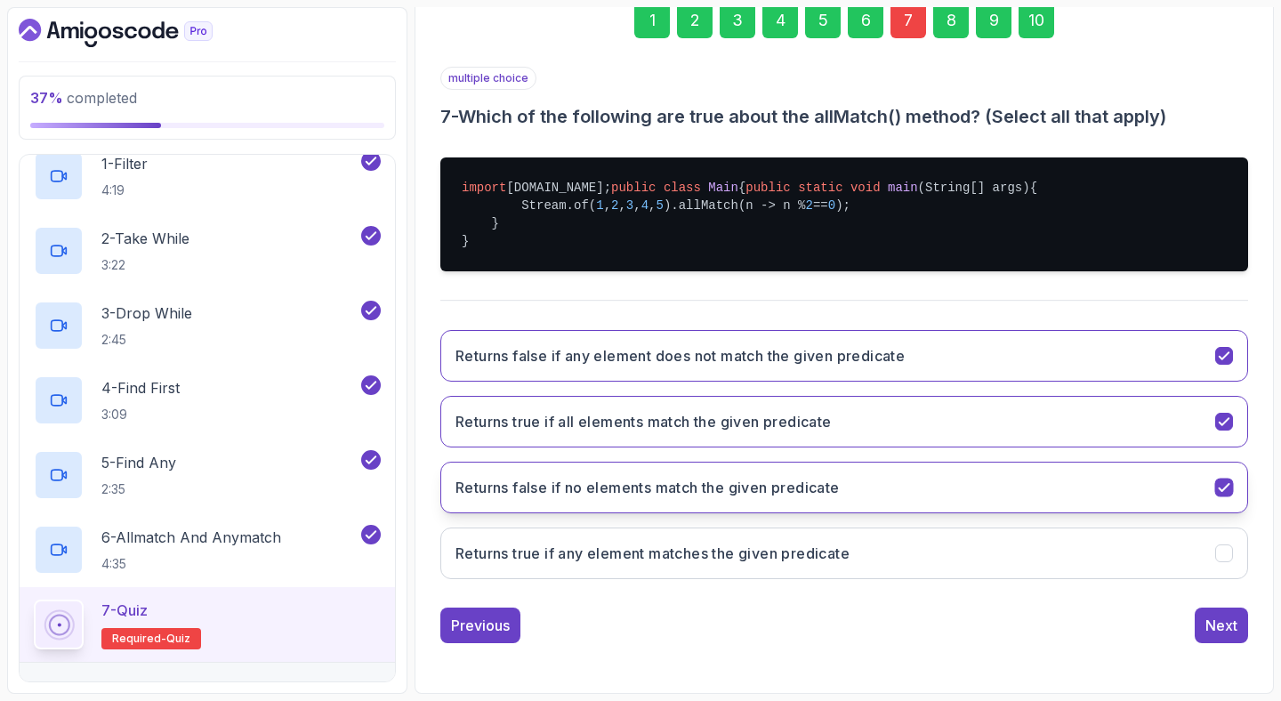
click at [664, 498] on h3 "Returns false if no elements match the given predicate" at bounding box center [647, 487] width 384 height 21
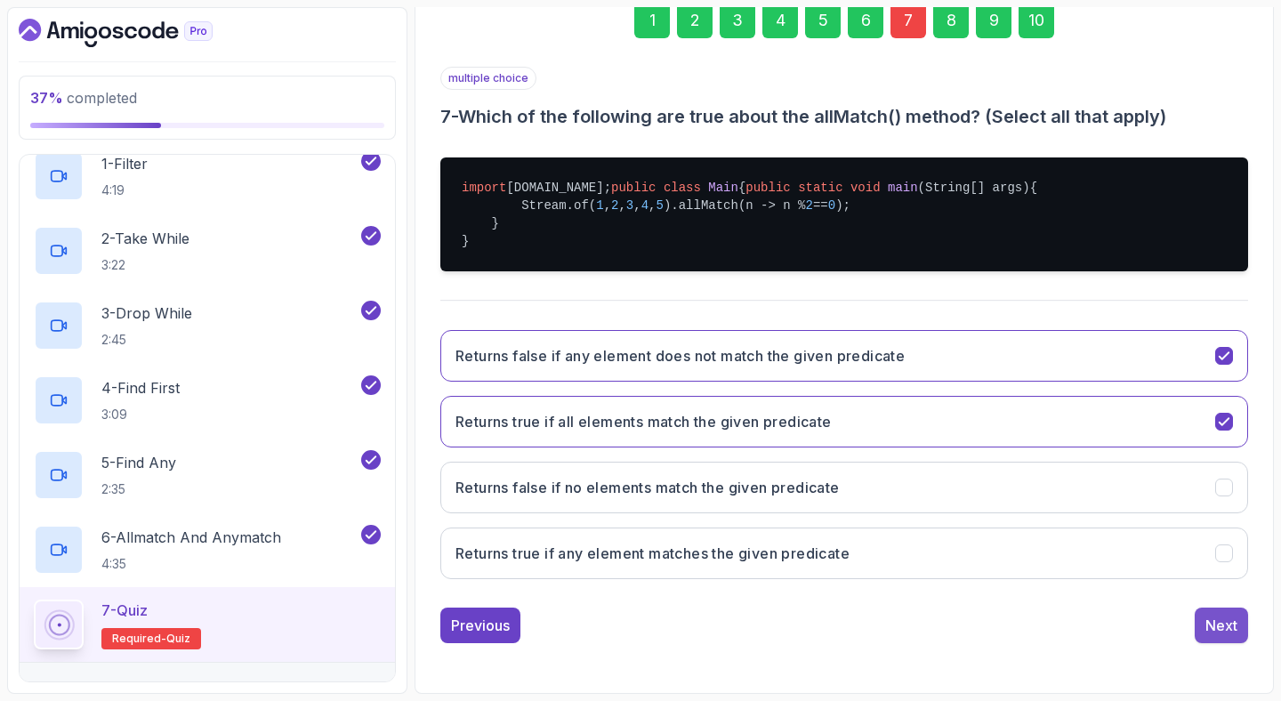
click at [1216, 633] on div "Next" at bounding box center [1221, 624] width 32 height 21
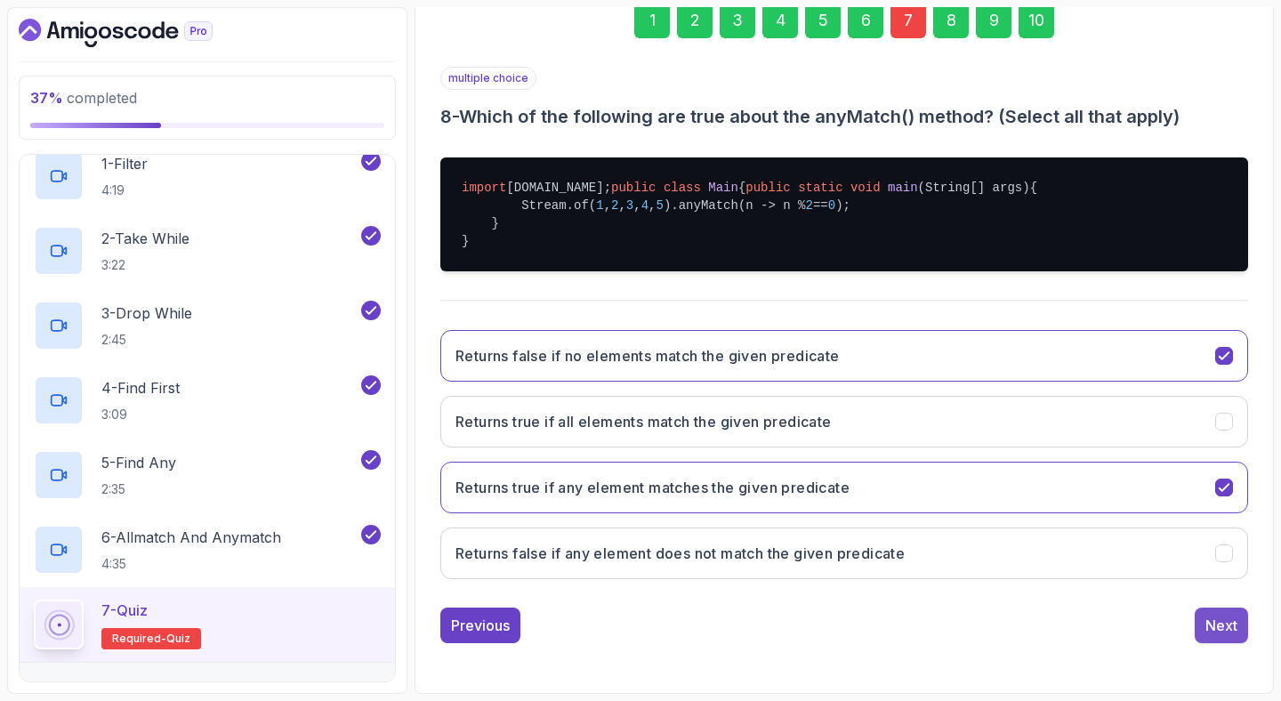
click at [1215, 636] on div "Next" at bounding box center [1221, 624] width 32 height 21
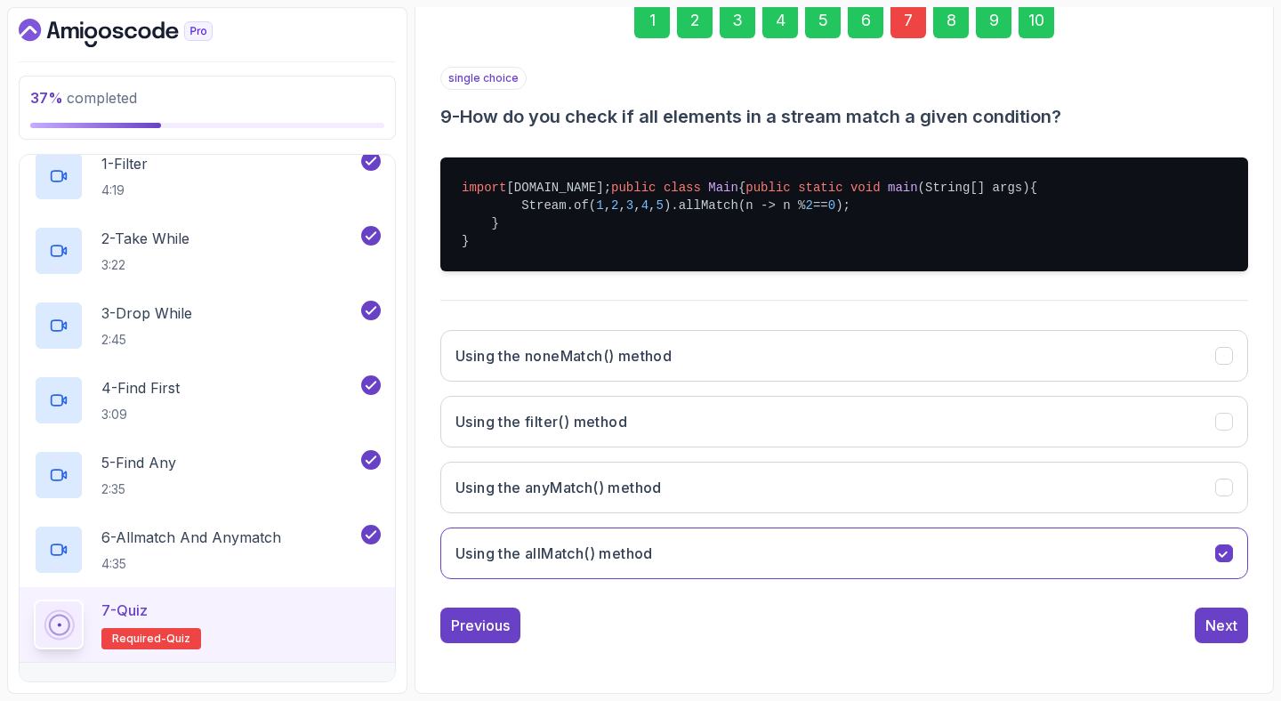
click at [1215, 636] on div "Next" at bounding box center [1221, 624] width 32 height 21
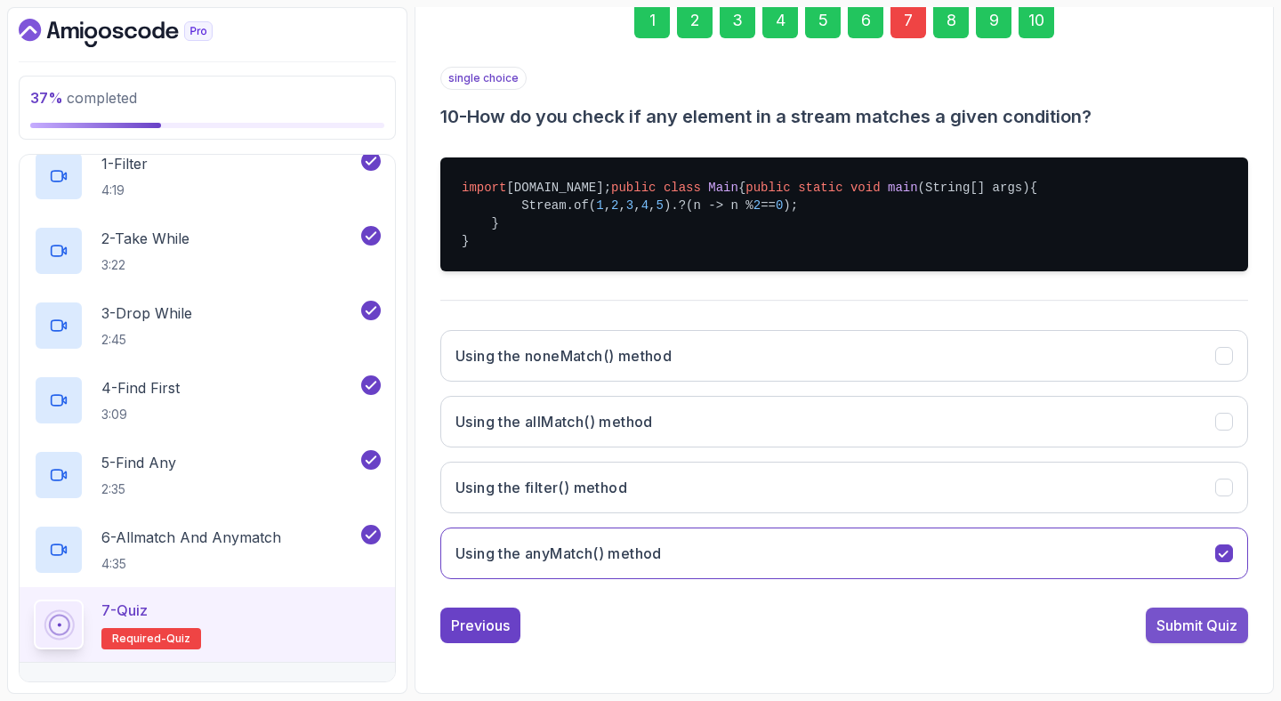
click at [1213, 636] on div "Submit Quiz" at bounding box center [1196, 624] width 81 height 21
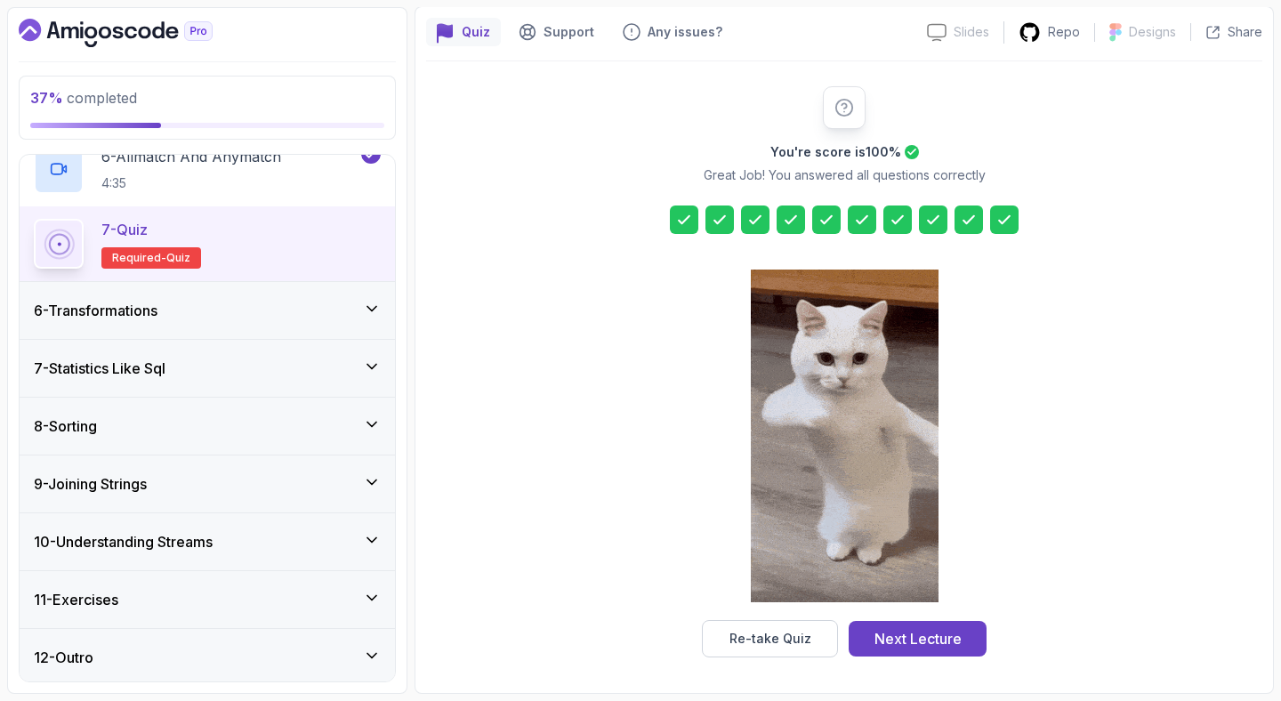
scroll to position [689, 0]
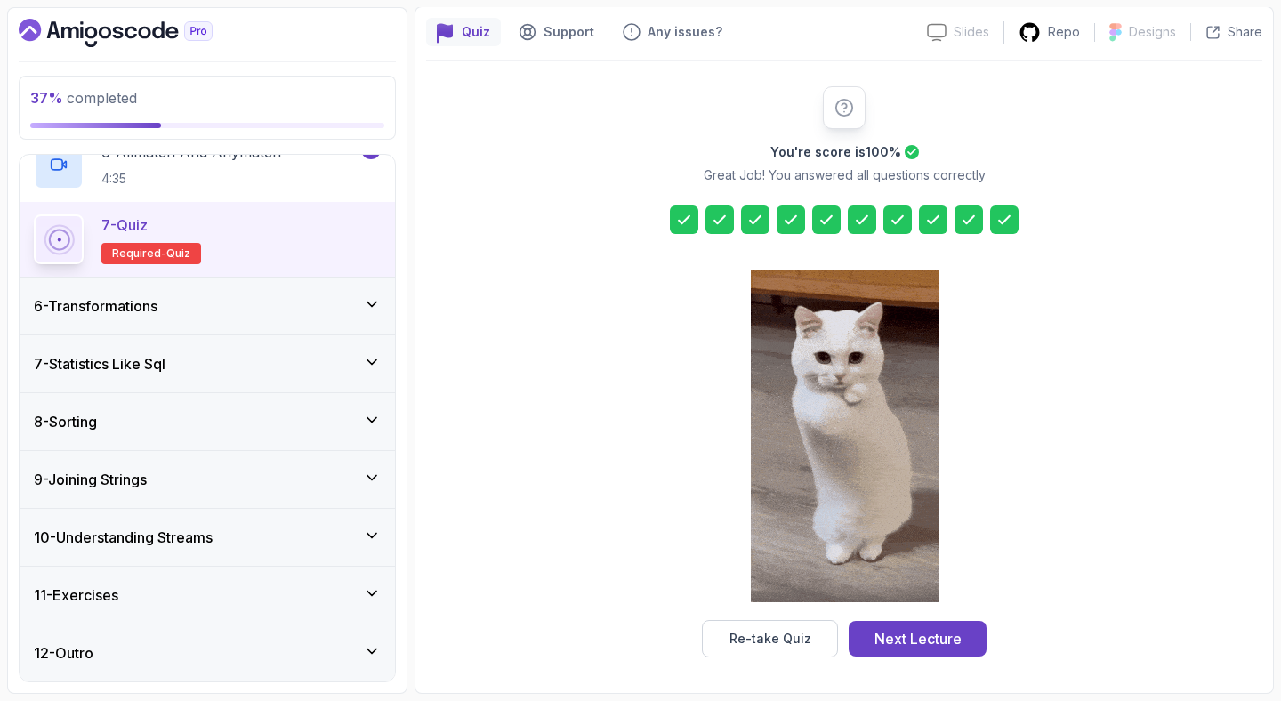
click at [275, 286] on div "6 - Transformations" at bounding box center [207, 305] width 375 height 57
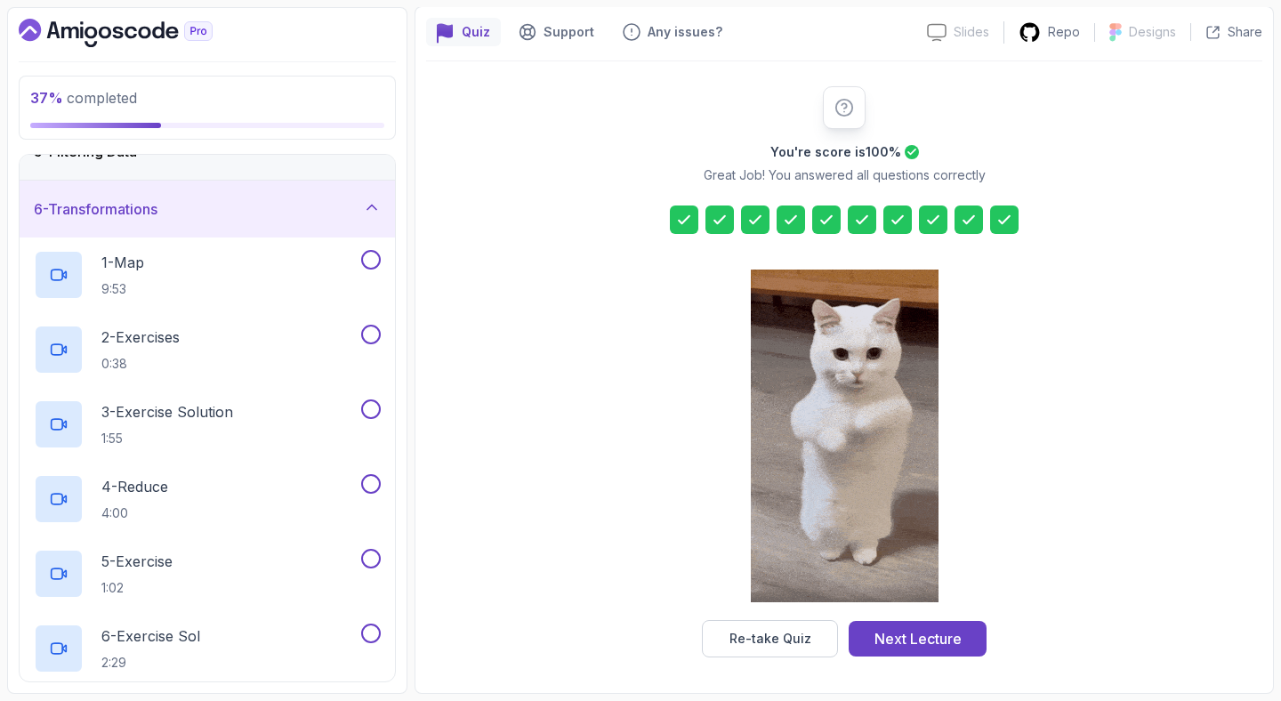
scroll to position [0, 0]
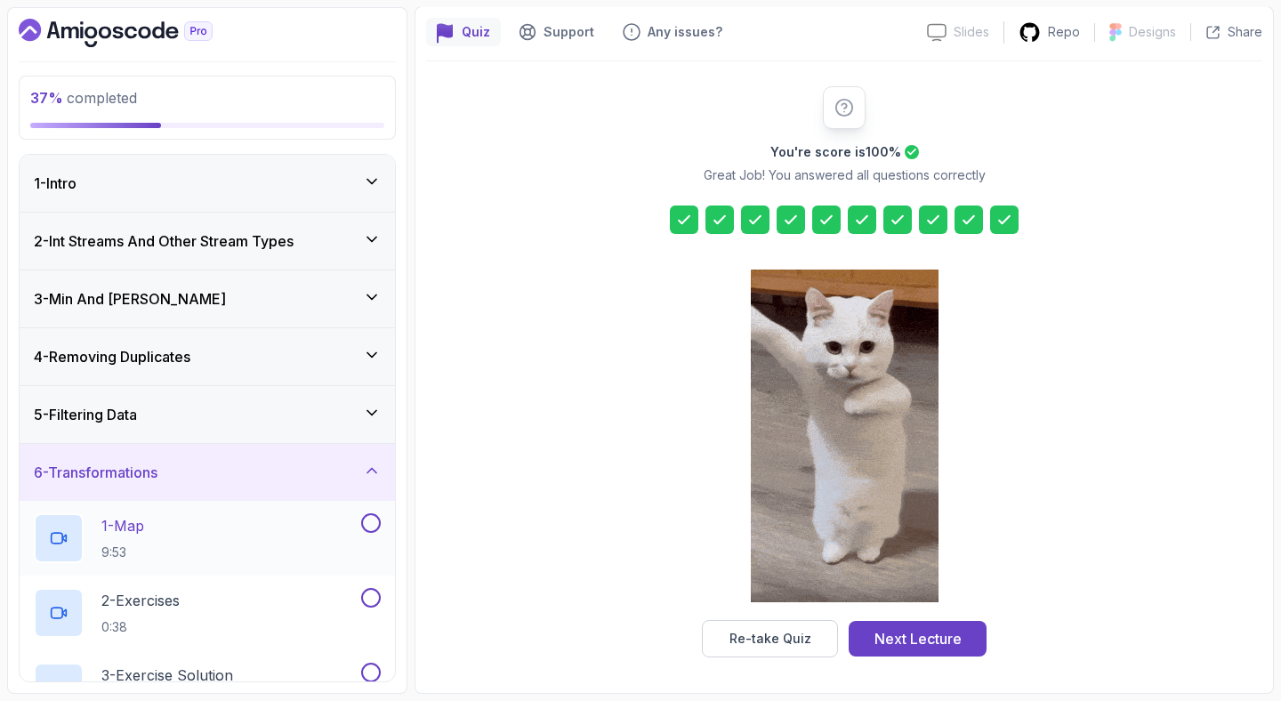
click at [231, 526] on div "1 - Map 9:53" at bounding box center [196, 538] width 324 height 50
